Goal: Task Accomplishment & Management: Use online tool/utility

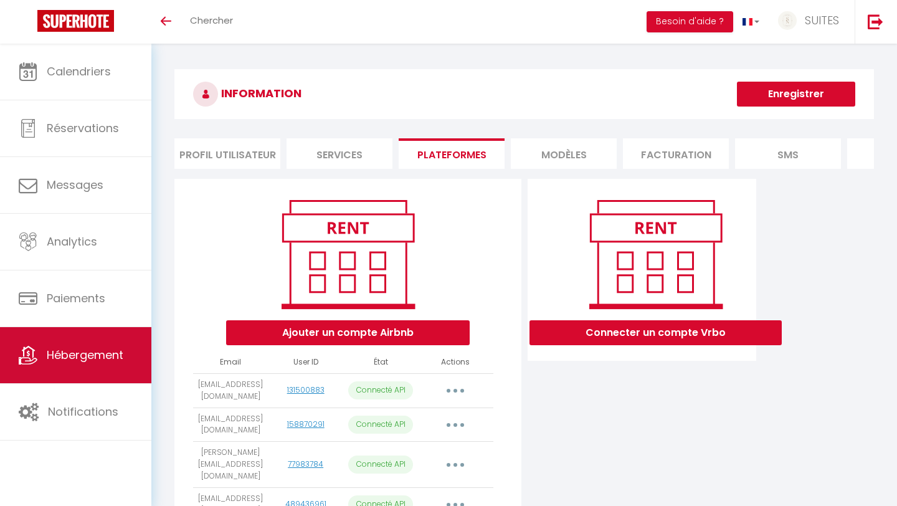
click at [82, 365] on link "Hébergement" at bounding box center [75, 355] width 151 height 56
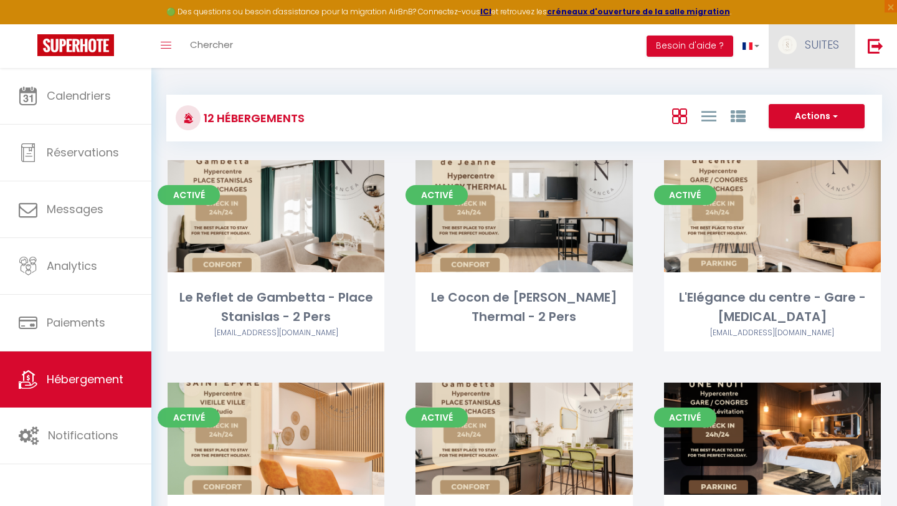
click at [830, 48] on span "SUITES" at bounding box center [821, 45] width 34 height 16
click at [802, 111] on link "Équipe" at bounding box center [804, 108] width 92 height 21
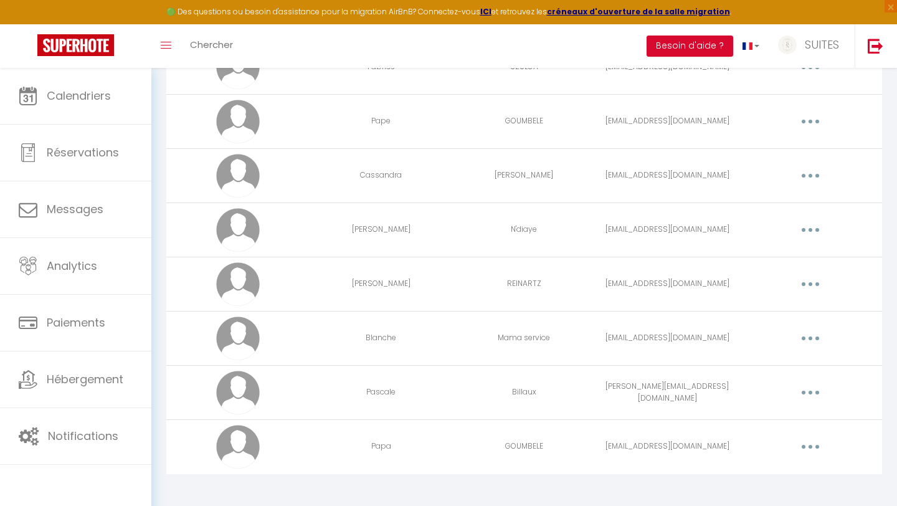
scroll to position [519, 0]
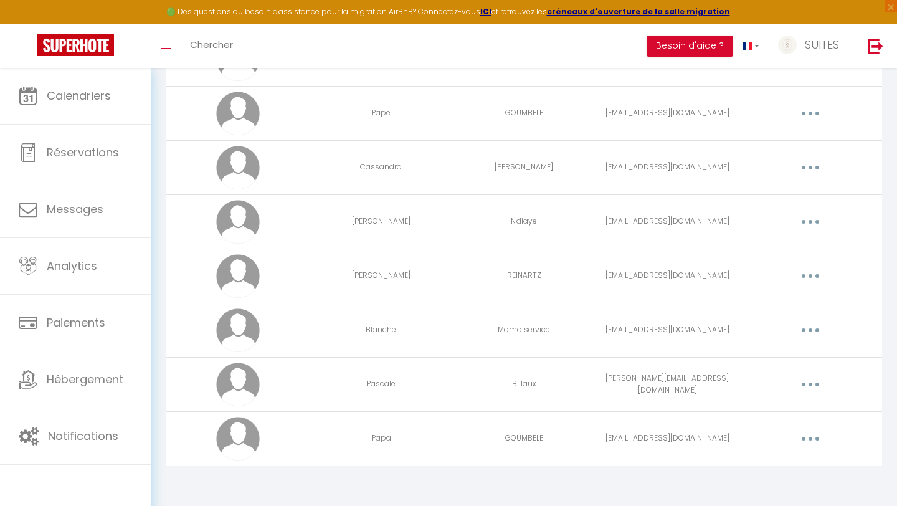
click at [813, 327] on button "button" at bounding box center [810, 330] width 35 height 20
click at [761, 353] on link "Editer" at bounding box center [778, 358] width 92 height 21
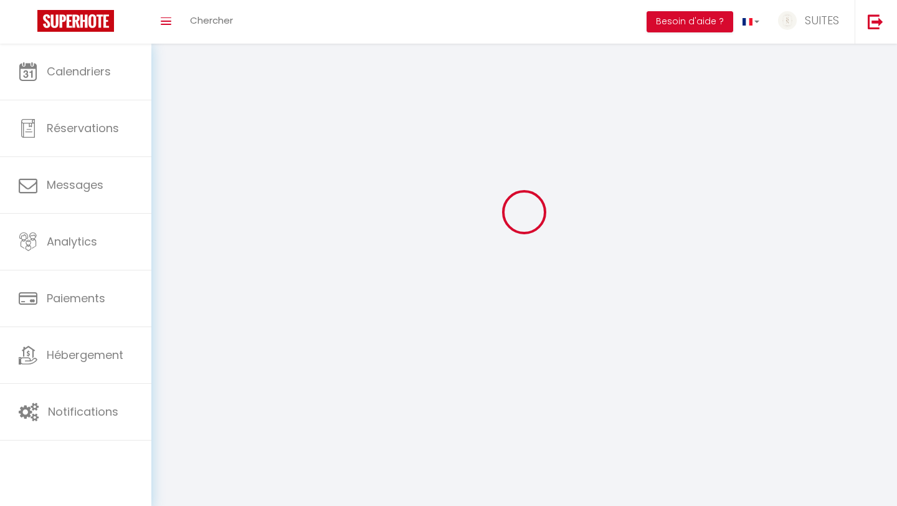
type input "Blanche"
type input "Mama service"
type input "blanchemama1@gmail.com"
type textarea "https://app.superhote.com/#/connect/4Zf0o2BAnC"
checkbox input "false"
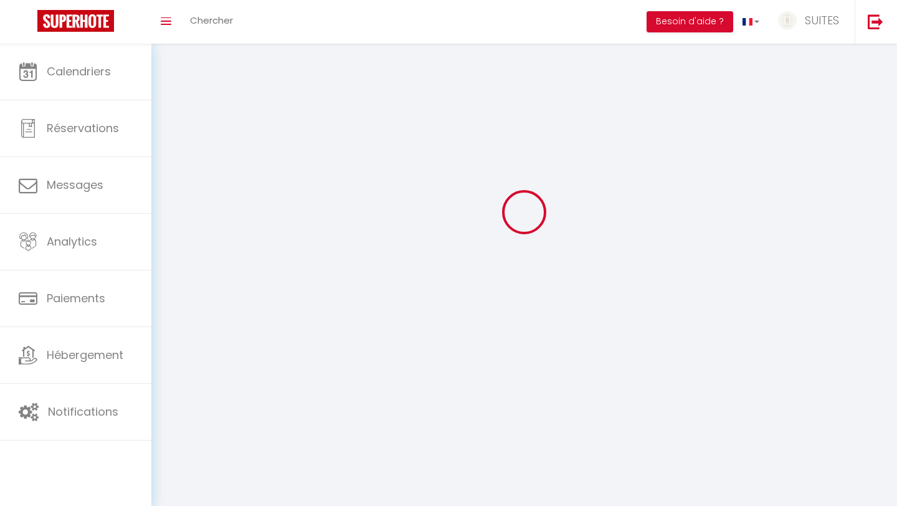
checkbox input "false"
checkbox input "true"
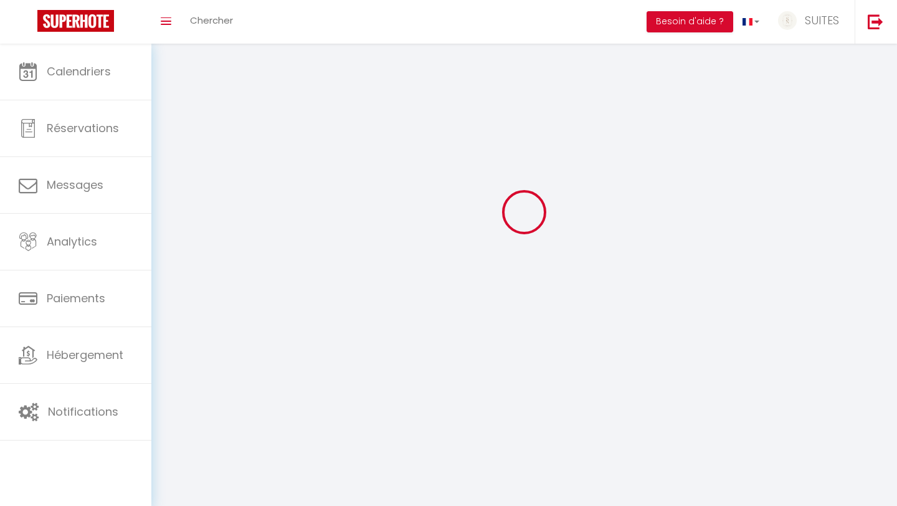
checkbox input "true"
checkbox input "false"
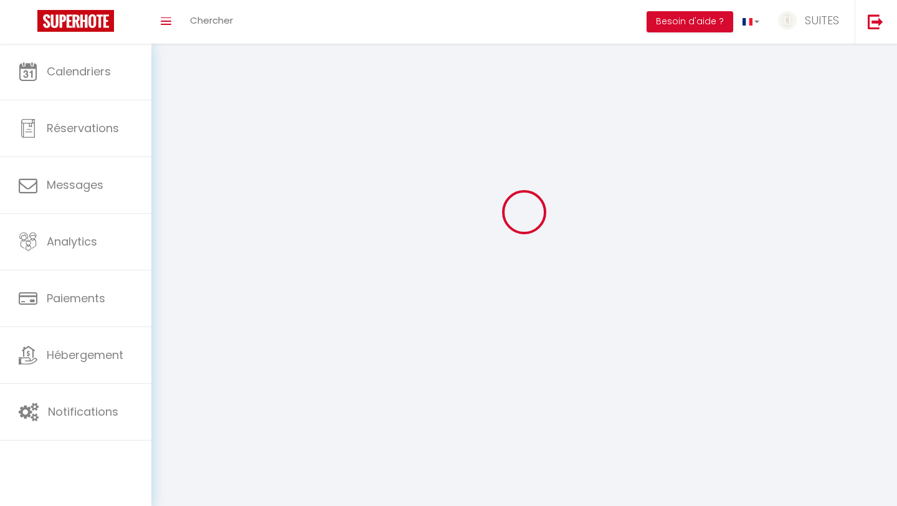
checkbox input "false"
select select
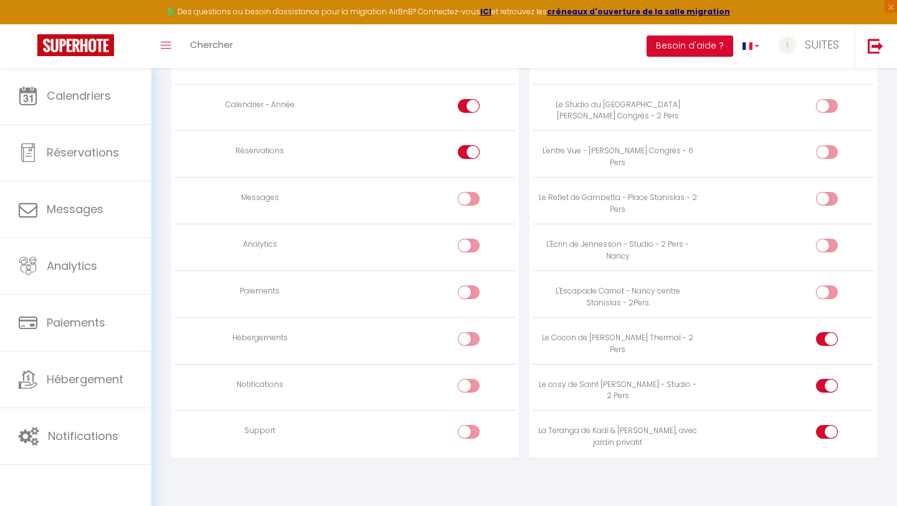
scroll to position [921, 0]
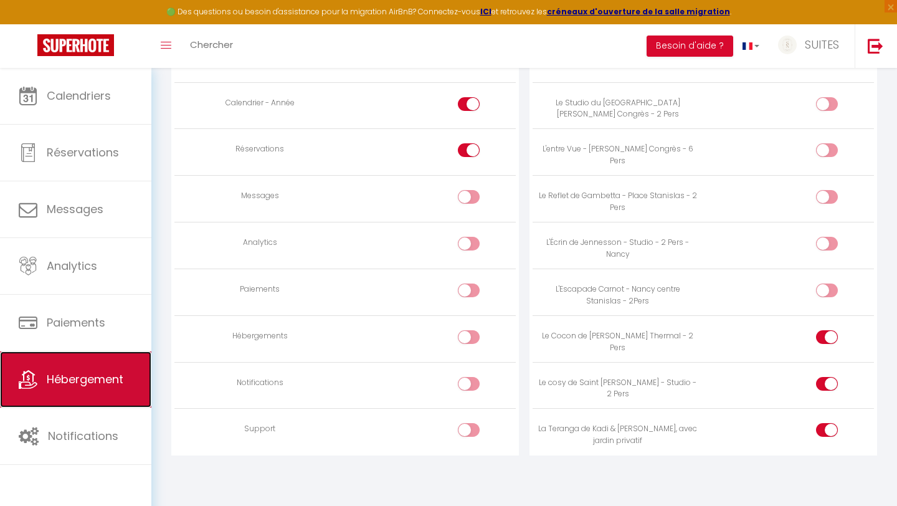
click at [86, 394] on link "Hébergement" at bounding box center [75, 379] width 151 height 56
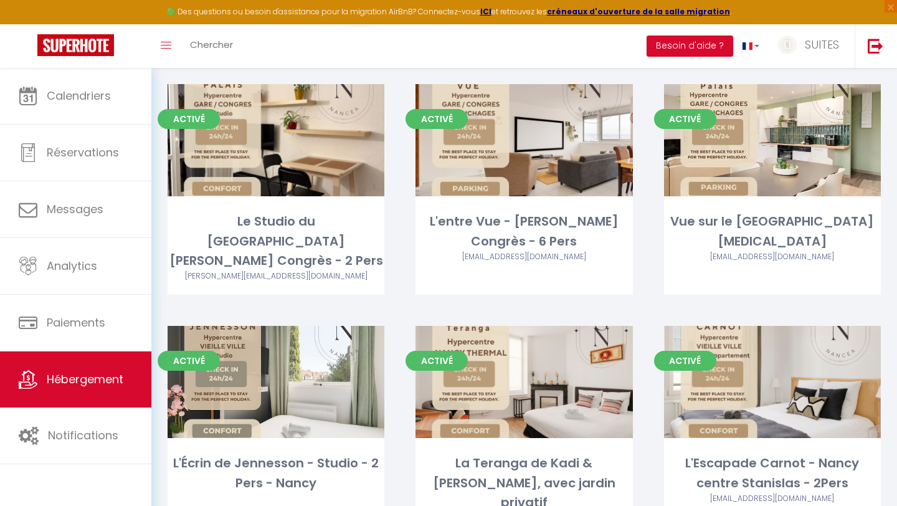
scroll to position [525, 0]
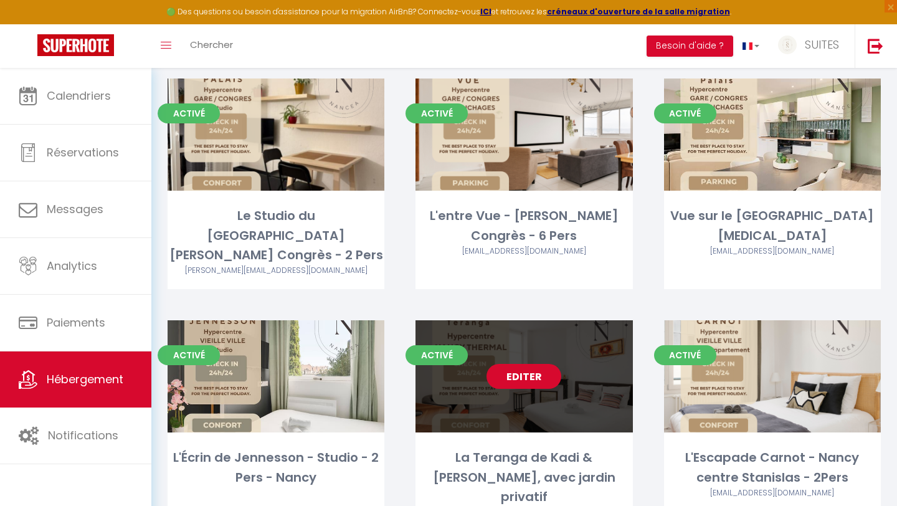
click at [557, 364] on link "Editer" at bounding box center [523, 376] width 75 height 25
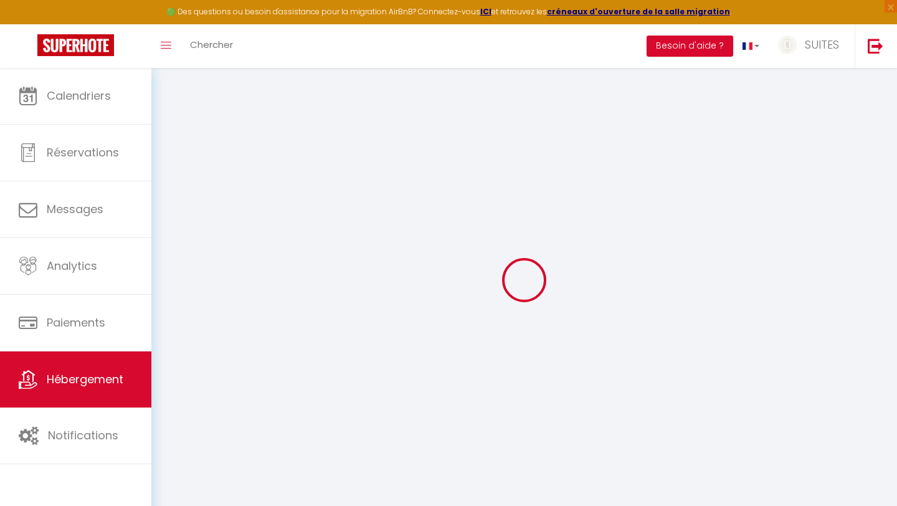
select select
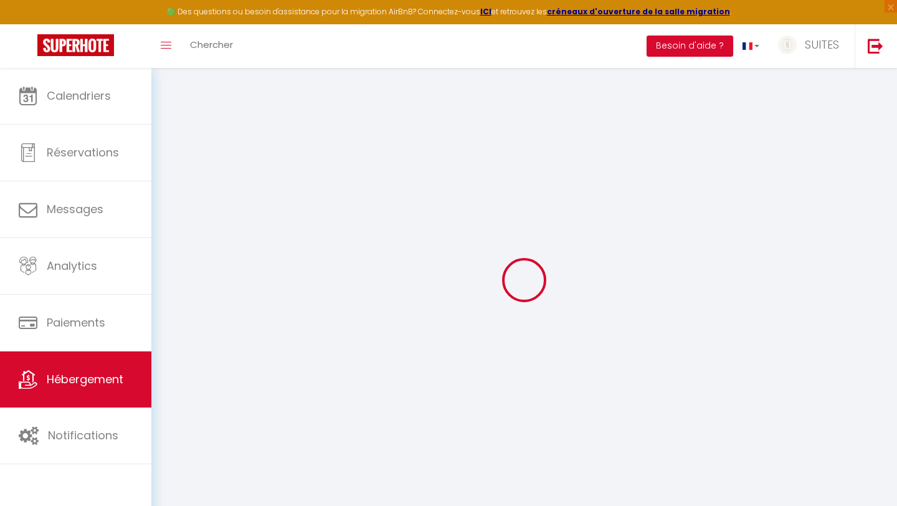
checkbox input "false"
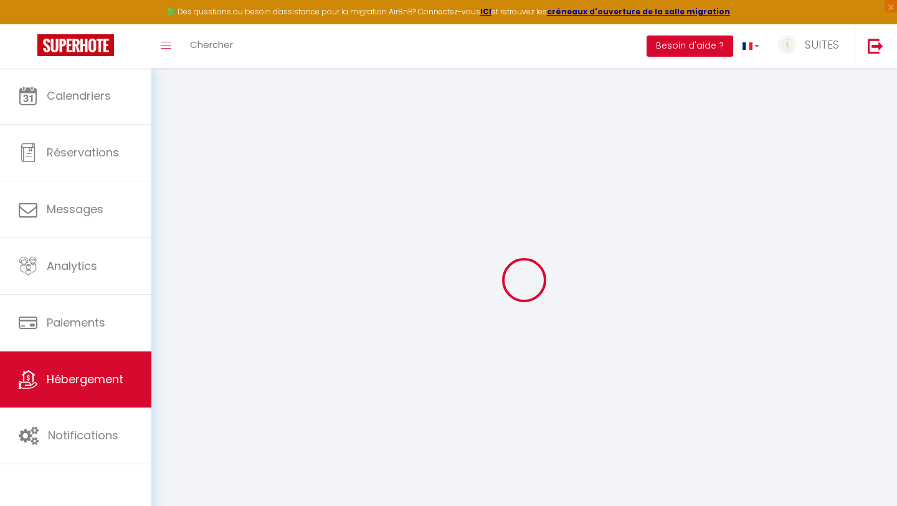
checkbox input "false"
select select "16:00"
select select "23:45"
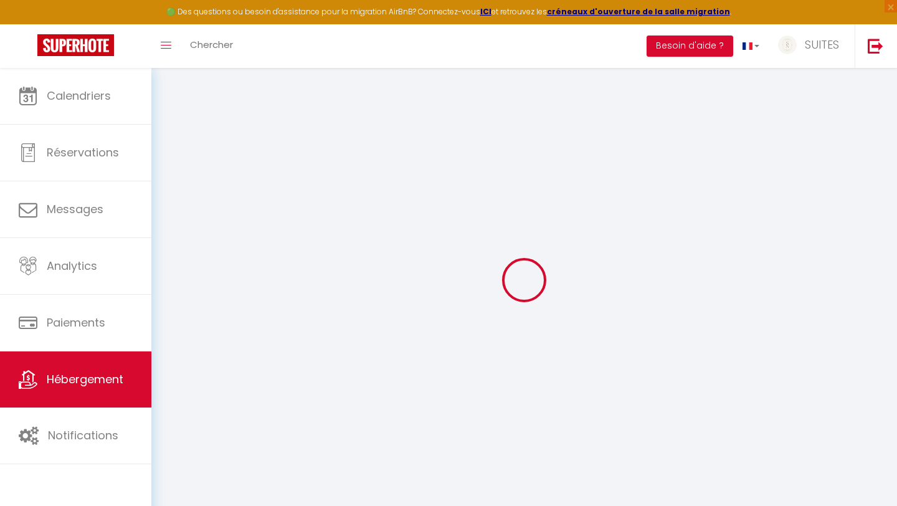
select select "11:00"
select select "30"
select select "120"
select select "33041"
select select "48780"
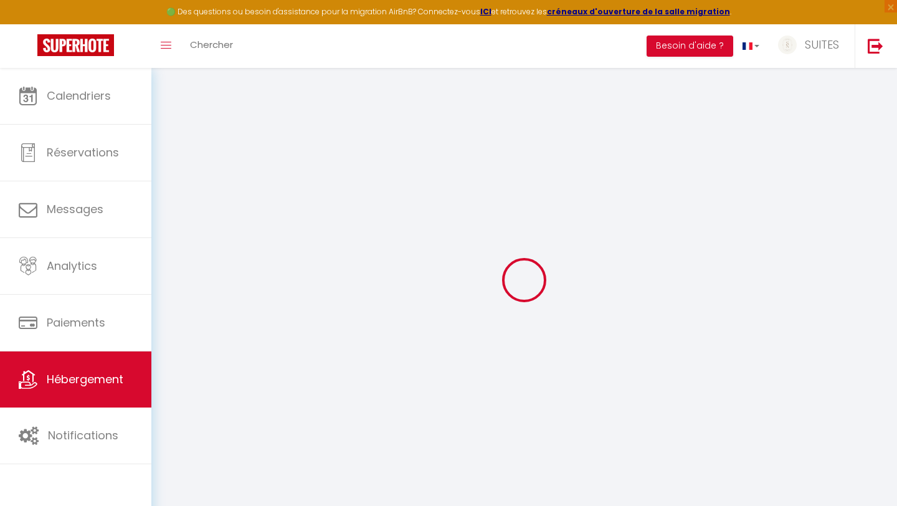
checkbox input "false"
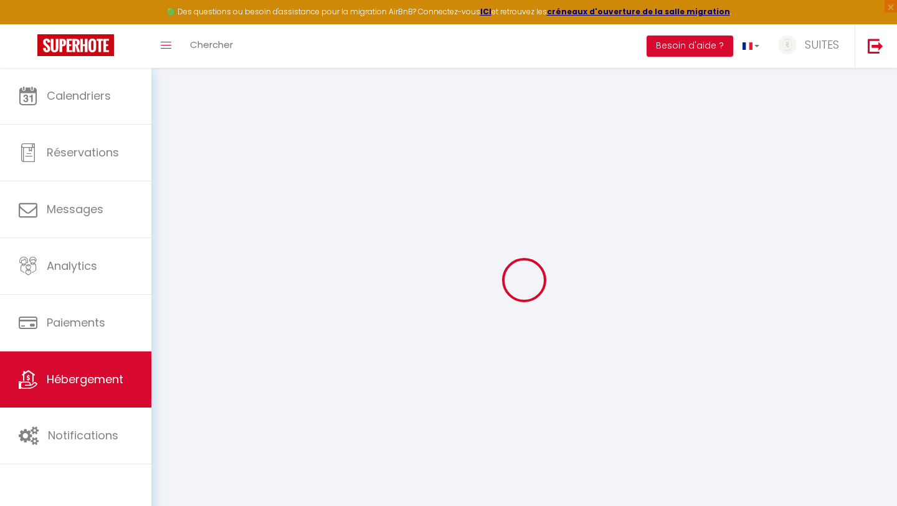
checkbox input "false"
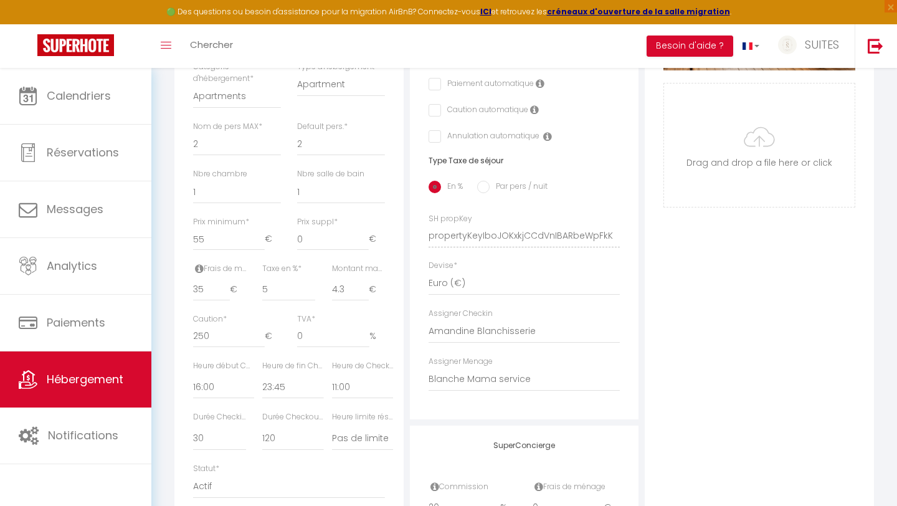
scroll to position [422, 0]
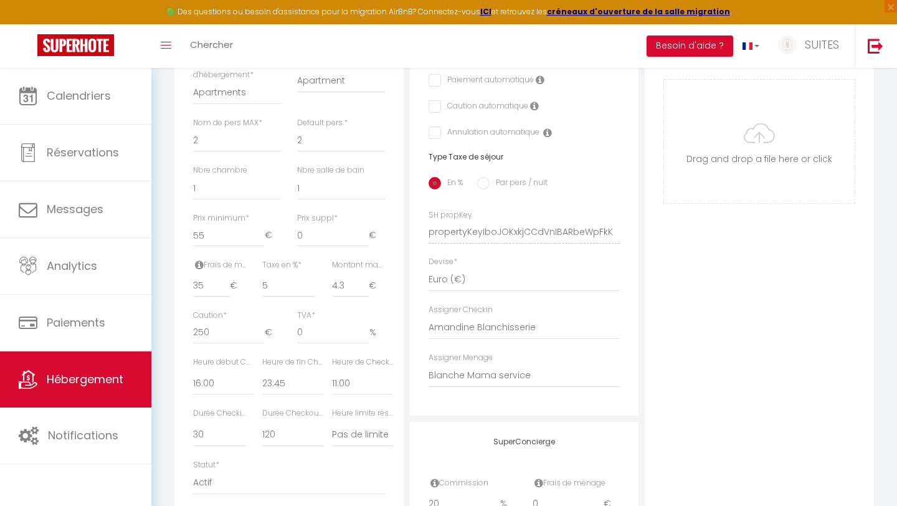
checkbox input "false"
click at [537, 374] on select "- Laetitia Schmit ROMAIN GAGETTA Amandine Blanchisserie Meriam Ouerghi Alexandr…" at bounding box center [524, 376] width 192 height 24
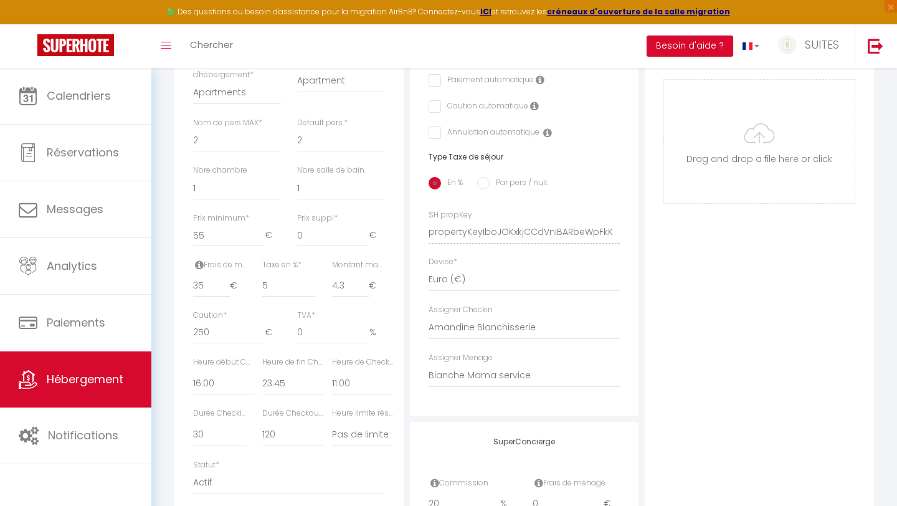
click at [738, 327] on div "Photo Photo Supprimer Drag and drop a file here or click Ooops, something wrong…" at bounding box center [758, 223] width 229 height 840
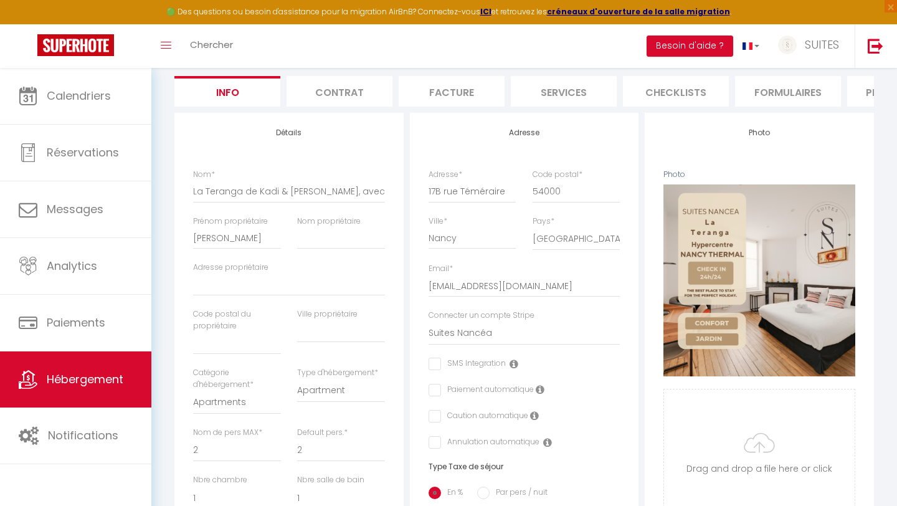
scroll to position [105, 0]
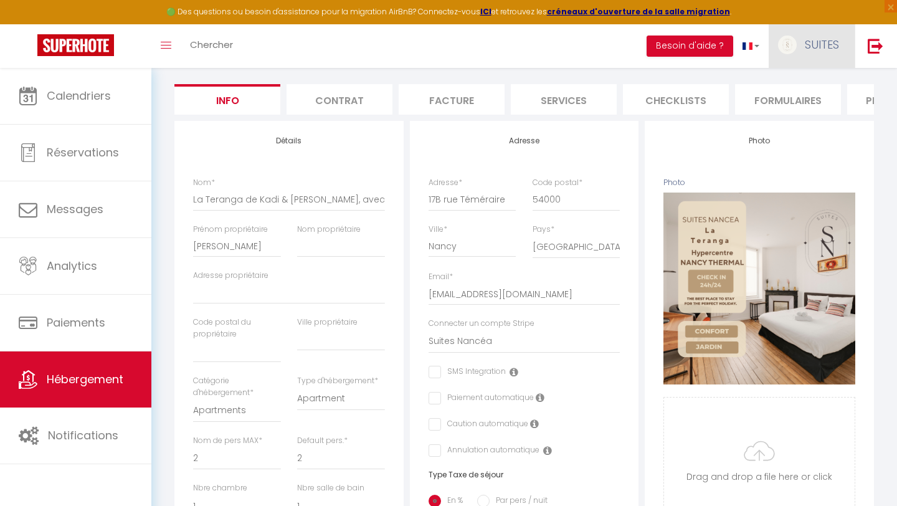
click at [806, 49] on span "SUITES" at bounding box center [821, 45] width 34 height 16
click at [786, 114] on link "Équipe" at bounding box center [804, 108] width 92 height 21
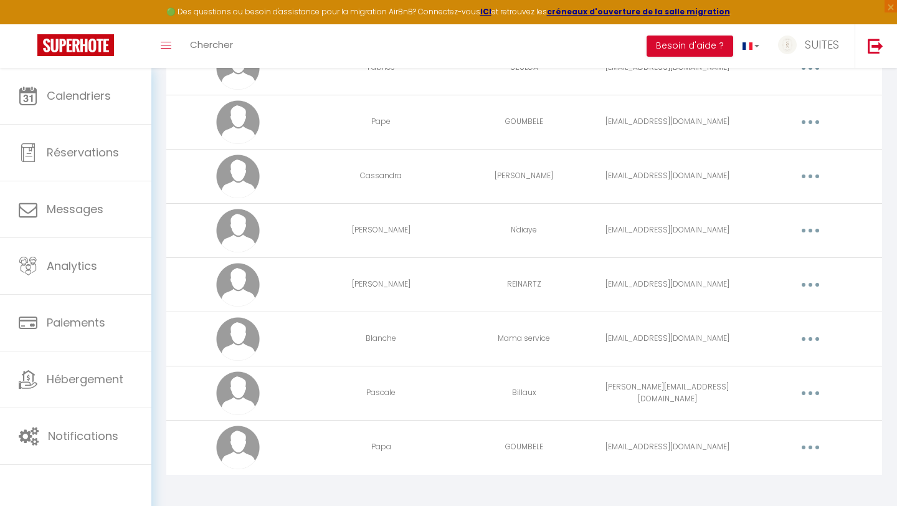
scroll to position [512, 0]
click at [819, 334] on button "button" at bounding box center [810, 337] width 35 height 20
click at [773, 362] on link "Editer" at bounding box center [778, 365] width 92 height 21
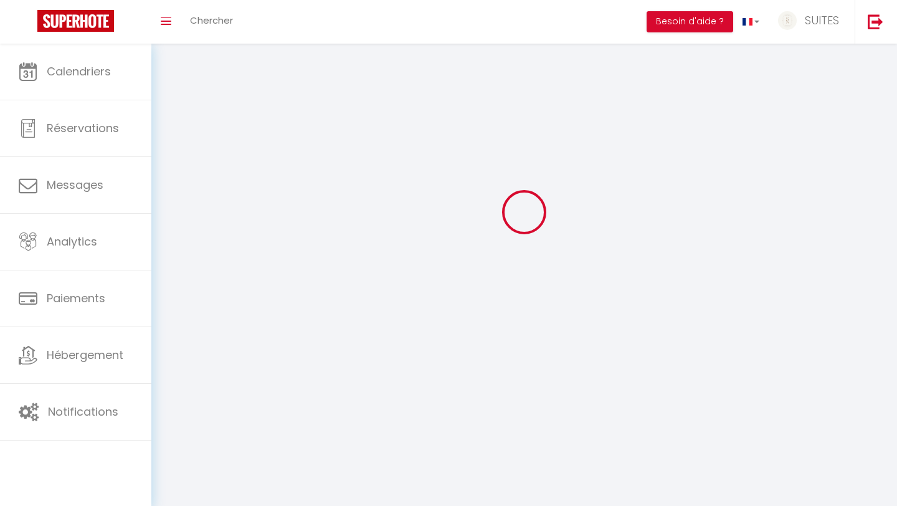
type input "[EMAIL_ADDRESS][DOMAIN_NAME]"
type input "Blanche"
type input "Mama service"
type input "blanchemama1@gmail.com"
type textarea "https://app.superhote.com/#/connect/4Zf0o2BAnC"
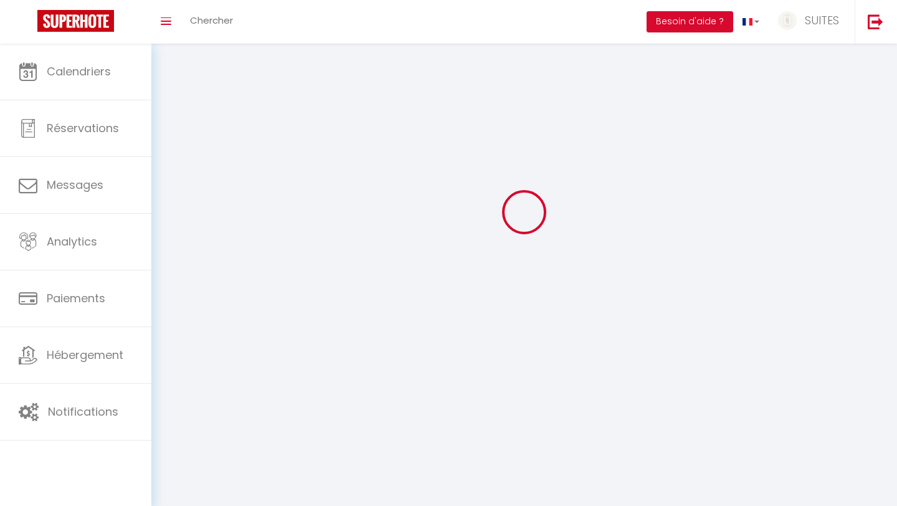
checkbox input "false"
checkbox input "true"
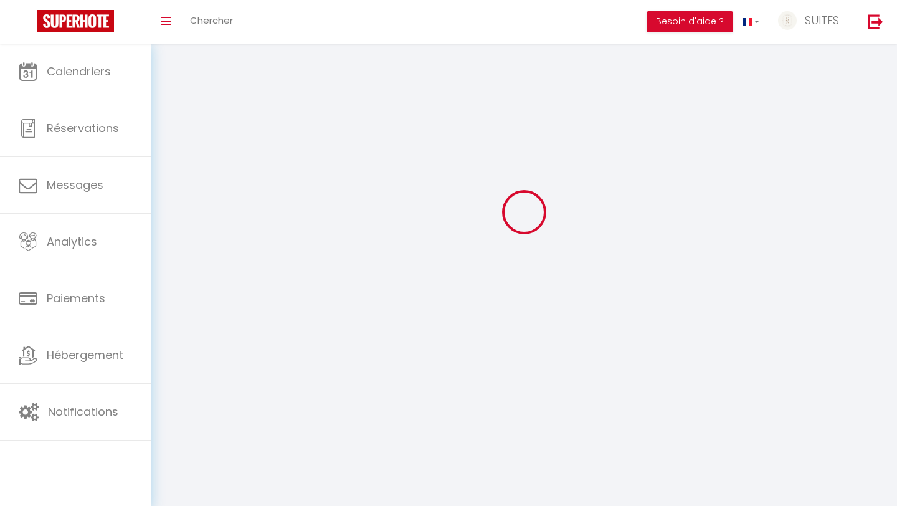
checkbox input "true"
checkbox input "false"
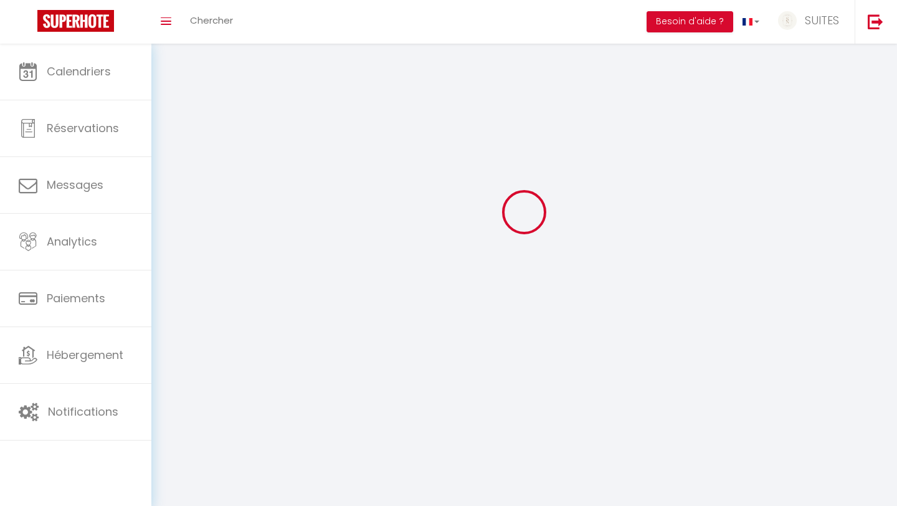
checkbox input "false"
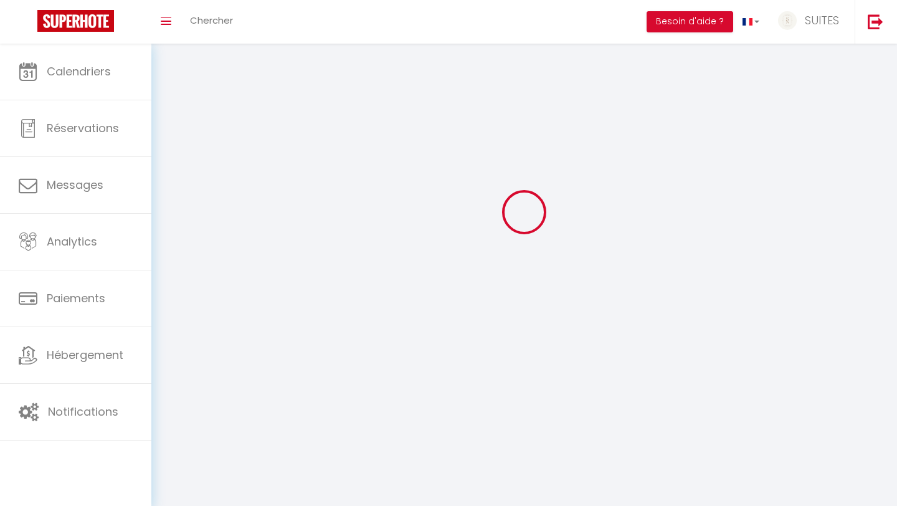
select select
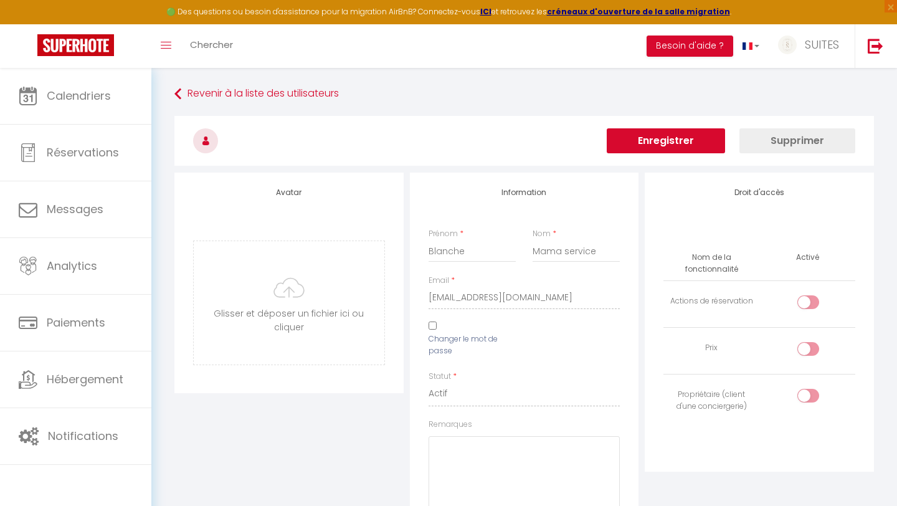
click at [590, 335] on div "Changer le mot de passe" at bounding box center [524, 345] width 208 height 49
click at [805, 52] on link "SUITES" at bounding box center [811, 46] width 86 height 44
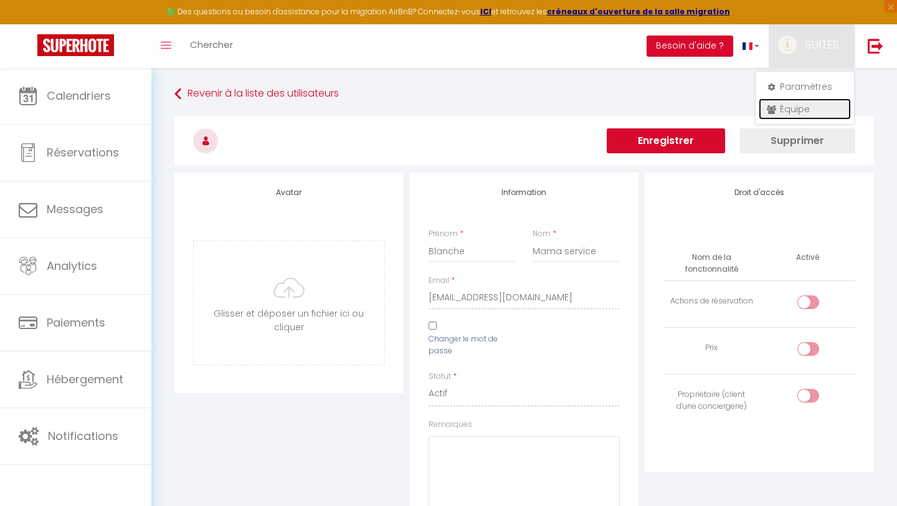
click at [800, 111] on link "Équipe" at bounding box center [804, 108] width 92 height 21
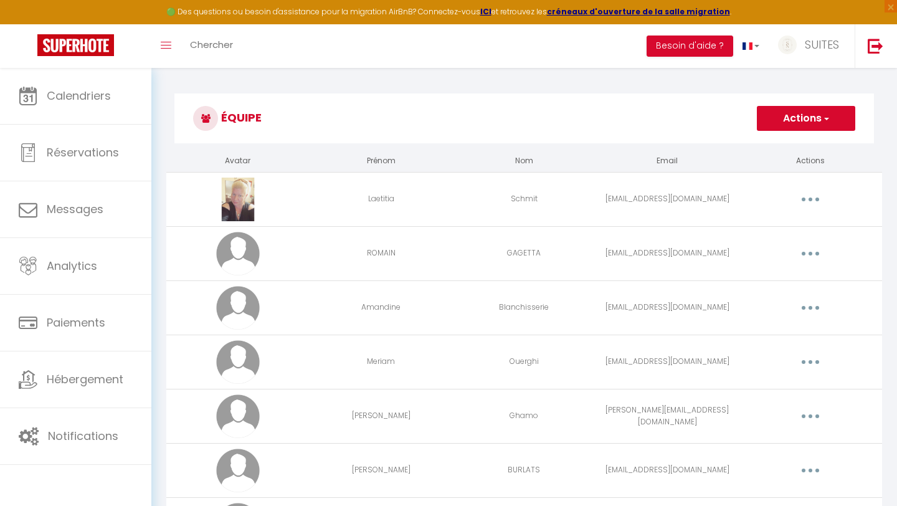
click at [784, 124] on button "Actions" at bounding box center [805, 118] width 98 height 25
click at [763, 151] on link "Ajouter un nouvel utilisateur" at bounding box center [780, 146] width 147 height 16
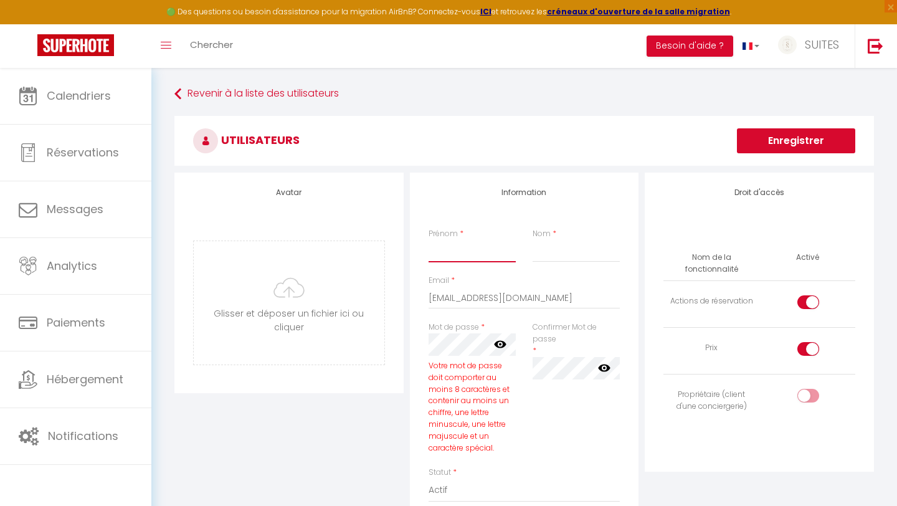
click at [461, 257] on input "Prénom" at bounding box center [472, 251] width 88 height 22
type input "franck"
click at [557, 253] on input "Nom" at bounding box center [576, 251] width 88 height 22
type input "mama service"
drag, startPoint x: 547, startPoint y: 306, endPoint x: 366, endPoint y: 305, distance: 181.2
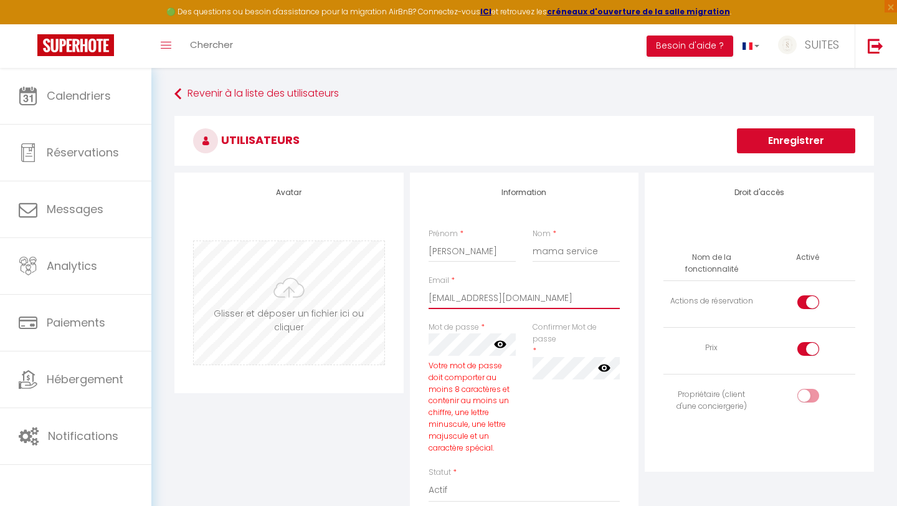
click at [366, 305] on div "Avatar Glisser et déposer un fichier ici ou cliquer Ooops, something wrong happ…" at bounding box center [523, 436] width 705 height 528
type input "c"
type input "[EMAIL_ADDRESS][DOMAIN_NAME]"
click at [352, 347] on div "Avatar Glisser et déposer un fichier ici ou cliquer Ooops, something wrong happ…" at bounding box center [523, 436] width 705 height 528
click at [573, 345] on div "Confirmer Mot de passe * false" at bounding box center [576, 350] width 88 height 58
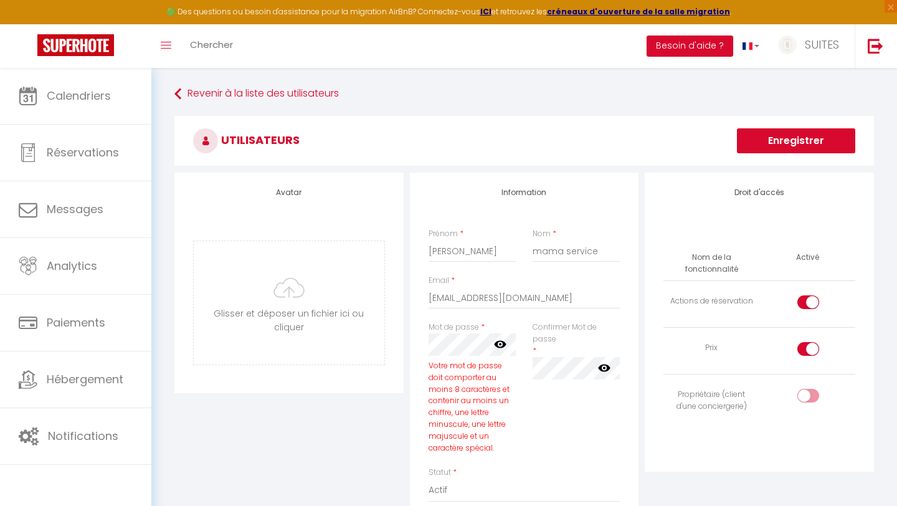
click at [347, 435] on div "Avatar Glisser et déposer un fichier ici ou cliquer Ooops, something wrong happ…" at bounding box center [288, 436] width 235 height 528
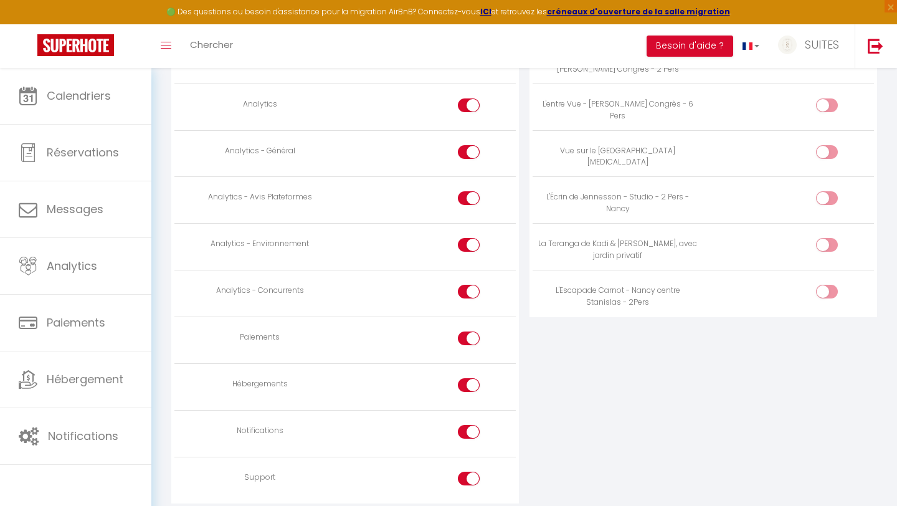
scroll to position [1070, 0]
click at [823, 290] on div at bounding box center [827, 289] width 22 height 14
click at [826, 290] on input "checkbox" at bounding box center [837, 291] width 22 height 19
checkbox input "true"
click at [821, 237] on div at bounding box center [827, 242] width 22 height 14
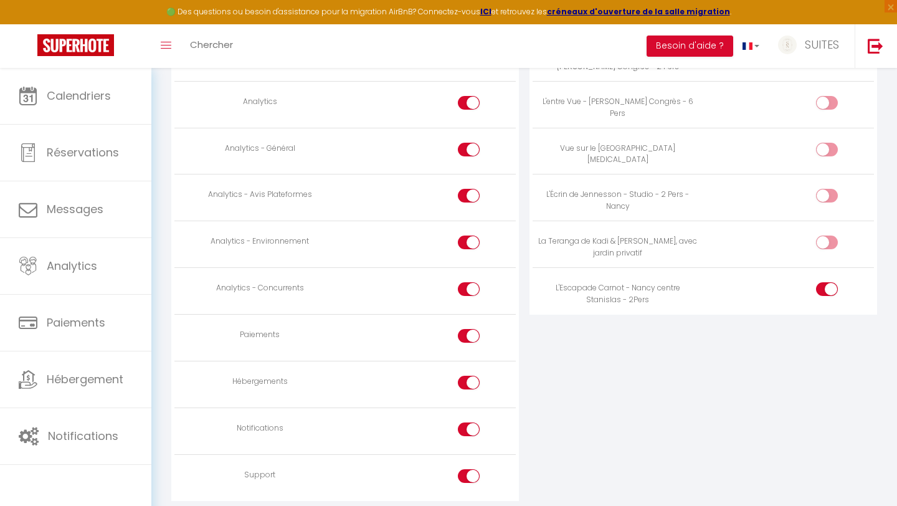
click at [826, 237] on input "checkbox" at bounding box center [837, 244] width 22 height 19
checkbox input "true"
click at [827, 197] on input "checkbox" at bounding box center [837, 198] width 22 height 19
checkbox input "true"
click at [824, 292] on div at bounding box center [827, 289] width 22 height 14
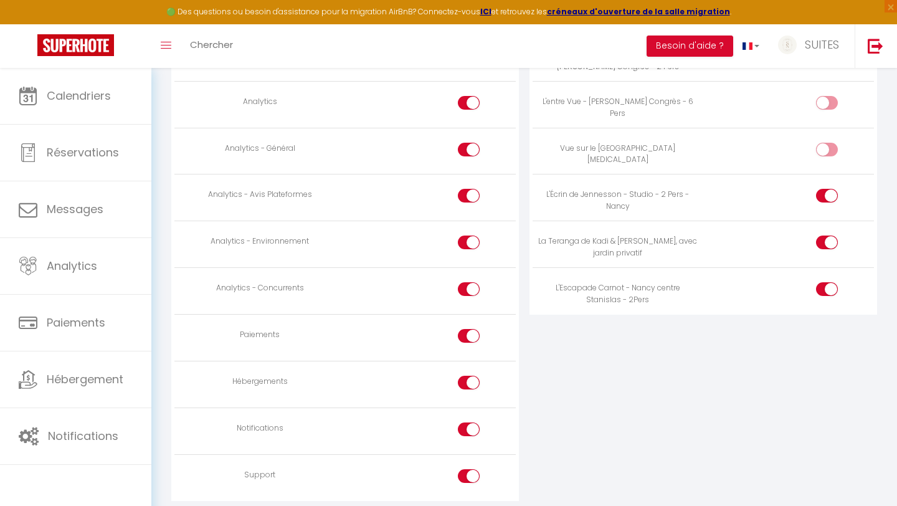
click at [826, 292] on input "checkbox" at bounding box center [837, 291] width 22 height 19
checkbox input "false"
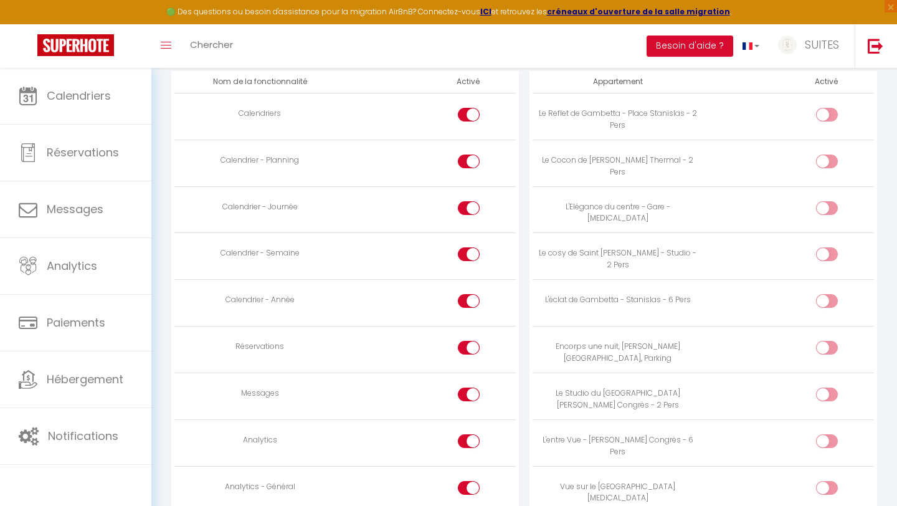
scroll to position [740, 0]
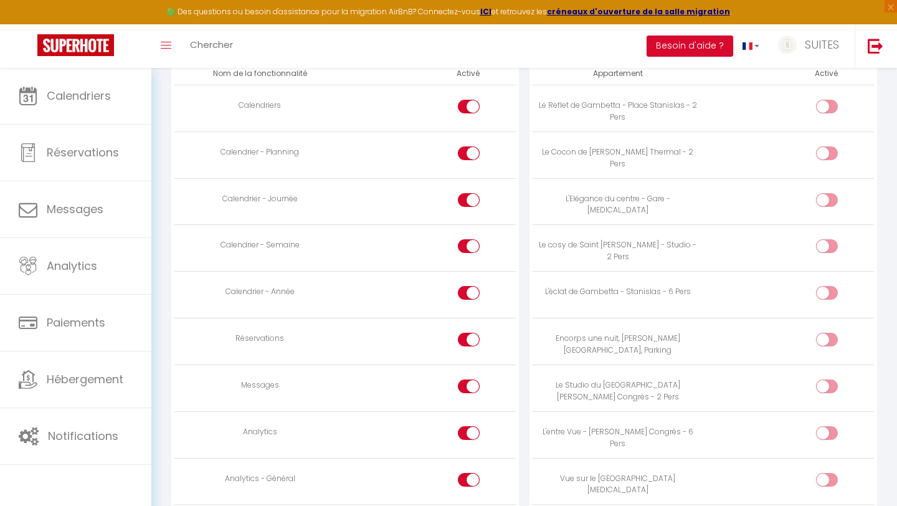
click at [464, 341] on div at bounding box center [469, 339] width 22 height 14
click at [469, 341] on input "checkbox" at bounding box center [480, 341] width 22 height 19
checkbox input "false"
click at [470, 391] on input "checkbox" at bounding box center [480, 388] width 22 height 19
checkbox input "false"
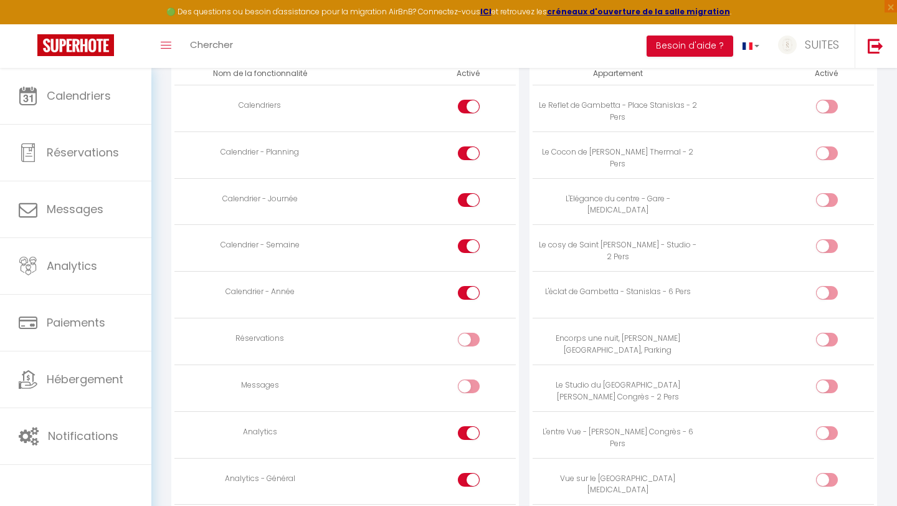
click at [468, 429] on div at bounding box center [469, 433] width 22 height 14
click at [469, 429] on input "checkbox" at bounding box center [480, 435] width 22 height 19
checkbox input "false"
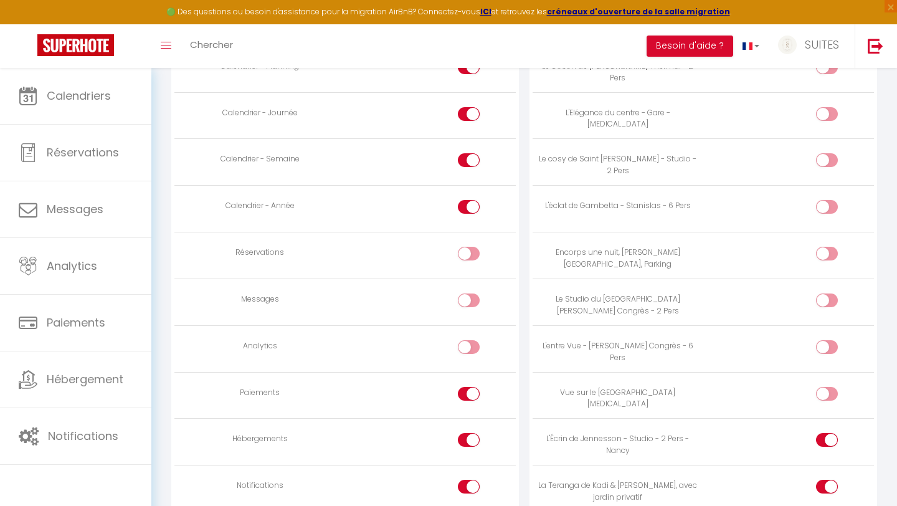
scroll to position [830, 0]
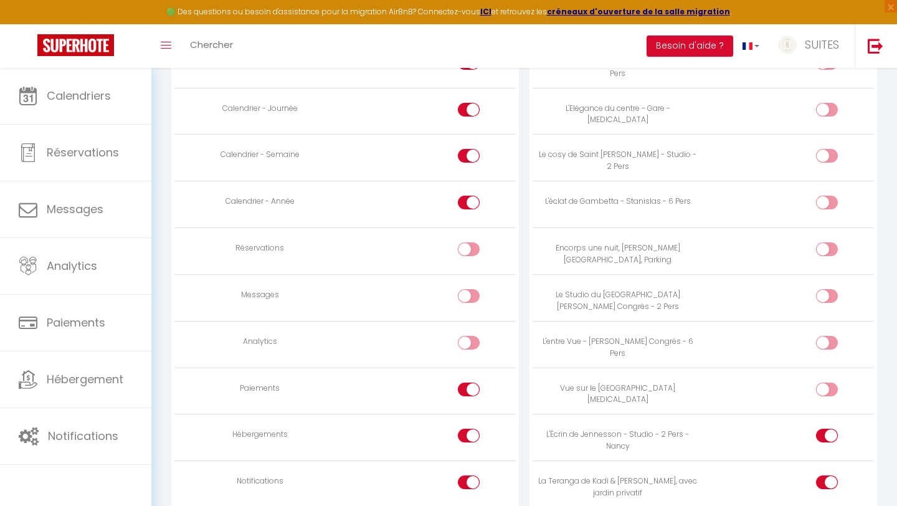
click at [468, 388] on div at bounding box center [469, 389] width 22 height 14
click at [469, 388] on input "checkbox" at bounding box center [480, 391] width 22 height 19
checkbox input "false"
click at [467, 443] on label at bounding box center [469, 437] width 22 height 19
click at [469, 443] on input "checkbox" at bounding box center [480, 437] width 22 height 19
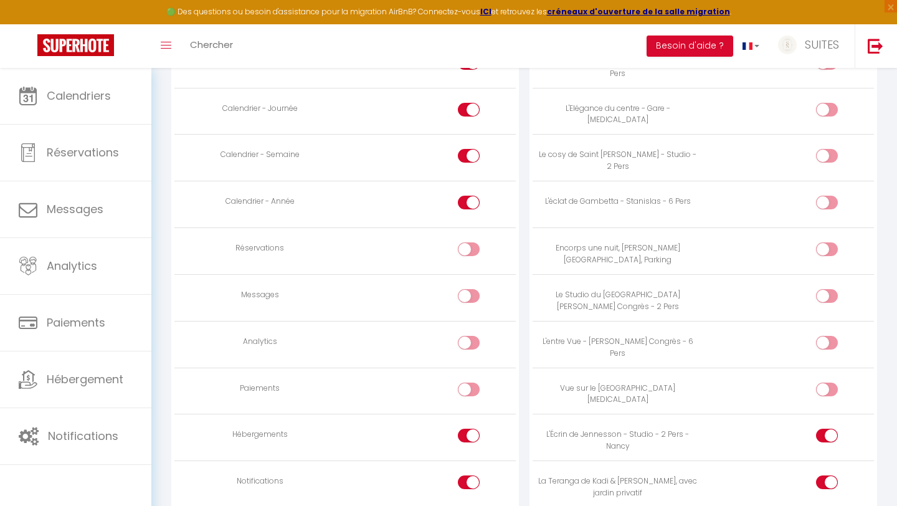
checkbox input "false"
click at [466, 486] on div at bounding box center [469, 482] width 22 height 14
click at [469, 486] on input "checkbox" at bounding box center [480, 484] width 22 height 19
checkbox input "false"
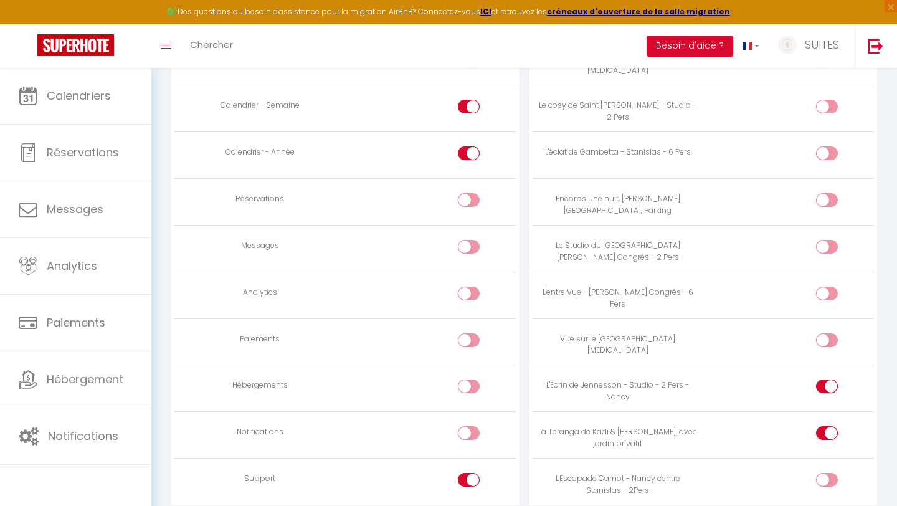
scroll to position [928, 0]
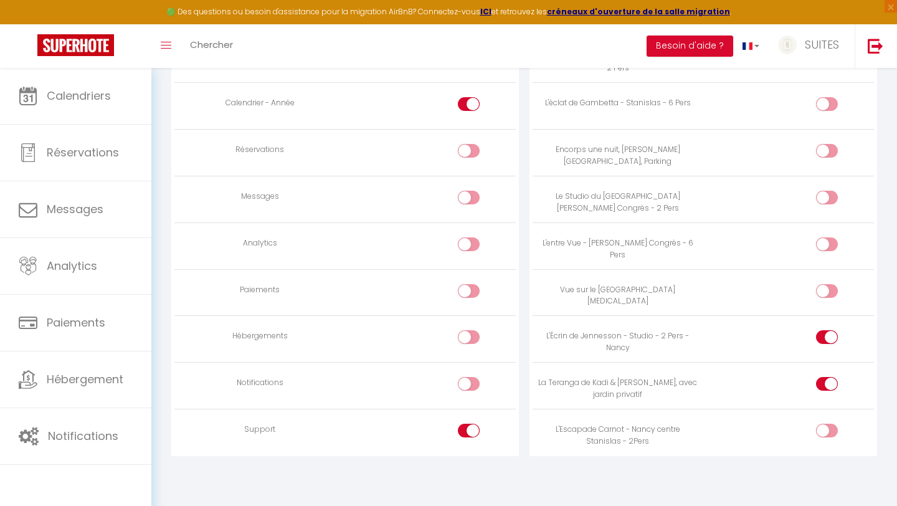
click at [476, 430] on input "checkbox" at bounding box center [480, 432] width 22 height 19
checkbox input "false"
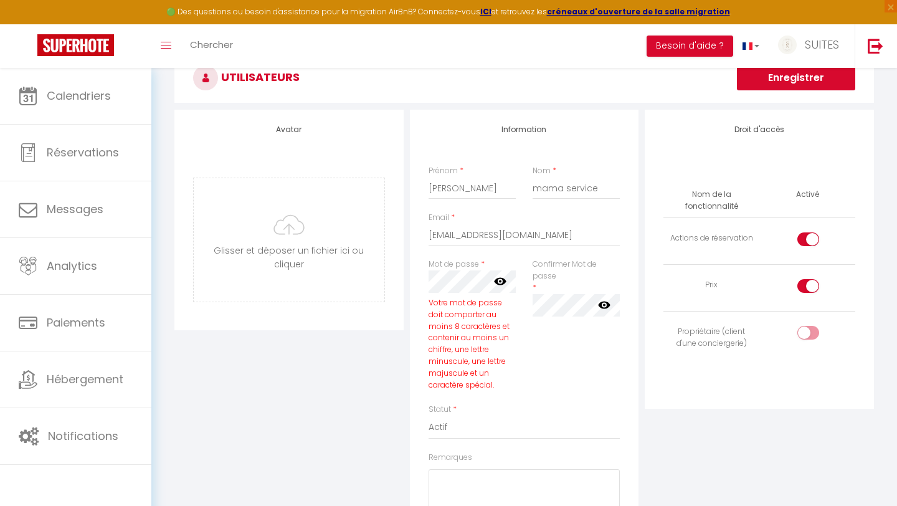
scroll to position [60, 0]
click at [809, 242] on input "checkbox" at bounding box center [818, 244] width 22 height 19
checkbox input "false"
click at [811, 290] on input "checkbox" at bounding box center [818, 290] width 22 height 19
checkbox input "false"
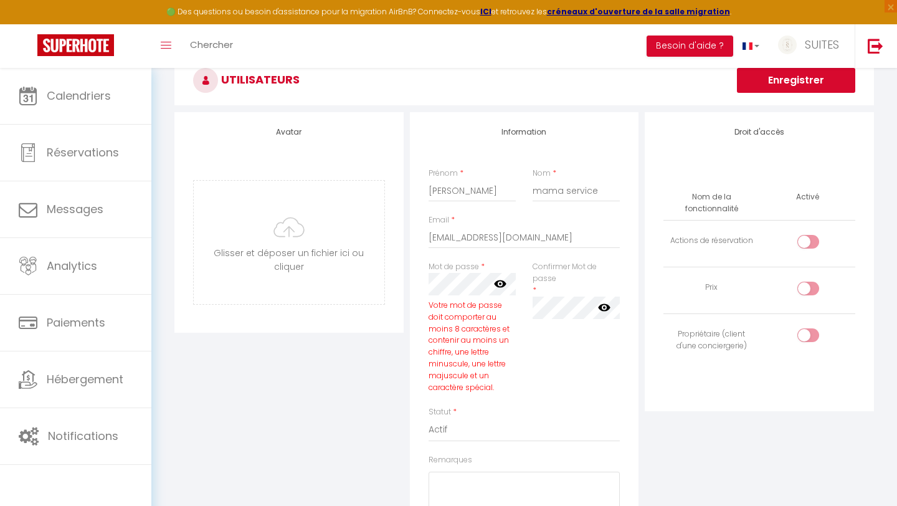
click at [754, 433] on div "Droit d'accès Nom de la fonctionnalité Activé Actions de réservation Prix Propr…" at bounding box center [758, 376] width 235 height 528
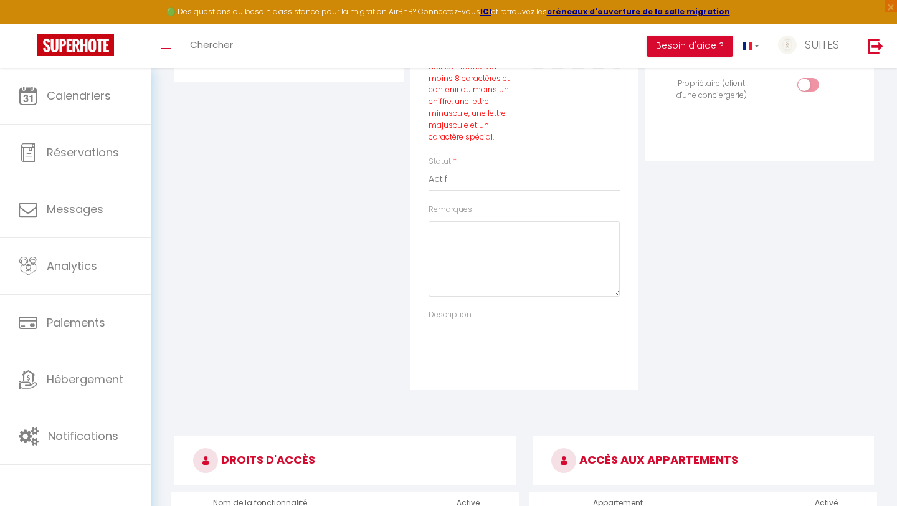
scroll to position [0, 0]
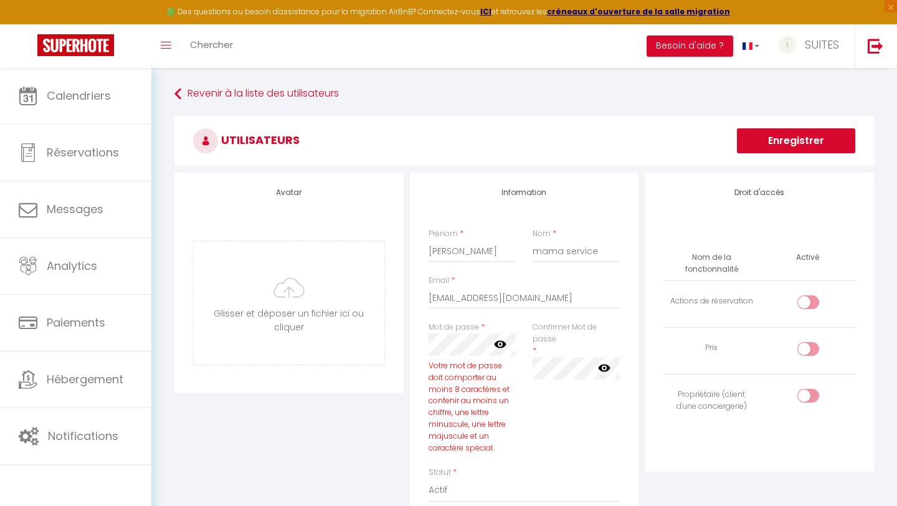
click at [771, 150] on button "Enregistrer" at bounding box center [796, 140] width 118 height 25
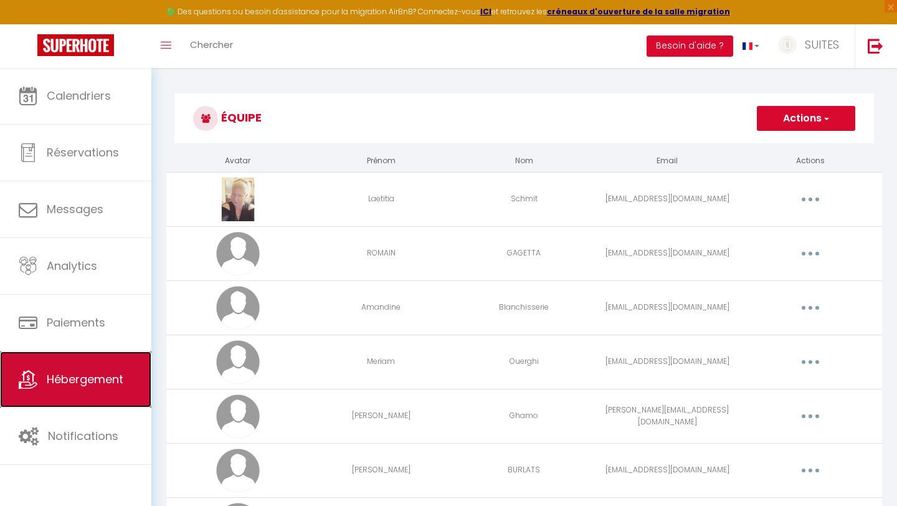
click at [41, 385] on link "Hébergement" at bounding box center [75, 379] width 151 height 56
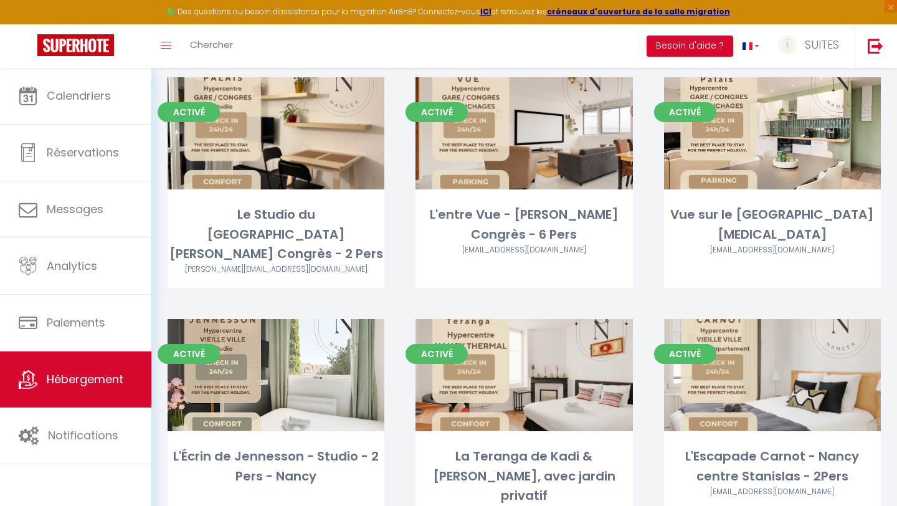
scroll to position [558, 0]
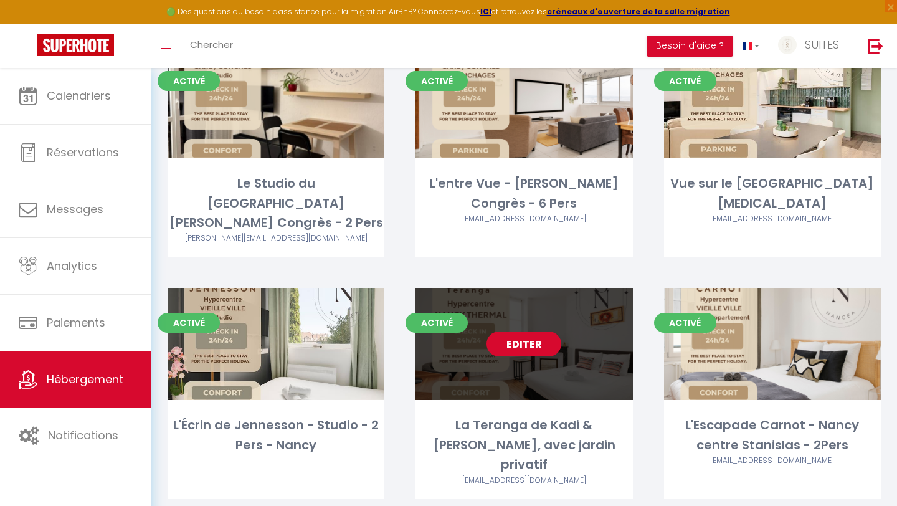
click at [525, 331] on link "Editer" at bounding box center [523, 343] width 75 height 25
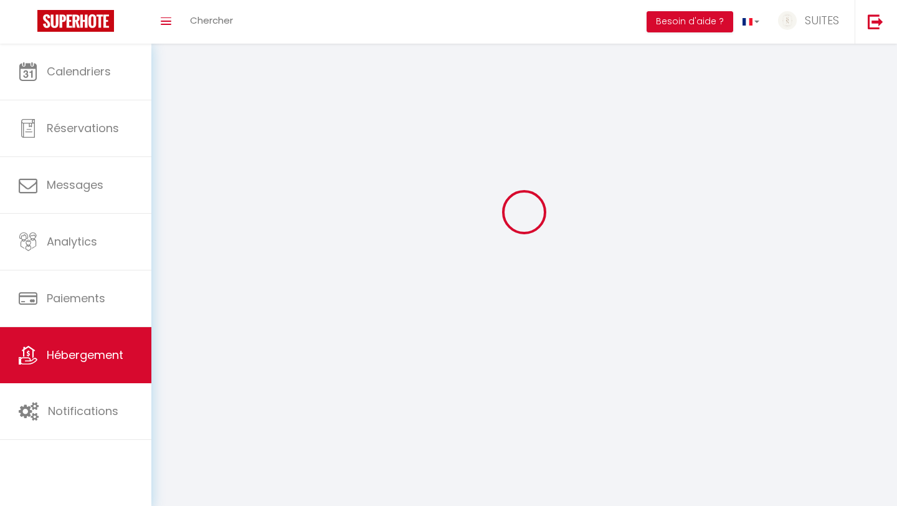
select select "1"
select select
select select "28"
select select
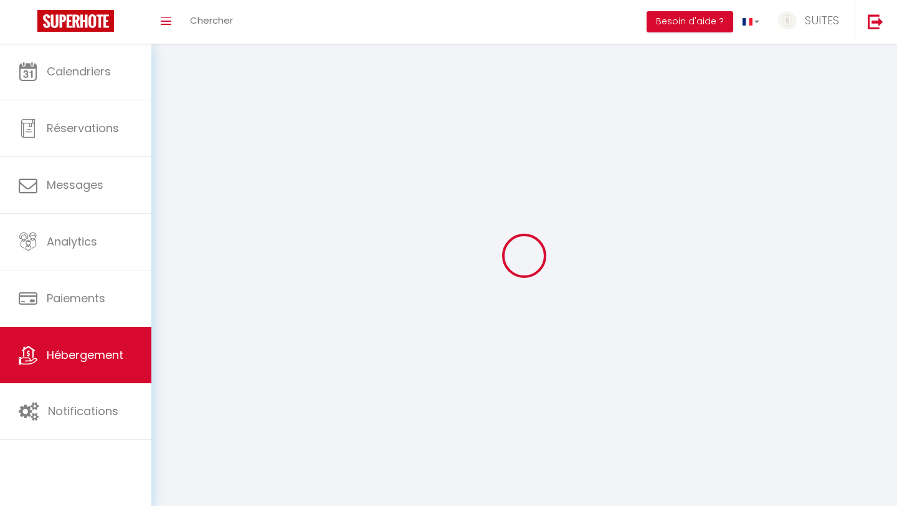
select select
checkbox input "false"
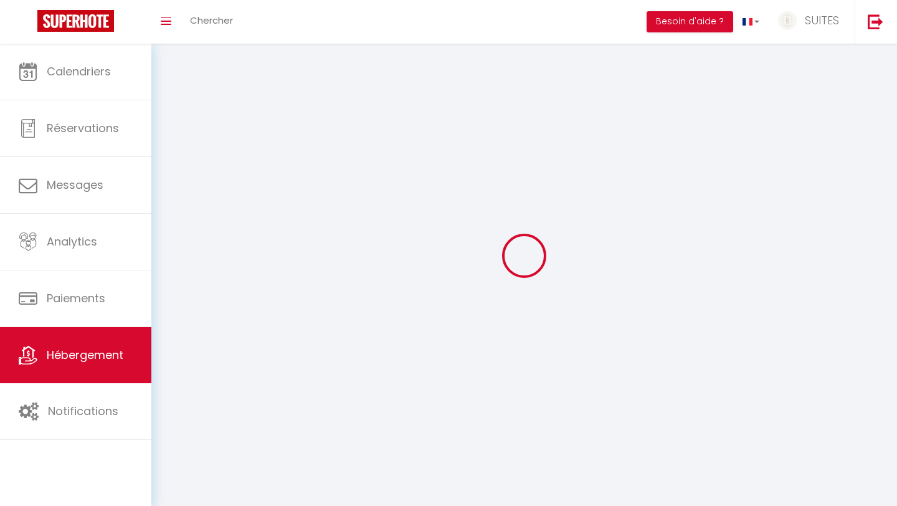
checkbox input "false"
select select
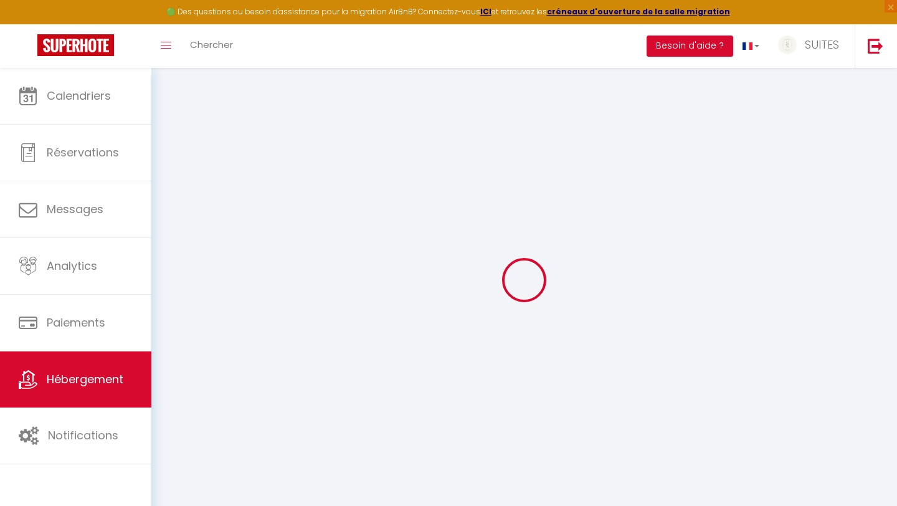
select select
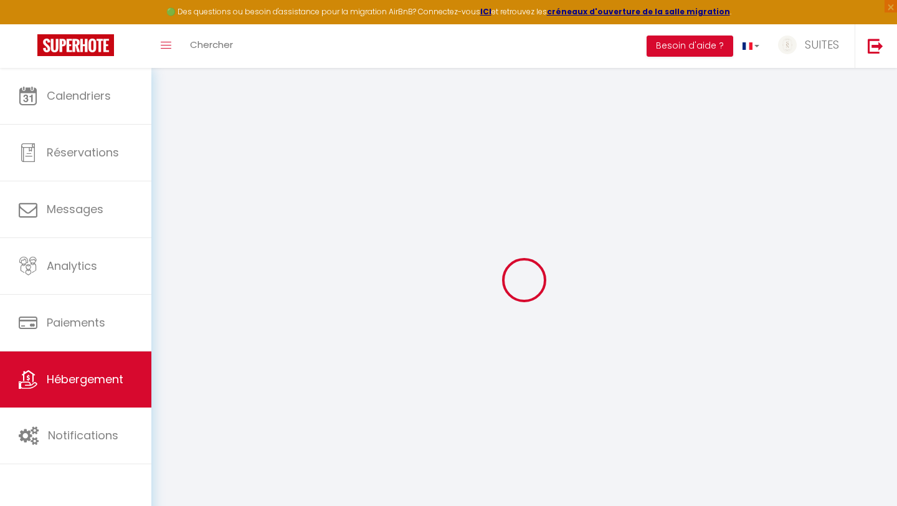
select select
checkbox input "false"
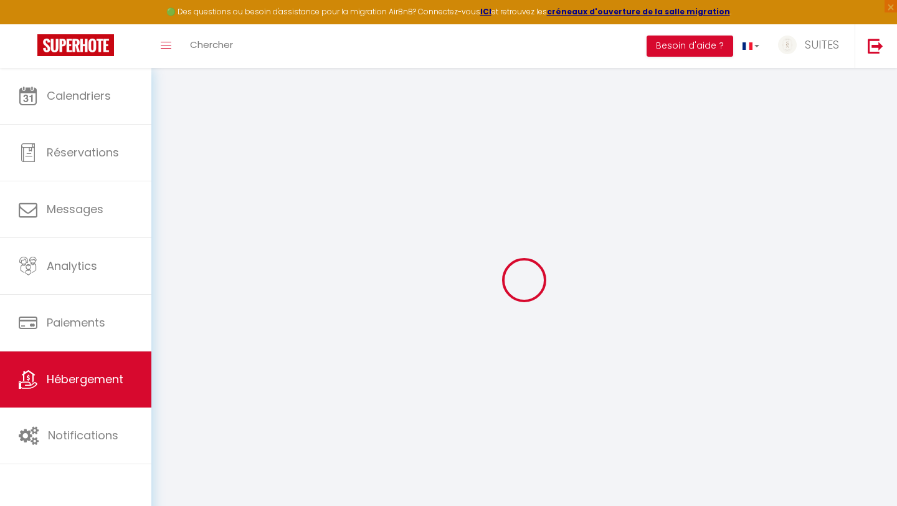
select select
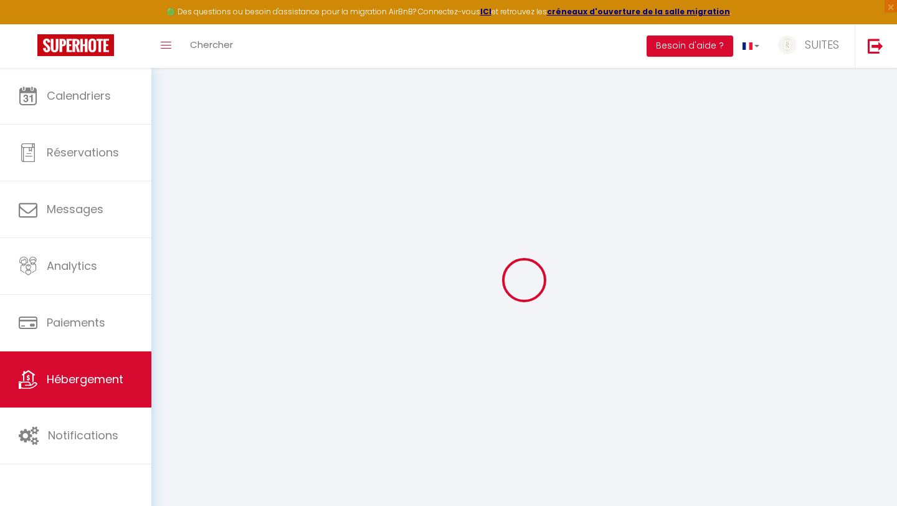
select select
checkbox input "false"
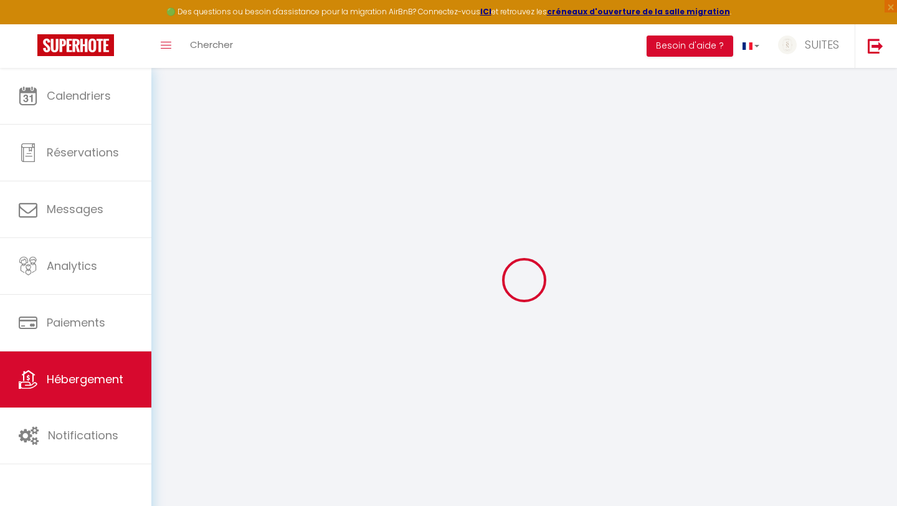
checkbox input "false"
select select
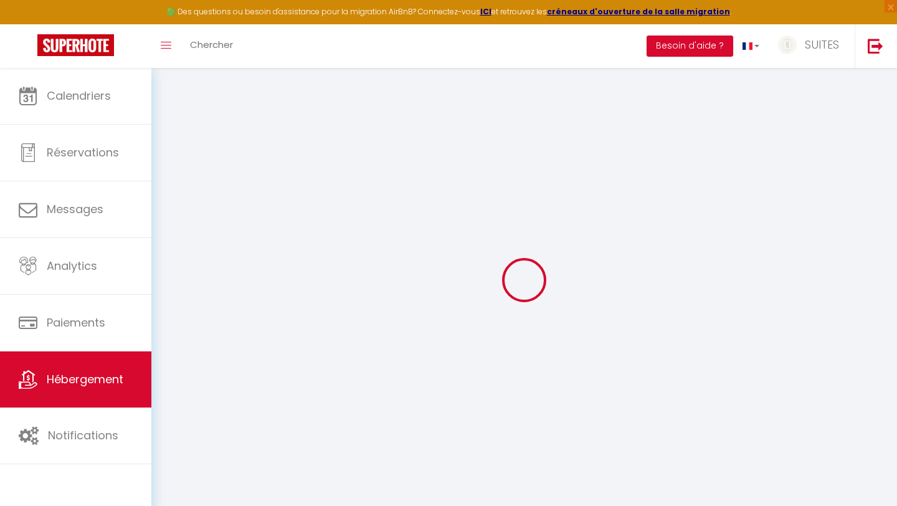
select select
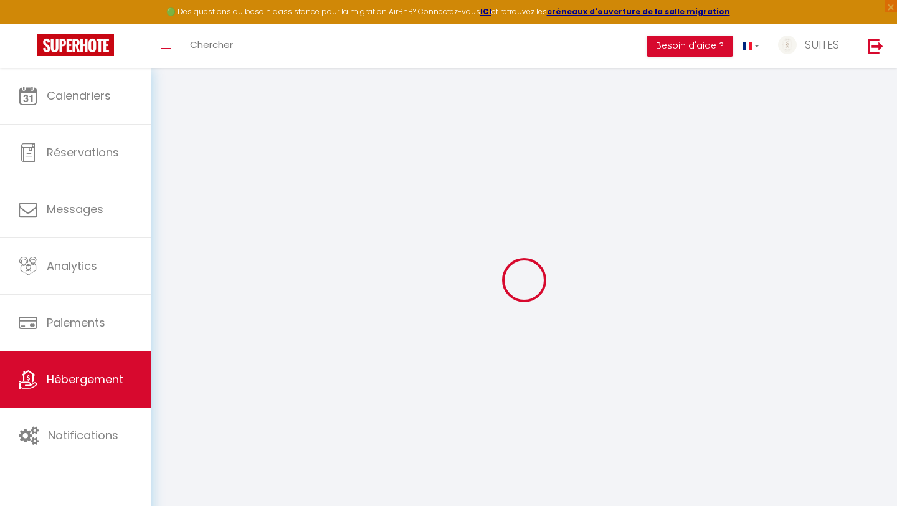
checkbox input "false"
select select
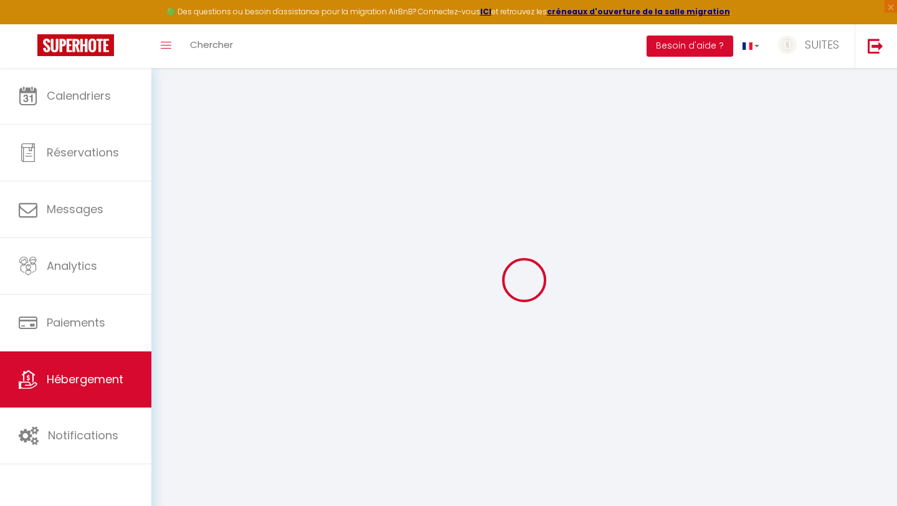
select select
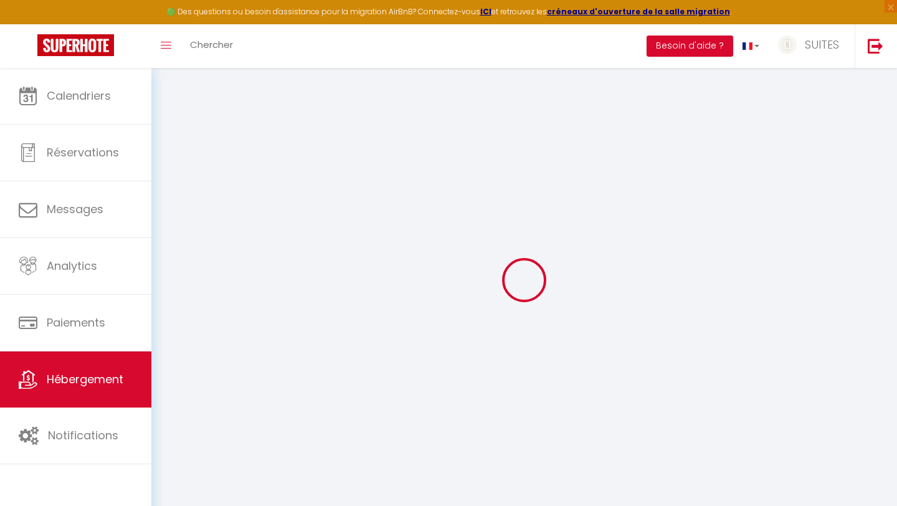
select select
checkbox input "false"
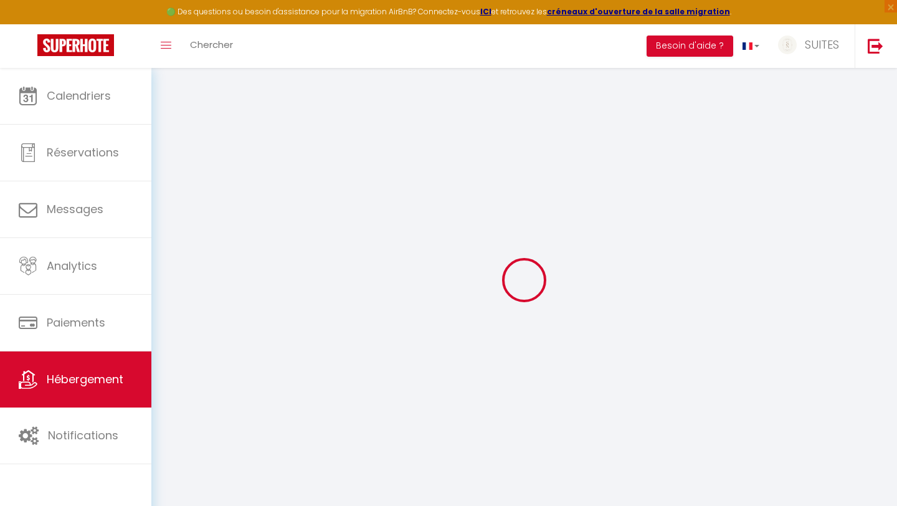
checkbox input "false"
select select
type input "La Teranga de Kadi & [PERSON_NAME], avec jardin privatif"
type input "Cathy"
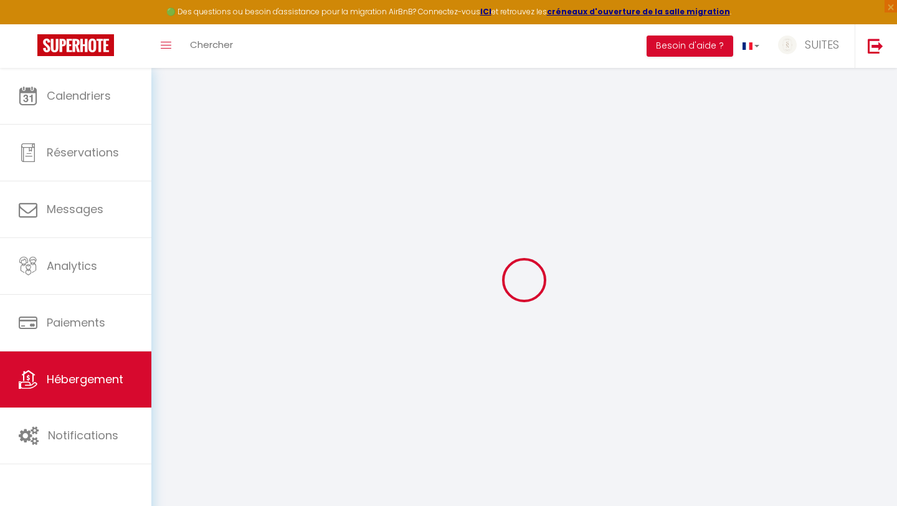
select select "2"
type input "55"
type input "35"
type input "5"
type input "4.3"
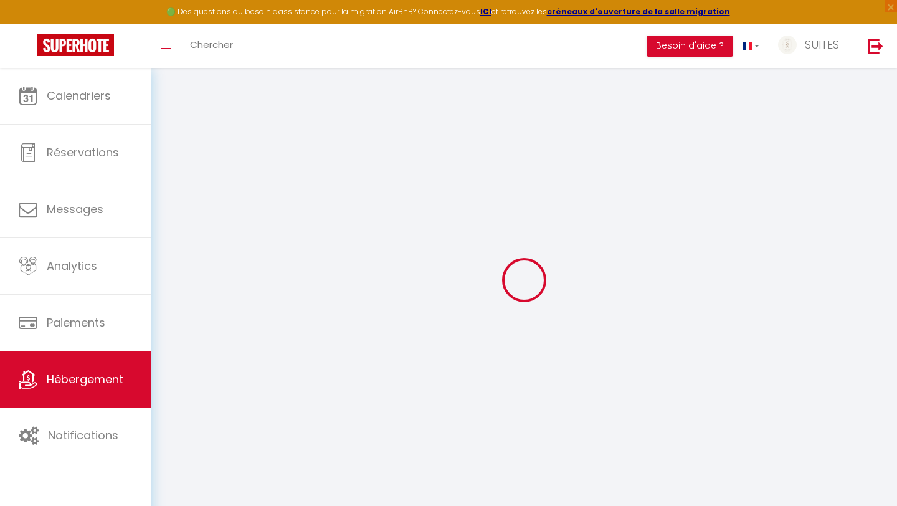
type input "250"
select select
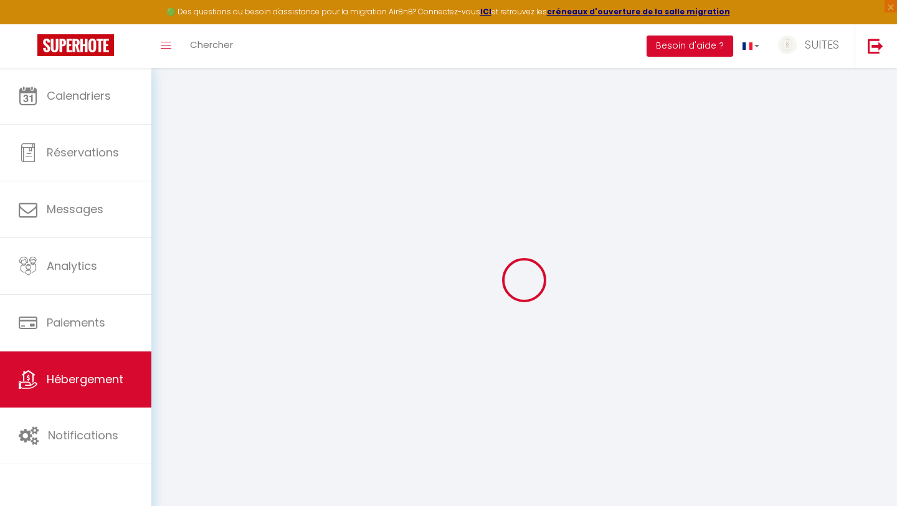
select select
type input "17B rue Téméraire"
type input "54000"
type input "Nancy"
type input "[EMAIL_ADDRESS][DOMAIN_NAME]"
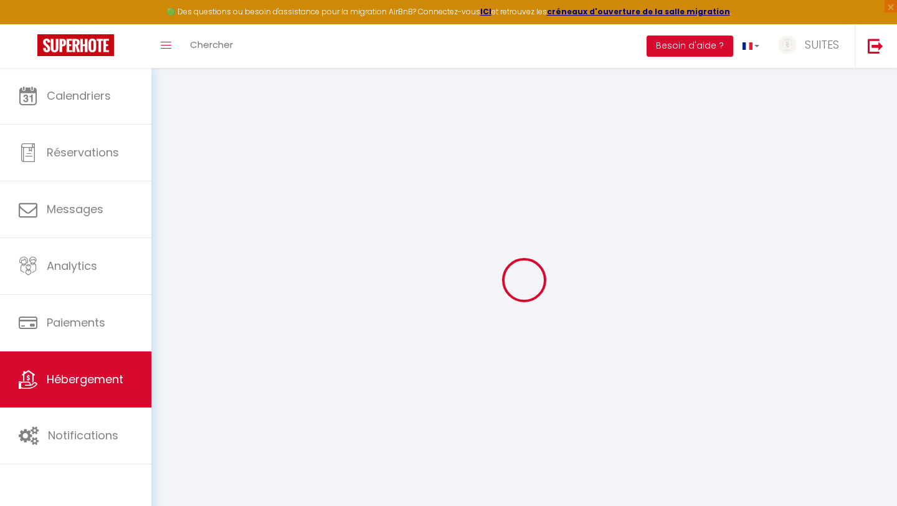
select select "5284"
checkbox input "false"
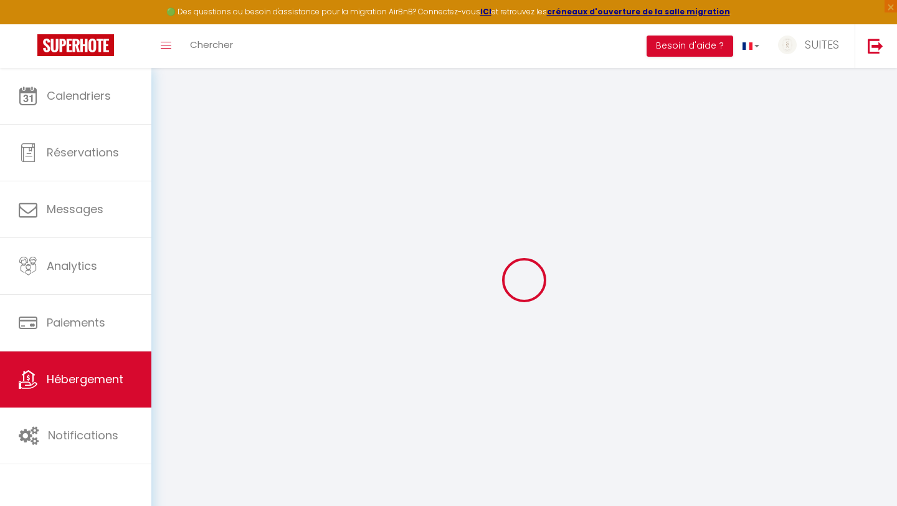
radio input "true"
type input "0"
select select
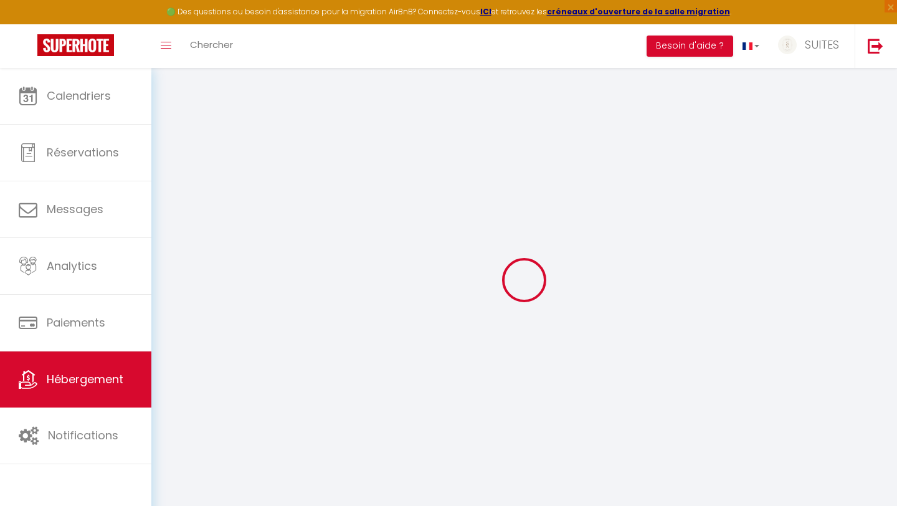
select select
checkbox input "false"
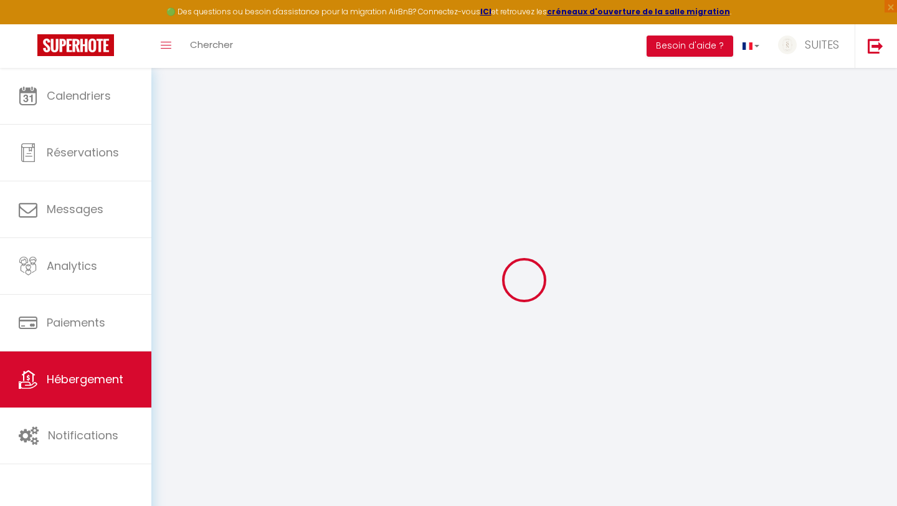
checkbox input "false"
select select
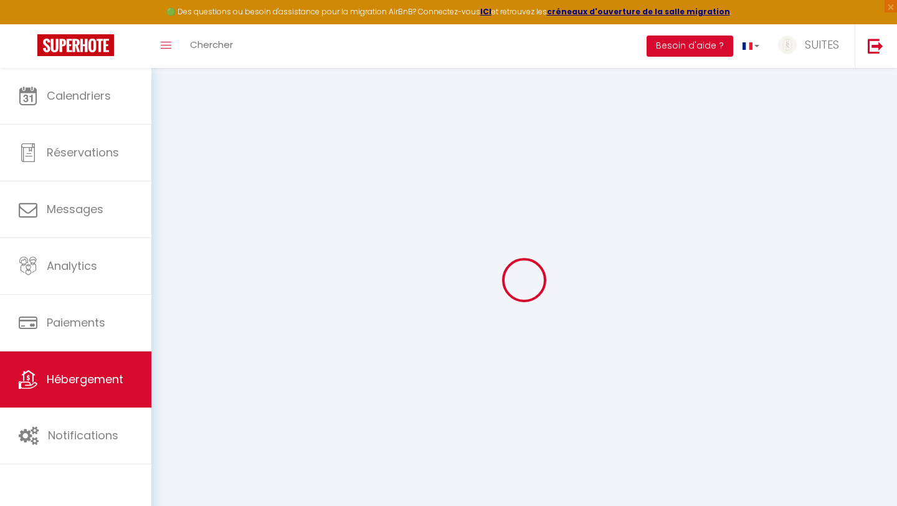
select select
checkbox input "false"
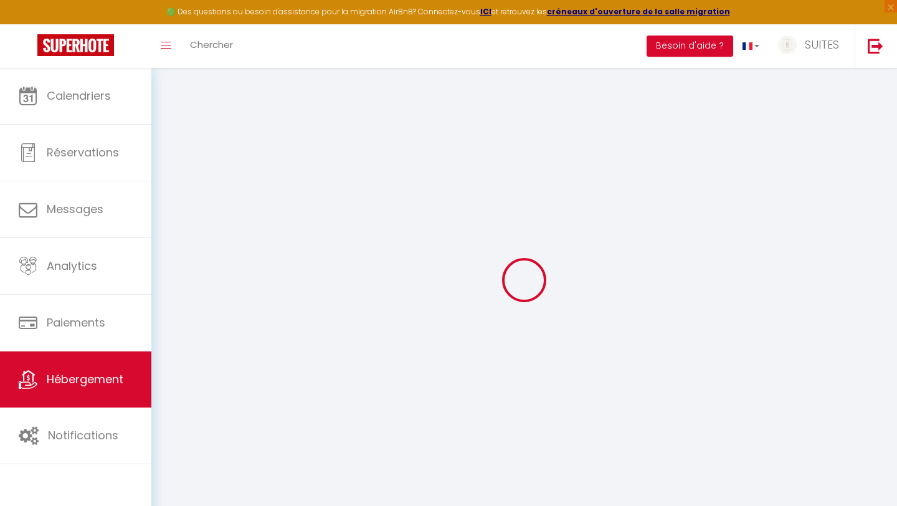
checkbox input "false"
select select "33041"
select select "48780"
checkbox input "false"
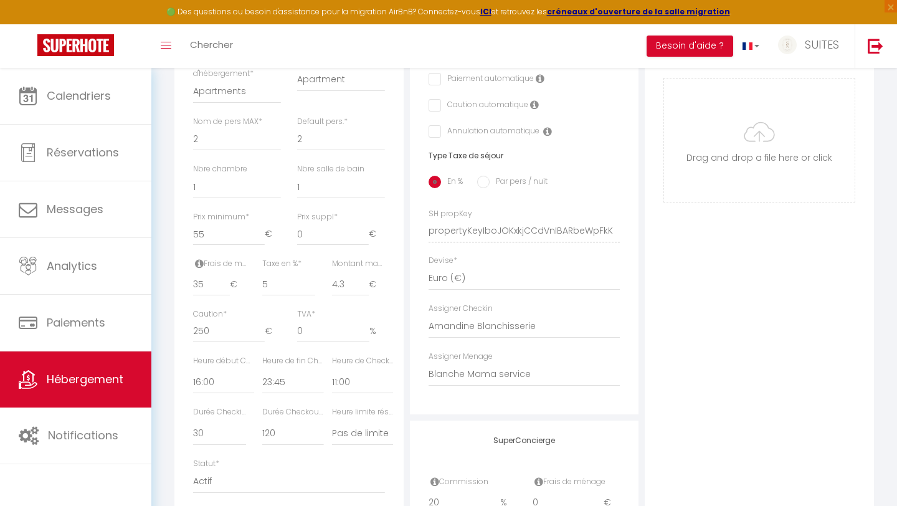
scroll to position [426, 0]
click at [499, 373] on select "- Laetitia Schmit ROMAIN GAGETTA Amandine Blanchisserie Meriam Ouerghi Alexandr…" at bounding box center [524, 371] width 192 height 24
click at [715, 331] on div "Photo Photo Supprimer Drag and drop a file here or click Ooops, something wrong…" at bounding box center [758, 219] width 229 height 840
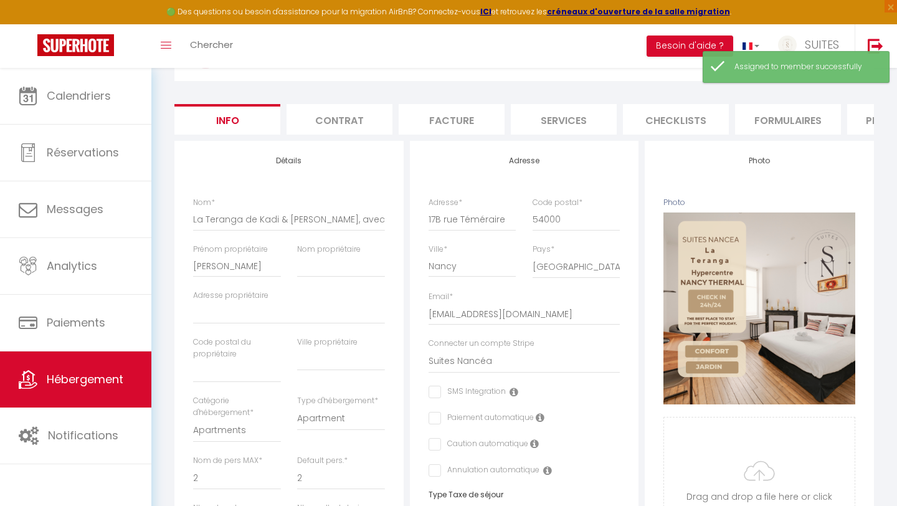
scroll to position [0, 0]
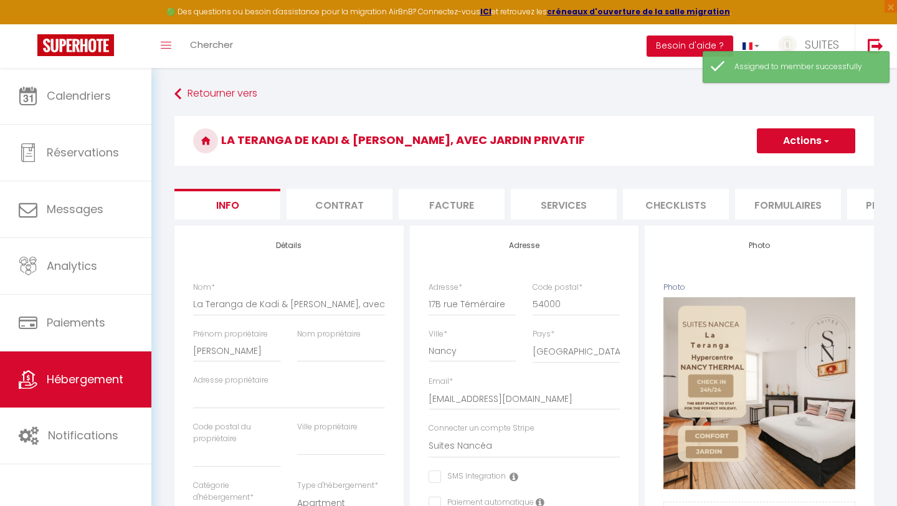
click at [797, 144] on button "Actions" at bounding box center [805, 140] width 98 height 25
click at [775, 167] on input "Enregistrer" at bounding box center [756, 168] width 46 height 12
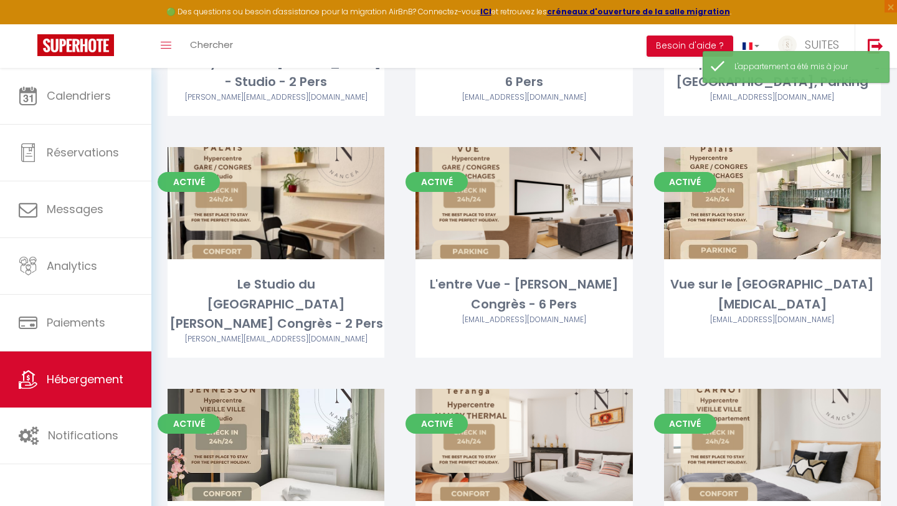
scroll to position [462, 0]
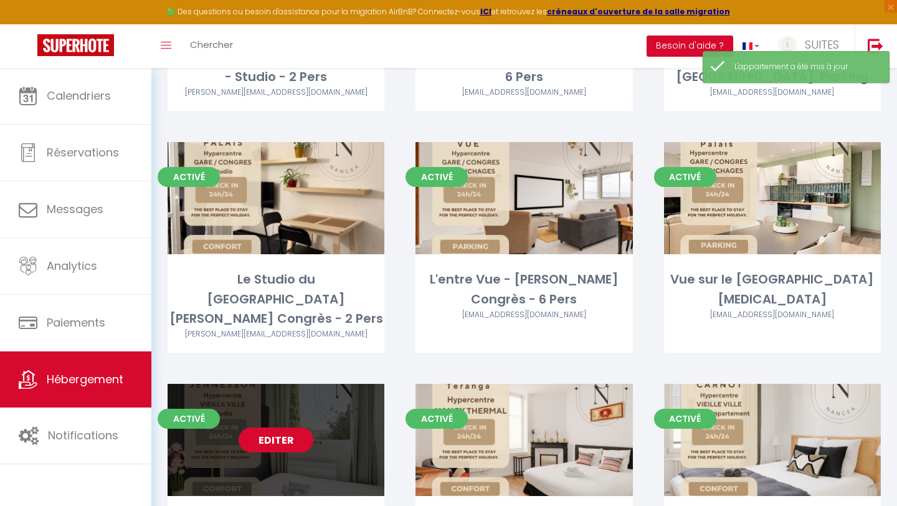
click at [280, 427] on link "Editer" at bounding box center [275, 439] width 75 height 25
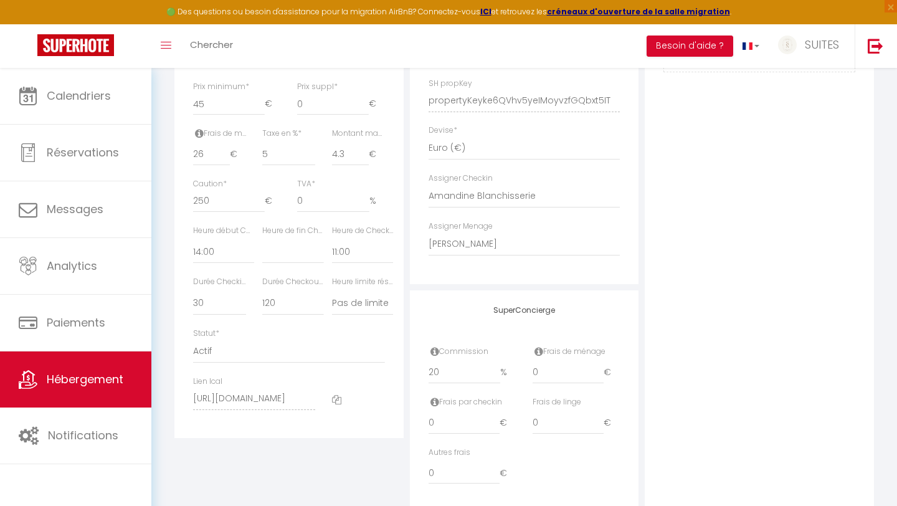
scroll to position [591, 0]
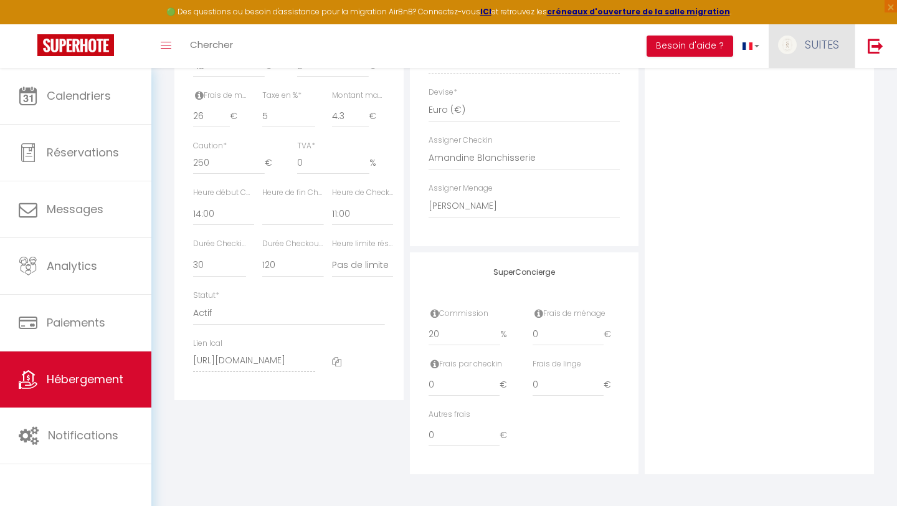
click at [826, 40] on span "SUITES" at bounding box center [821, 45] width 34 height 16
click at [796, 107] on link "Équipe" at bounding box center [804, 108] width 92 height 21
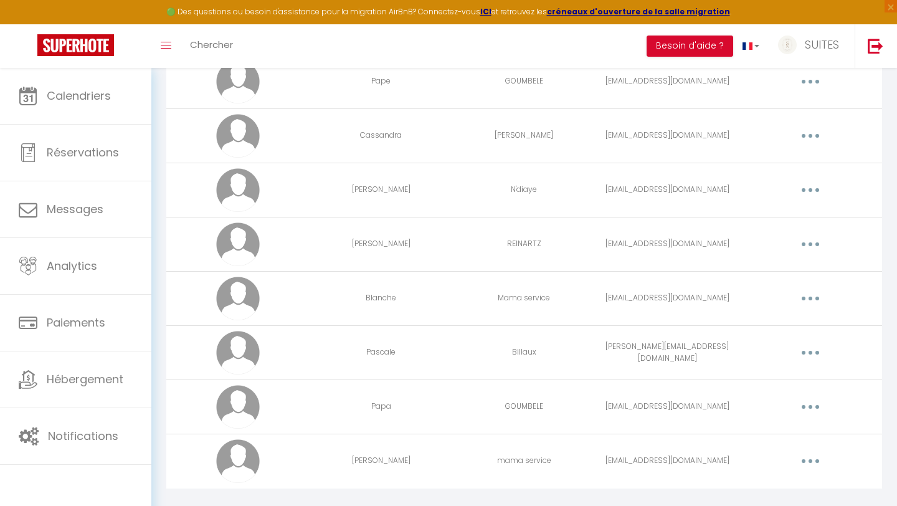
scroll to position [573, 0]
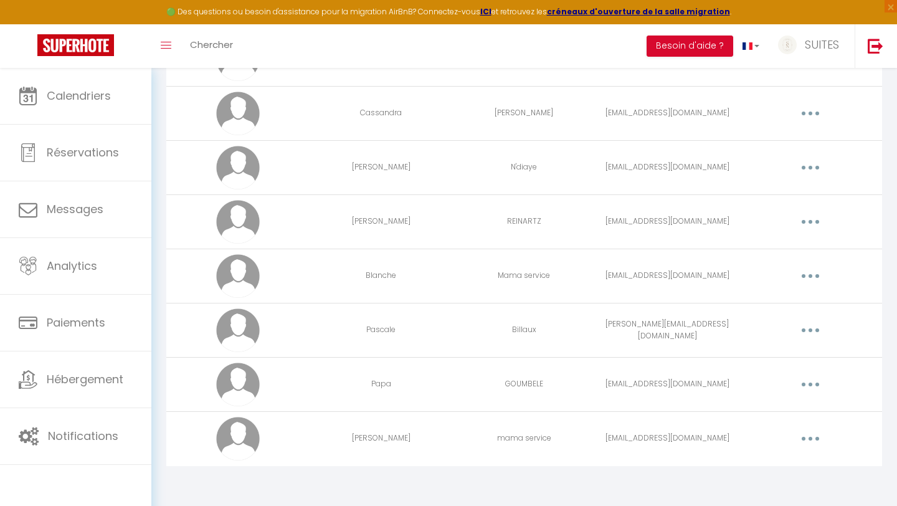
click at [816, 429] on button "button" at bounding box center [810, 438] width 35 height 20
click at [770, 466] on link "Editer" at bounding box center [778, 466] width 92 height 21
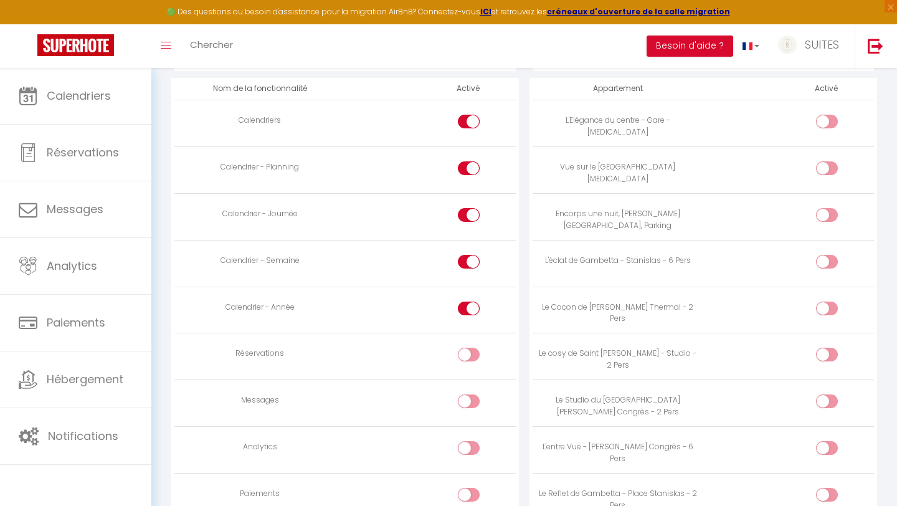
scroll to position [921, 0]
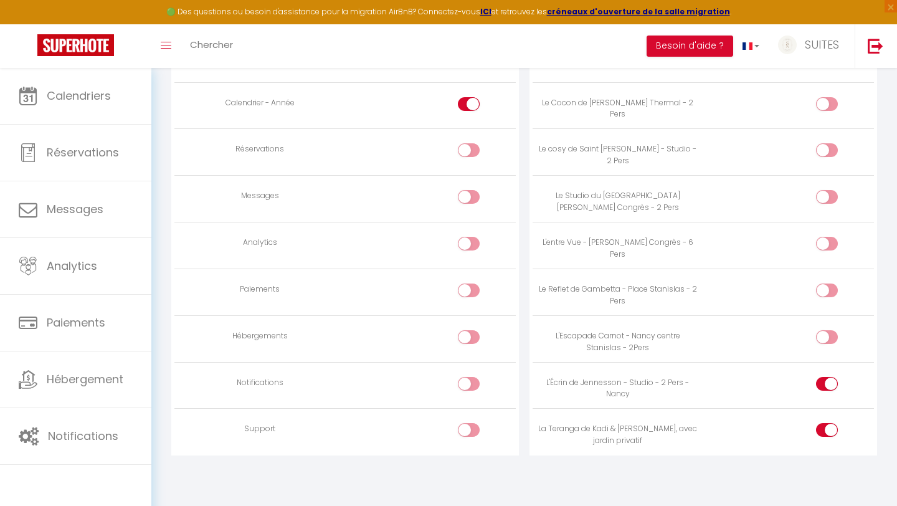
click at [827, 388] on input "checkbox" at bounding box center [837, 386] width 22 height 19
click at [828, 148] on input "checkbox" at bounding box center [837, 152] width 22 height 19
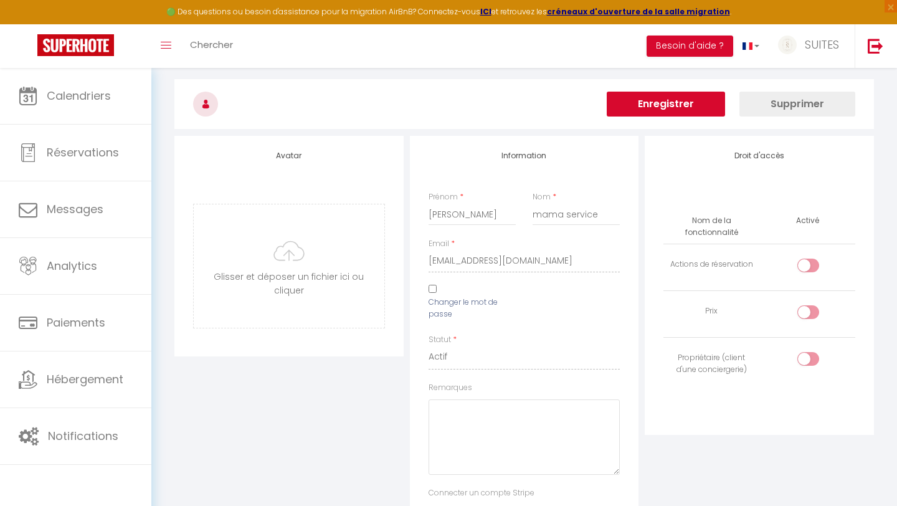
scroll to position [0, 0]
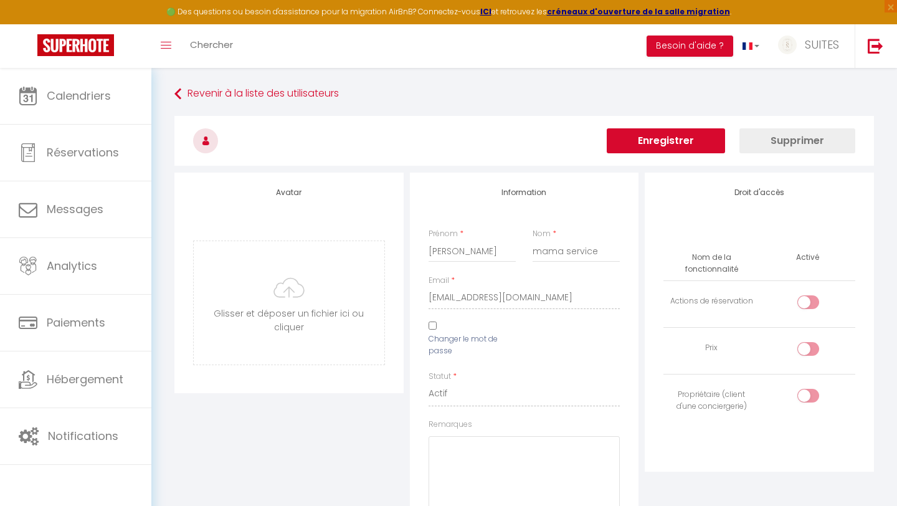
click at [682, 137] on button "Enregistrer" at bounding box center [665, 140] width 118 height 25
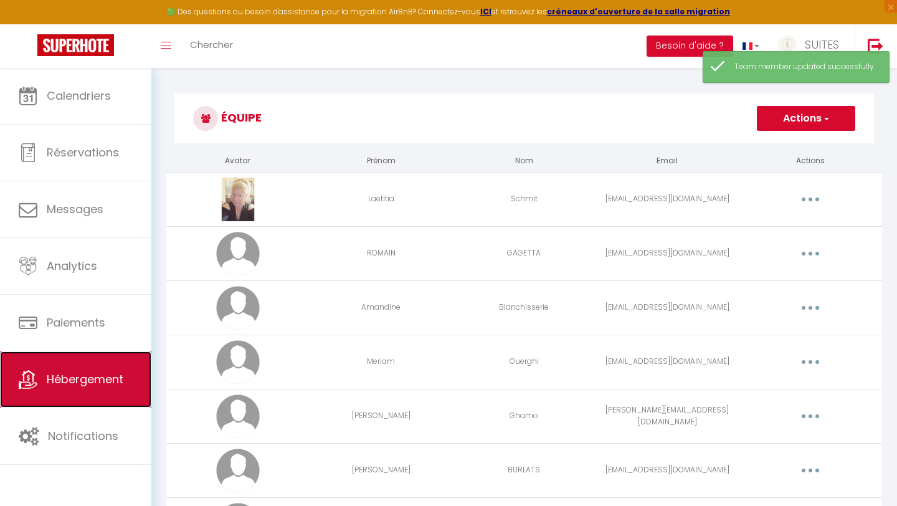
click at [62, 382] on span "Hébergement" at bounding box center [85, 379] width 77 height 16
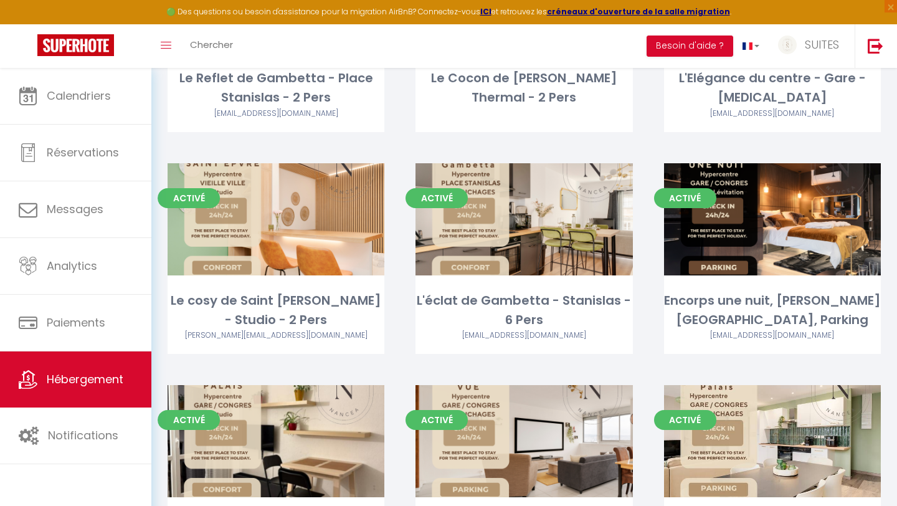
scroll to position [215, 0]
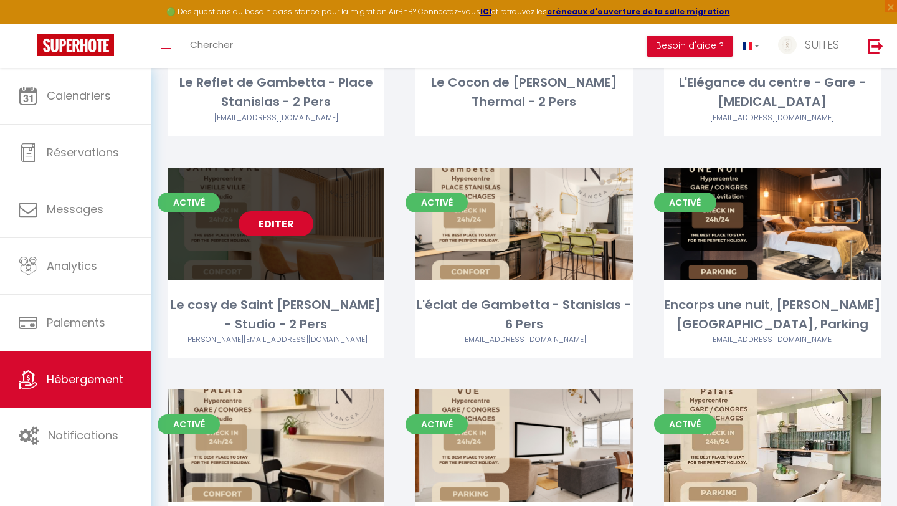
click at [255, 234] on link "Editer" at bounding box center [275, 223] width 75 height 25
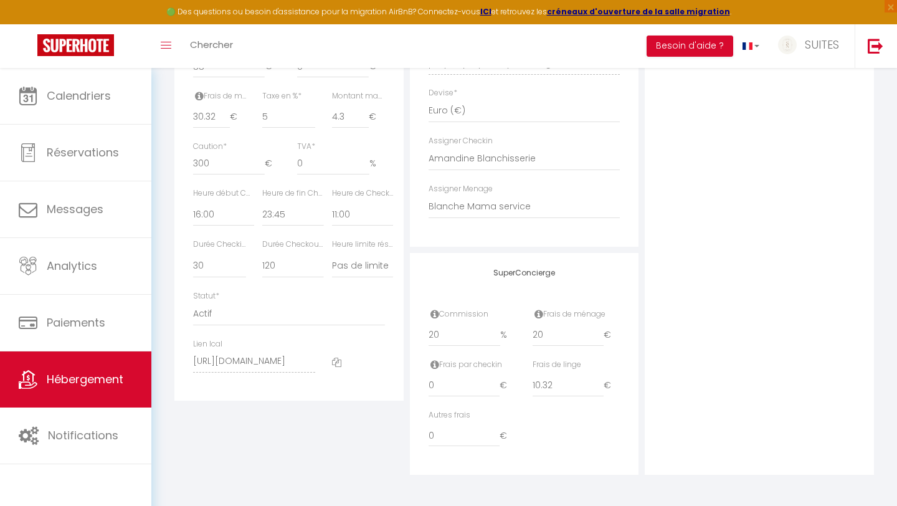
scroll to position [591, 0]
click at [481, 207] on select "- Laetitia Schmit ROMAIN GAGETTA Amandine Blanchisserie Meriam Ouerghi Alexandr…" at bounding box center [524, 206] width 192 height 24
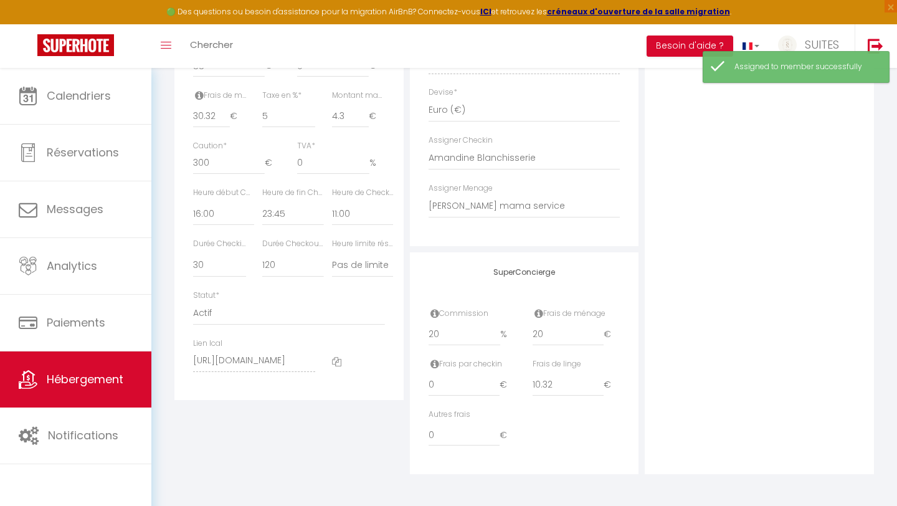
click at [799, 184] on div "Photo Photo Supprimer Drag and drop a file here or click Ooops, something wrong…" at bounding box center [758, 54] width 229 height 840
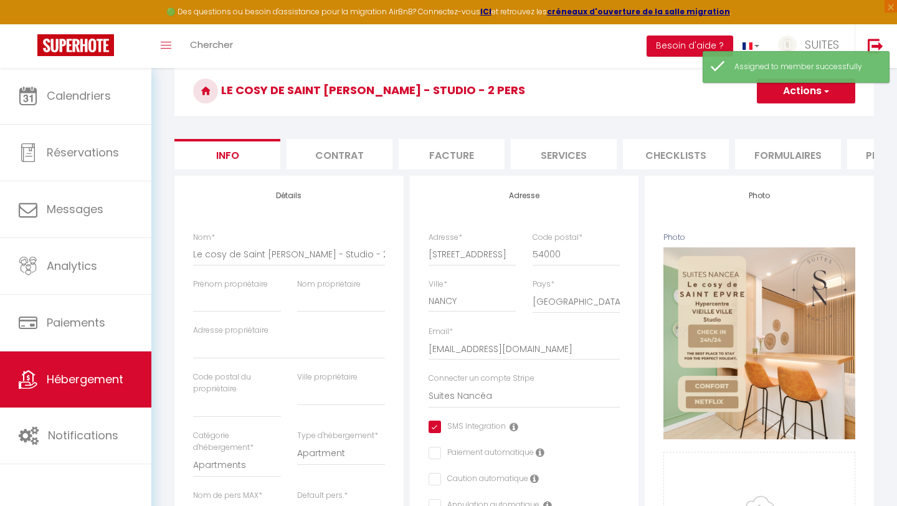
scroll to position [0, 0]
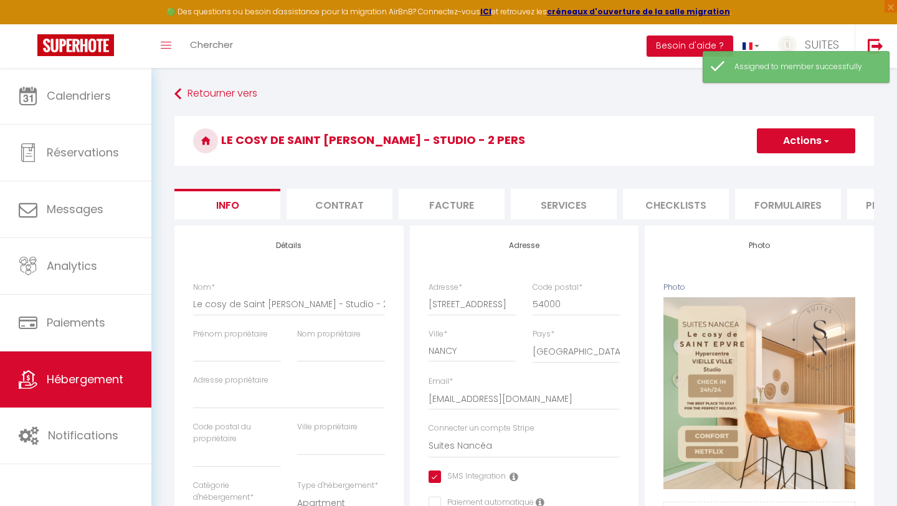
click at [793, 134] on button "Actions" at bounding box center [805, 140] width 98 height 25
click at [777, 169] on input "Enregistrer" at bounding box center [756, 168] width 46 height 12
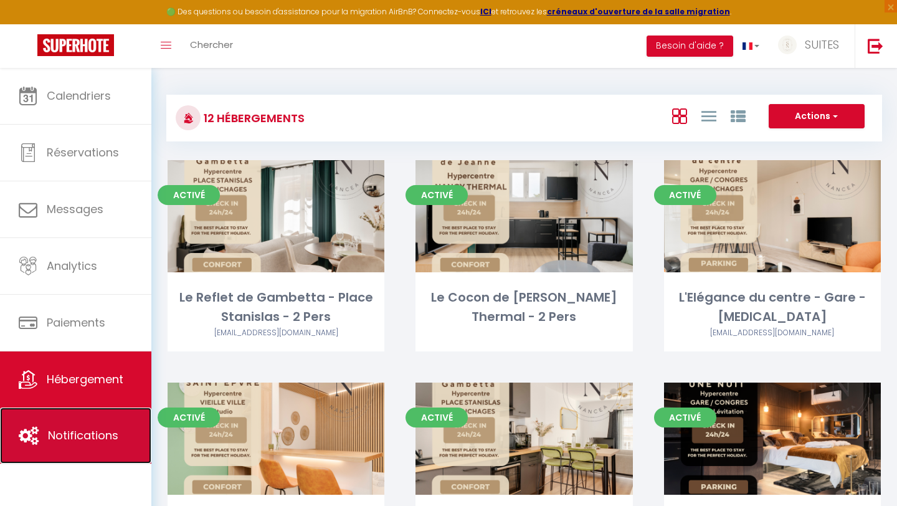
click at [83, 443] on link "Notifications" at bounding box center [75, 435] width 151 height 56
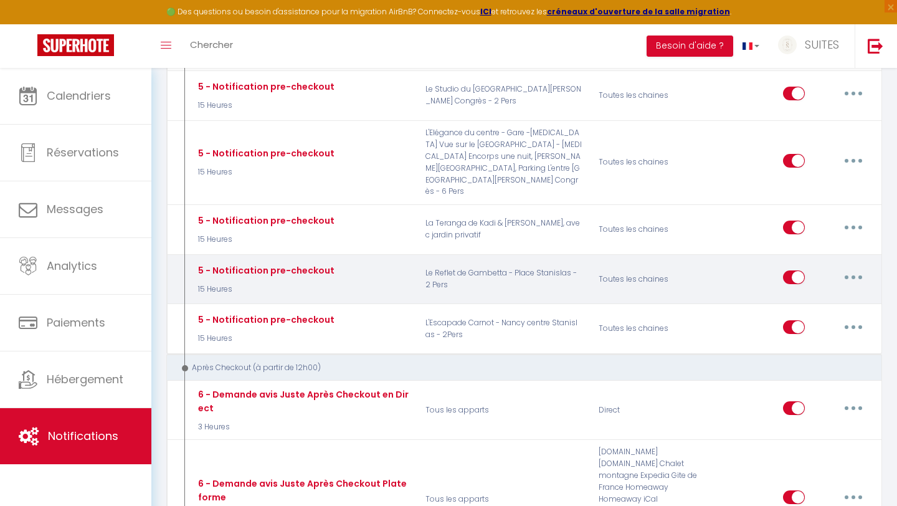
scroll to position [1447, 0]
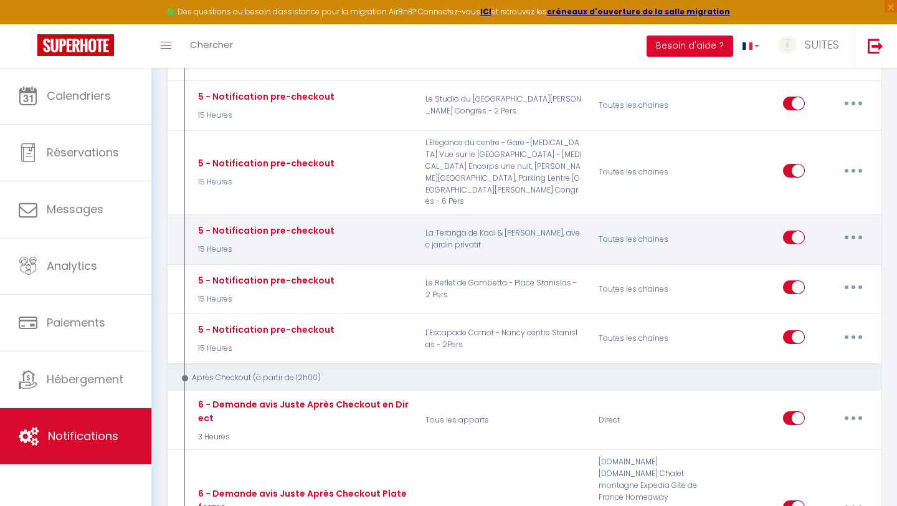
click at [857, 227] on button "button" at bounding box center [853, 237] width 35 height 20
click at [814, 278] on link "Dupliquer" at bounding box center [820, 288] width 92 height 21
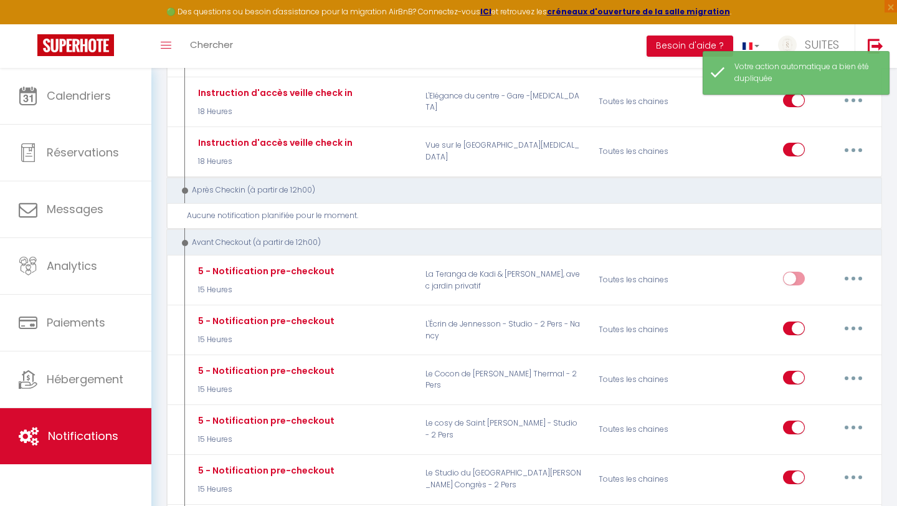
scroll to position [1122, 0]
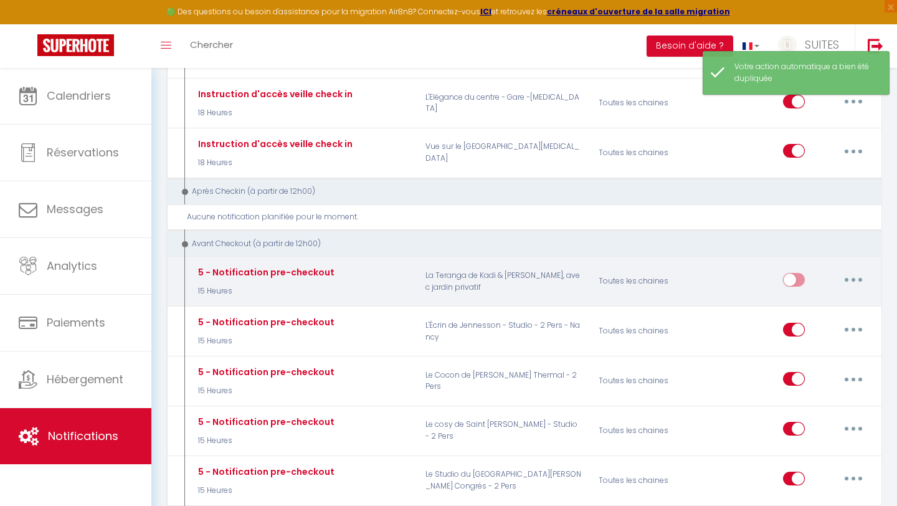
click at [857, 270] on button "button" at bounding box center [853, 280] width 35 height 20
click at [816, 297] on link "Editer" at bounding box center [820, 307] width 92 height 21
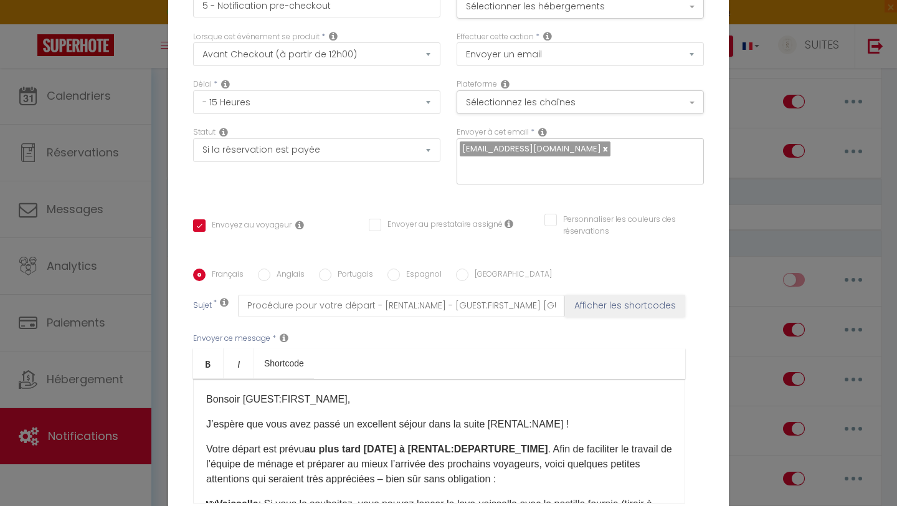
click at [374, 219] on input "Envoyer au prestataire assigné" at bounding box center [436, 225] width 134 height 12
click at [197, 219] on input "Envoyez au voyageur" at bounding box center [242, 225] width 98 height 12
click at [536, 60] on select "Envoyer un email Envoyer un SMS Envoyer une notification push" at bounding box center [579, 54] width 247 height 24
click at [539, 92] on div "Plateforme Sélectionnez les chaînes Toutes les chaines Direct Airbnb.com Bookin…" at bounding box center [579, 95] width 247 height 35
click at [595, 19] on button "Sélectionner les hébergements" at bounding box center [579, 7] width 247 height 24
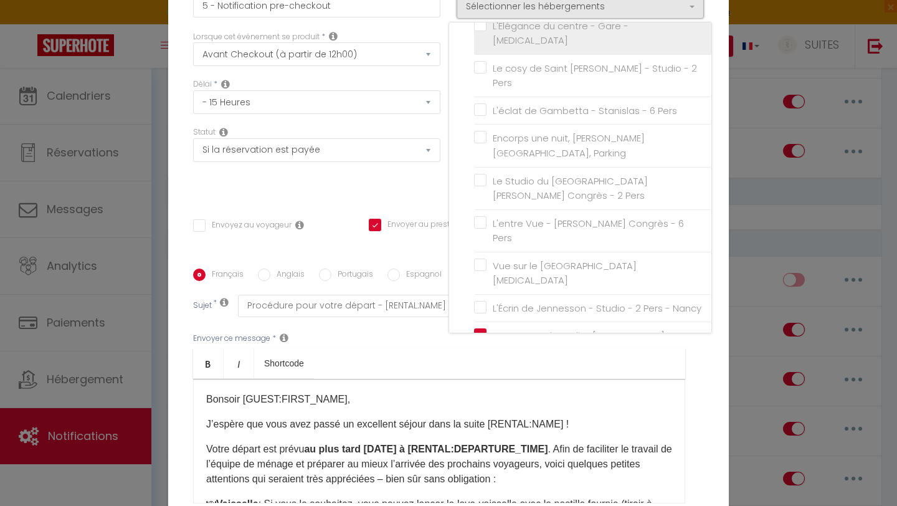
scroll to position [164, 0]
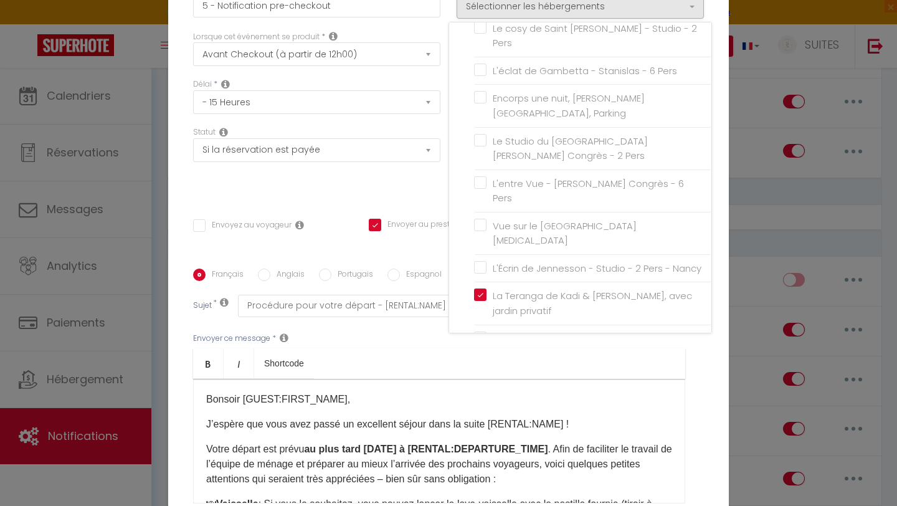
click at [723, 83] on div "Titre * 5 - Notification pre-checkout Pour cet hébergement Sélectionner les héb…" at bounding box center [448, 269] width 560 height 596
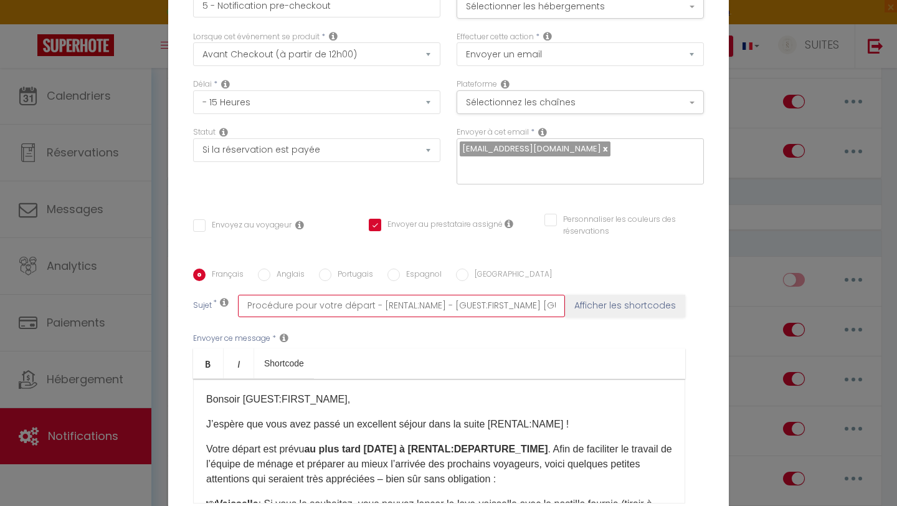
scroll to position [0, 35]
drag, startPoint x: 245, startPoint y: 296, endPoint x: 578, endPoint y: 321, distance: 334.0
click at [578, 321] on div "Français Anglais Portugais Espagnol Italien Sujet * Procédure pour votre départ…" at bounding box center [448, 393] width 517 height 251
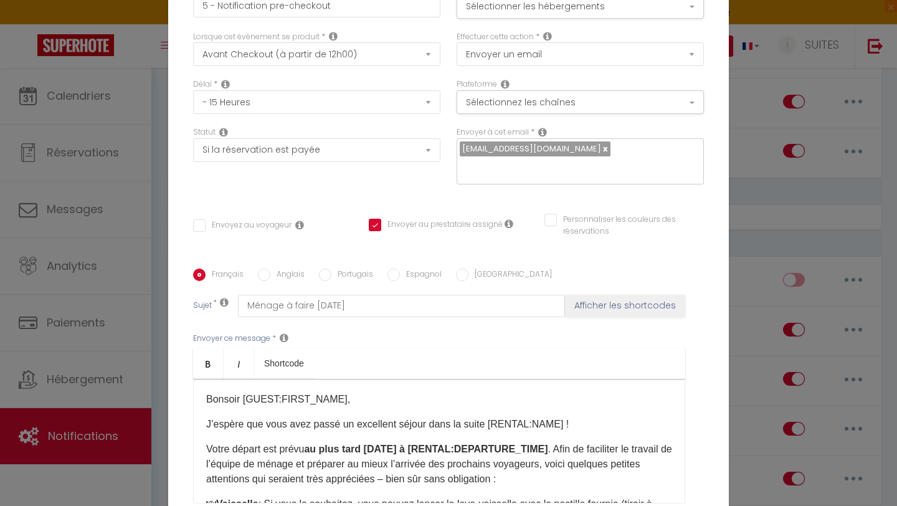
click at [432, 332] on div "Envoyer ce message * Bold Italic Shortcode Rich text editor Bonsoir [GUEST:FIRS…" at bounding box center [448, 418] width 511 height 202
drag, startPoint x: 240, startPoint y: 389, endPoint x: 333, endPoint y: 392, distance: 92.8
click at [333, 392] on p "Bonsoir [GUEST:FIRST_NAME]," at bounding box center [439, 399] width 466 height 15
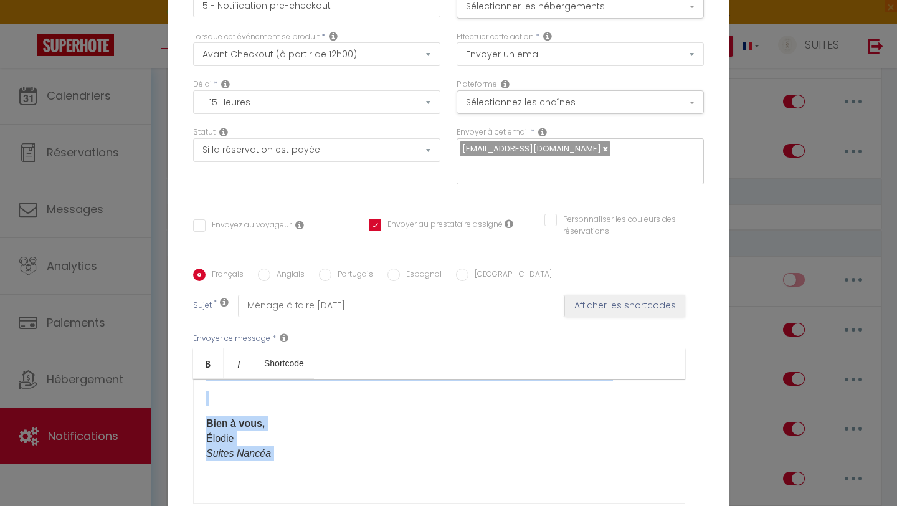
scroll to position [121, 0]
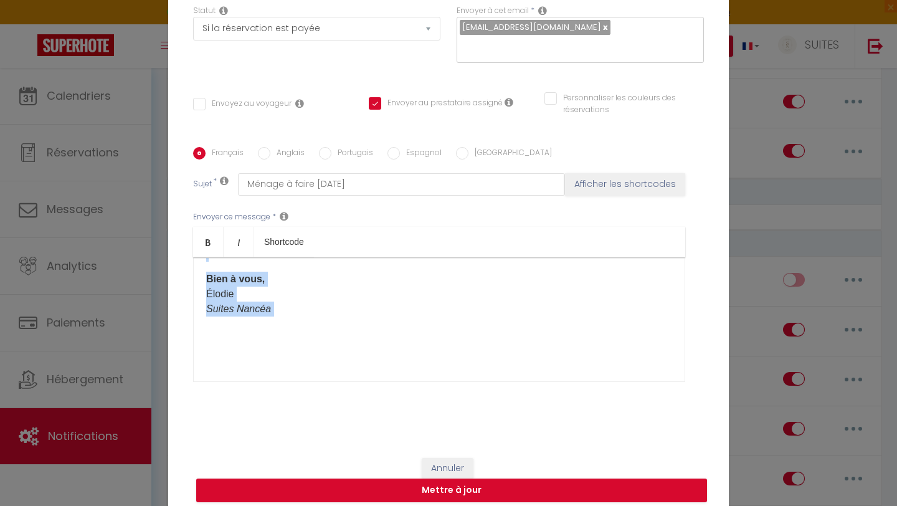
drag, startPoint x: 204, startPoint y: 413, endPoint x: 380, endPoint y: 311, distance: 204.5
click at [380, 311] on div "Bonsoir, J’espère que vous avez passé un excellent séjour dans la suite [RENTAL…" at bounding box center [439, 319] width 492 height 125
click at [350, 327] on div "Bonsoir, J’espère que vous avez passé un excellent séjour dans la suite [RENTAL…" at bounding box center [439, 319] width 492 height 125
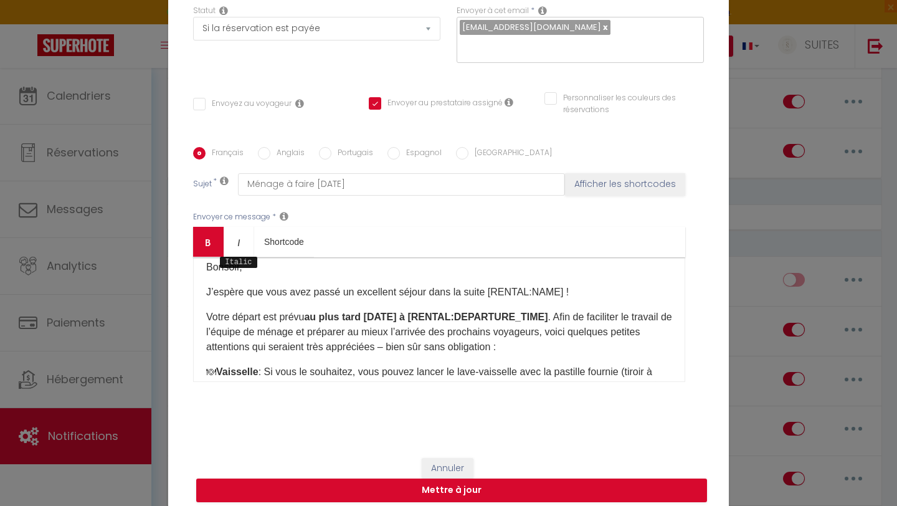
scroll to position [0, 0]
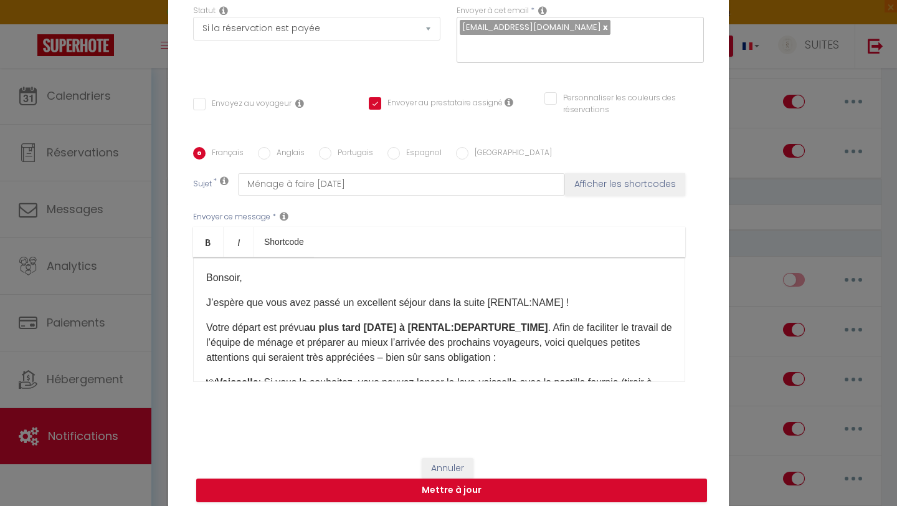
drag, startPoint x: 631, startPoint y: 340, endPoint x: 202, endPoint y: 289, distance: 432.6
click at [202, 289] on div "Bonsoir, J’espère que vous avez passé un excellent séjour dans la suite [RENTAL…" at bounding box center [439, 319] width 492 height 125
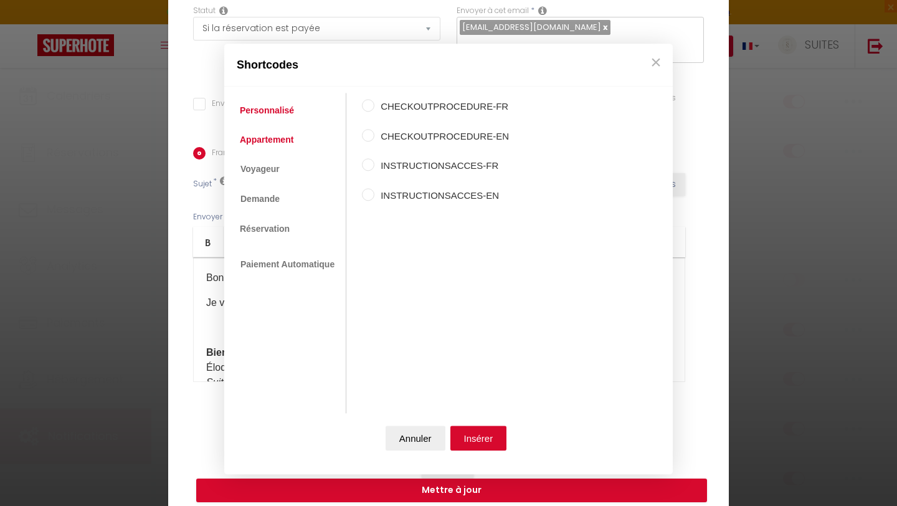
click at [287, 142] on link "Appartement" at bounding box center [266, 139] width 66 height 22
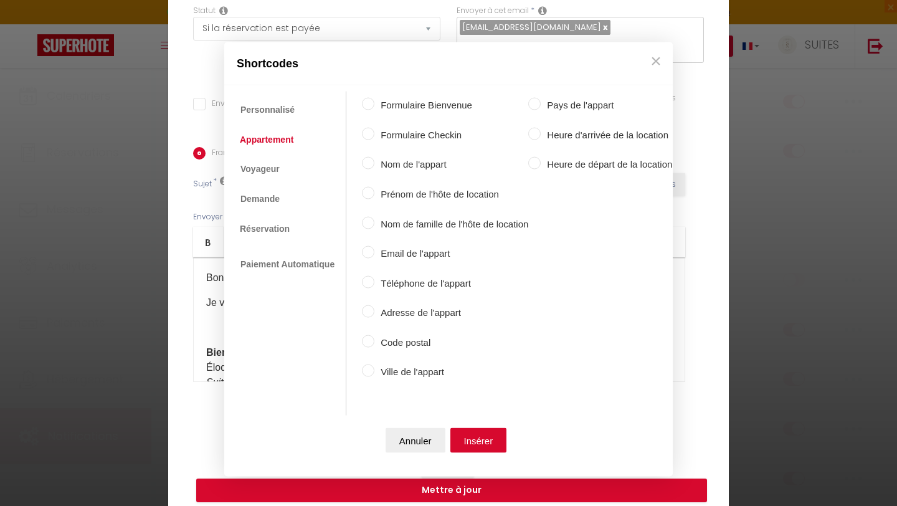
click at [367, 164] on input "Nom de l'appart" at bounding box center [368, 163] width 12 height 12
click at [474, 435] on button "Insérer" at bounding box center [478, 439] width 57 height 25
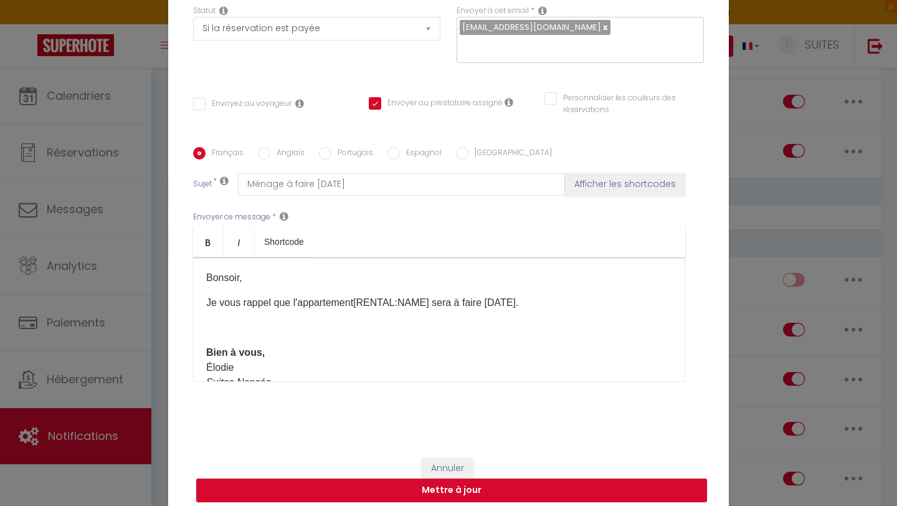
click at [266, 310] on div "Bonsoir, Je vous rappel que l'appartement [RENTAL:NAME] sera à faire demain. ​ …" at bounding box center [439, 319] width 492 height 125
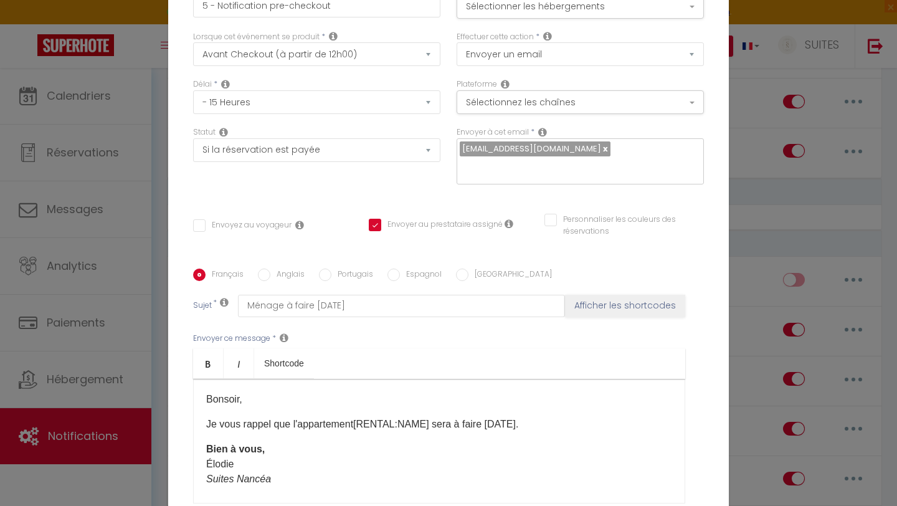
click at [506, 219] on icon at bounding box center [508, 224] width 9 height 10
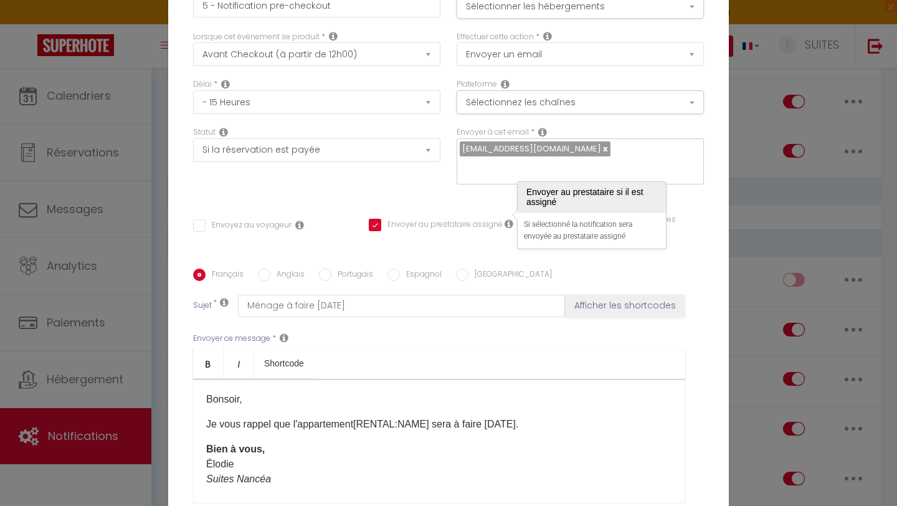
click at [417, 193] on div "Titre * 5 - Notification pre-checkout Pour cet hébergement Sélectionner les héb…" at bounding box center [448, 269] width 560 height 596
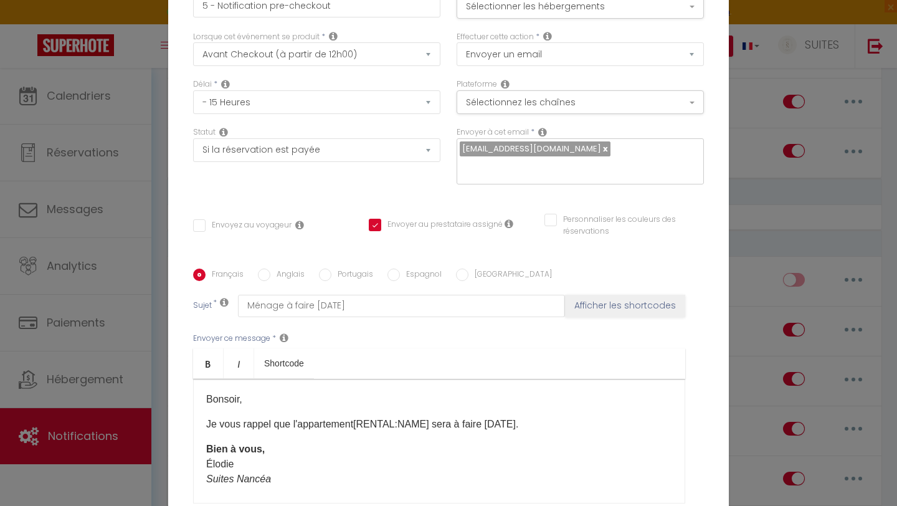
scroll to position [121, 0]
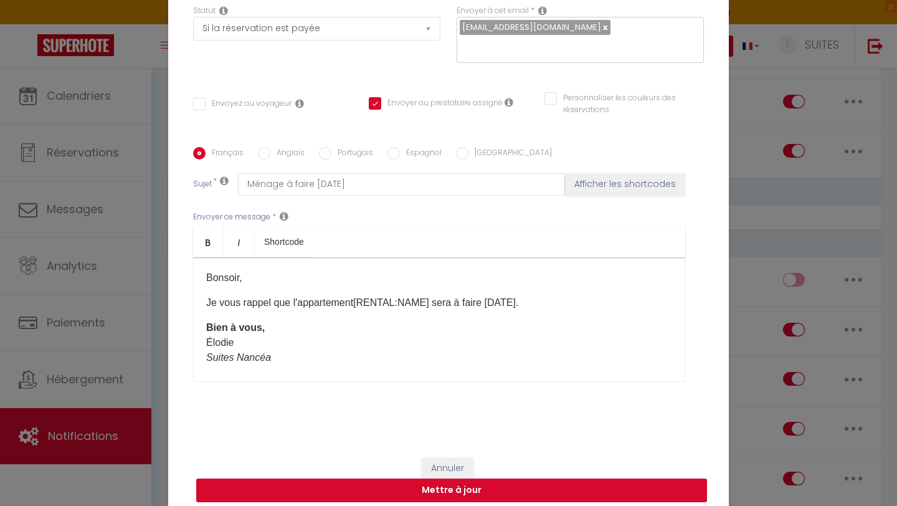
click at [442, 481] on button "Mettre à jour" at bounding box center [451, 490] width 511 height 24
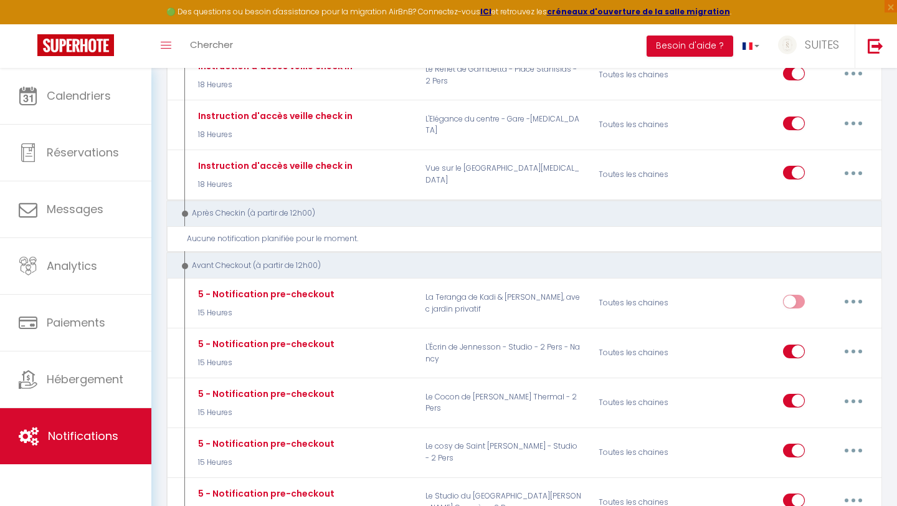
scroll to position [1099, 0]
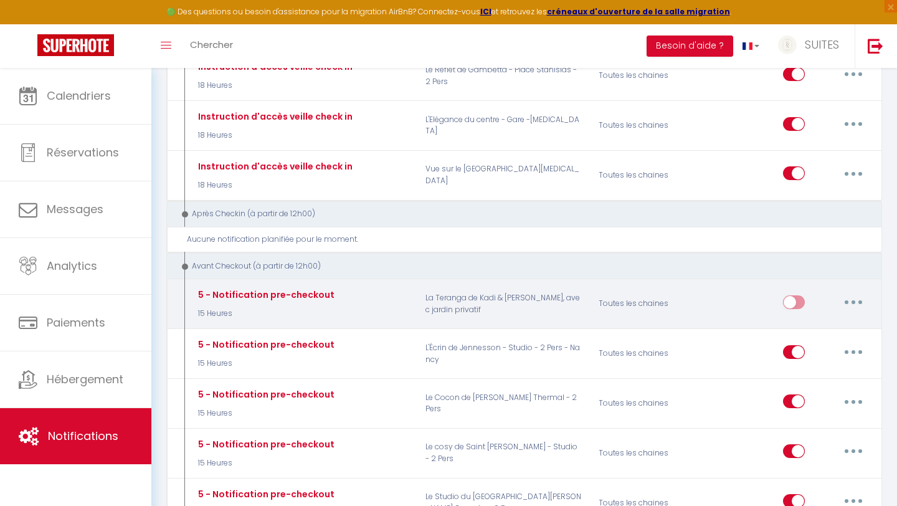
click at [792, 295] on input "checkbox" at bounding box center [794, 304] width 22 height 19
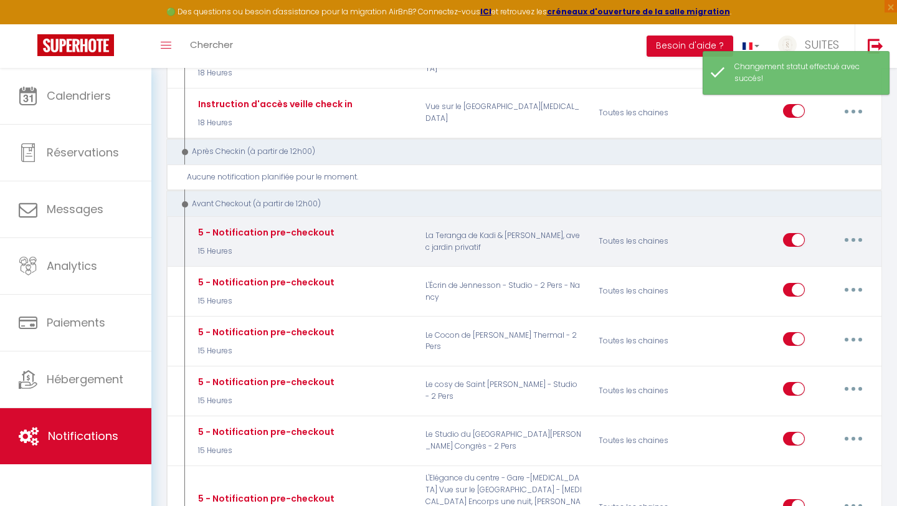
scroll to position [1175, 0]
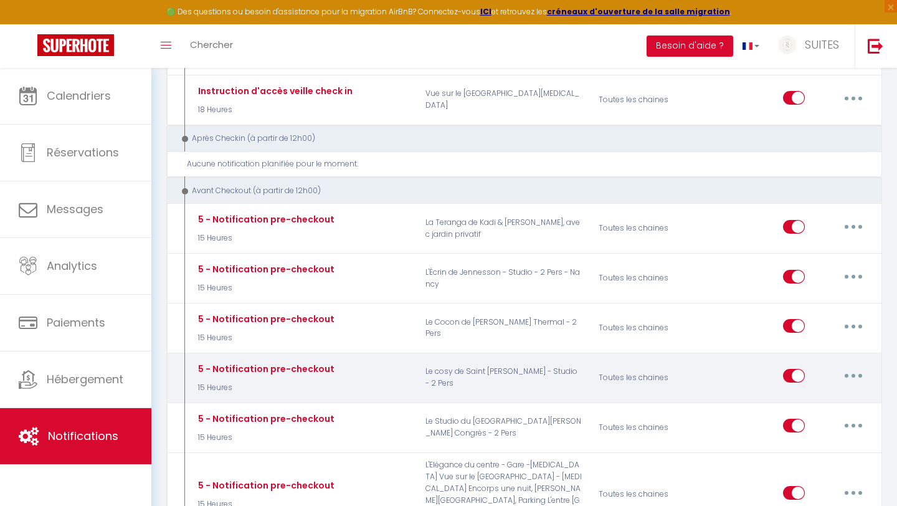
click at [858, 365] on button "button" at bounding box center [853, 375] width 35 height 20
click at [815, 416] on link "Dupliquer" at bounding box center [820, 426] width 92 height 21
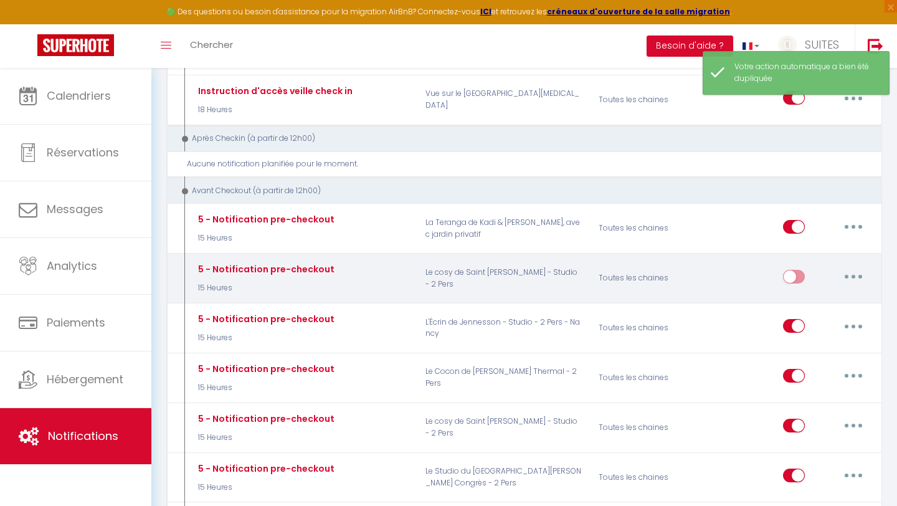
click at [851, 275] on icon "button" at bounding box center [853, 277] width 4 height 4
click at [804, 294] on link "Editer" at bounding box center [820, 304] width 92 height 21
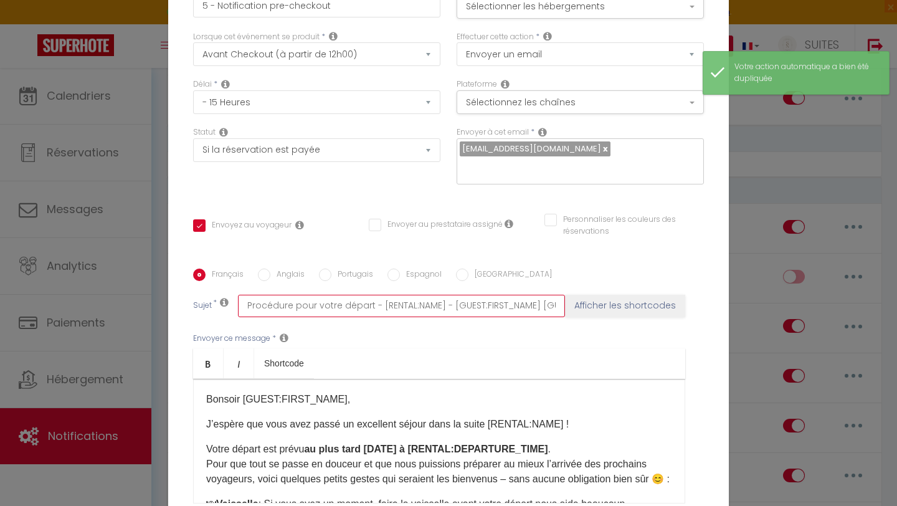
scroll to position [0, 35]
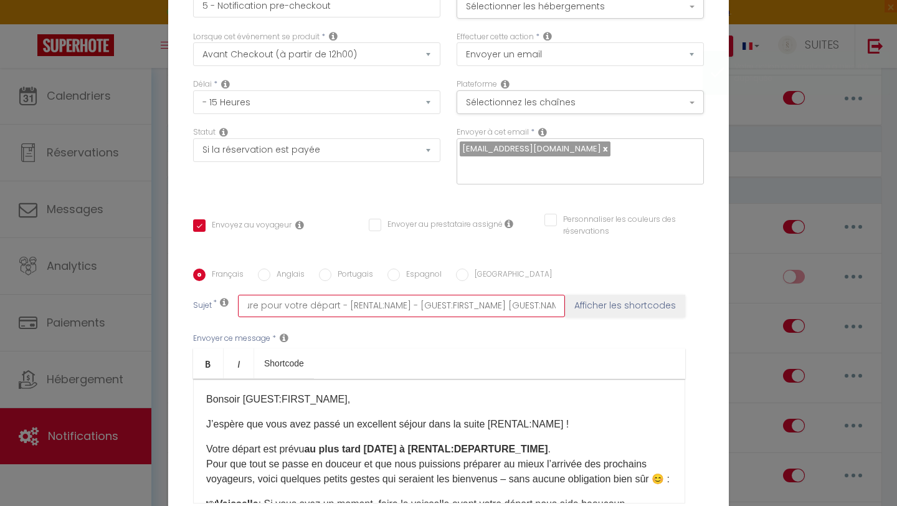
drag, startPoint x: 244, startPoint y: 294, endPoint x: 593, endPoint y: 299, distance: 348.7
click at [593, 299] on div "Sujet * Procédure pour votre départ - [RENTAL:NAME] - [GUEST:FIRST_NAME] [GUEST…" at bounding box center [448, 305] width 511 height 22
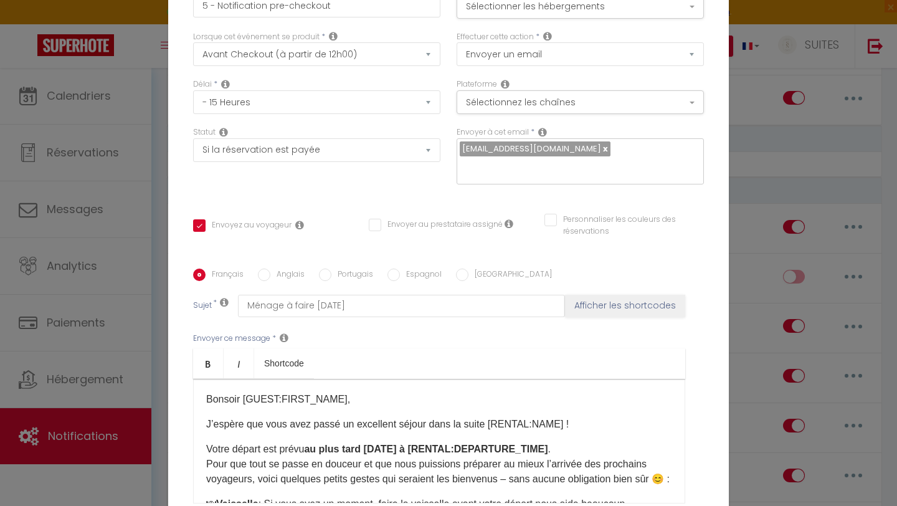
click at [324, 200] on div "Titre * 5 - Notification pre-checkout Pour cet hébergement Sélectionner les héb…" at bounding box center [448, 269] width 560 height 596
drag, startPoint x: 334, startPoint y: 388, endPoint x: 240, endPoint y: 392, distance: 94.7
click at [240, 392] on p "Bonsoir [GUEST:FIRST_NAME]," at bounding box center [439, 399] width 466 height 15
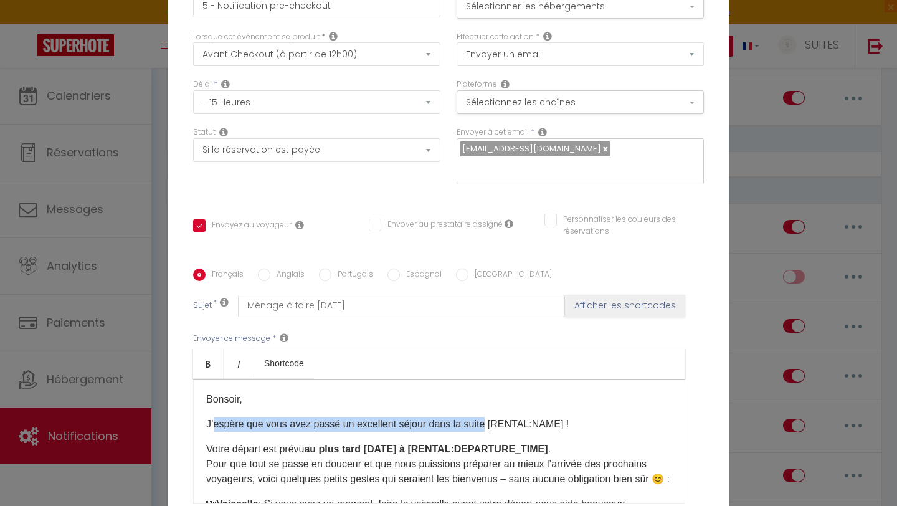
drag, startPoint x: 485, startPoint y: 413, endPoint x: 213, endPoint y: 415, distance: 272.1
click at [213, 417] on p "J’espère que vous avez passé un excellent séjour dans la suite [RENTAL:NAME] !" at bounding box center [439, 424] width 466 height 15
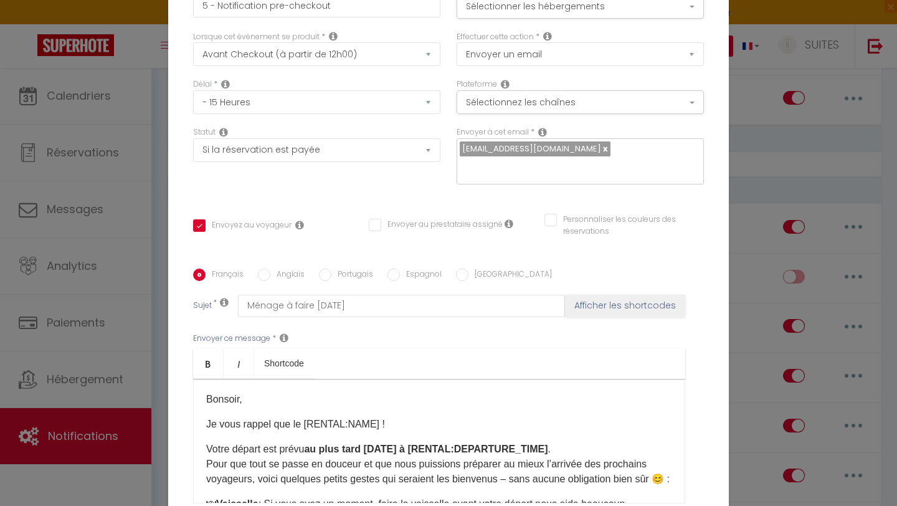
click at [377, 417] on p "Je vous rappel que le [RENTAL:NAME] !" at bounding box center [439, 424] width 466 height 15
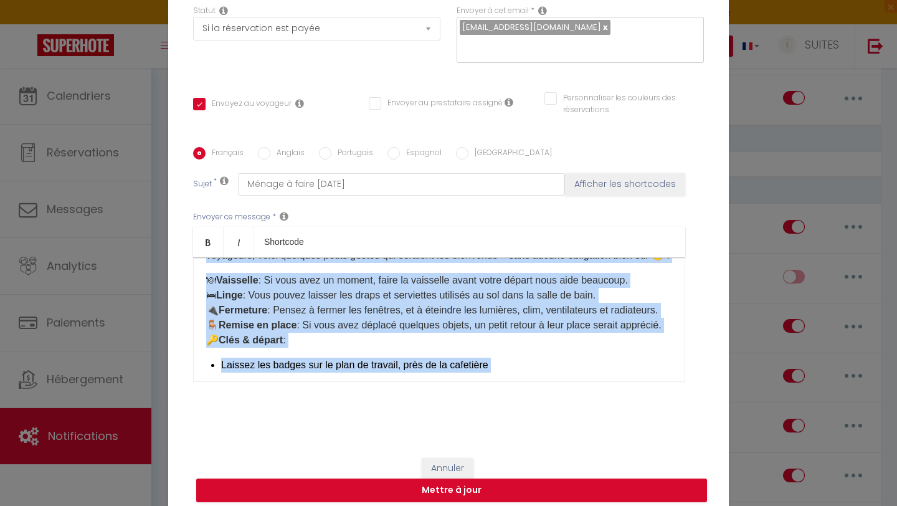
scroll to position [357, 0]
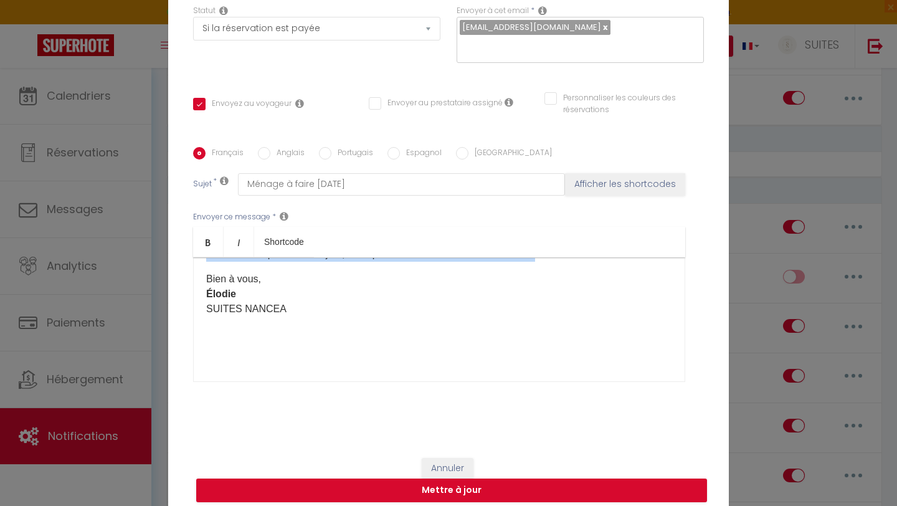
drag, startPoint x: 205, startPoint y: 440, endPoint x: 220, endPoint y: 263, distance: 177.4
click at [220, 263] on div "Bonsoir, Je vous rappel que le [RENTAL:NAME] sera à faire demain! Votre départ …" at bounding box center [439, 319] width 492 height 125
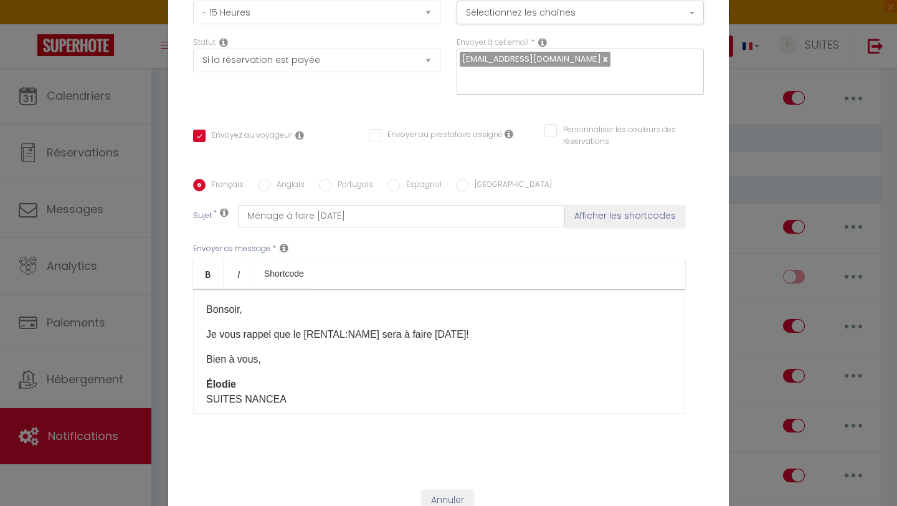
scroll to position [69, 0]
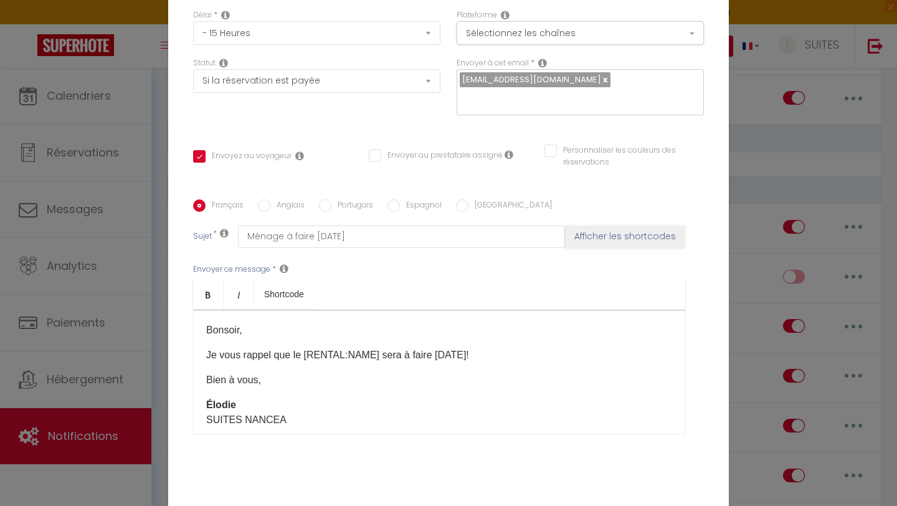
click at [372, 153] on div "Envoyer au prestataire assigné" at bounding box center [436, 162] width 134 height 26
click at [372, 149] on input "Envoyer au prestataire assigné" at bounding box center [436, 155] width 134 height 12
click at [199, 150] on input "Envoyez au voyageur" at bounding box center [242, 156] width 98 height 12
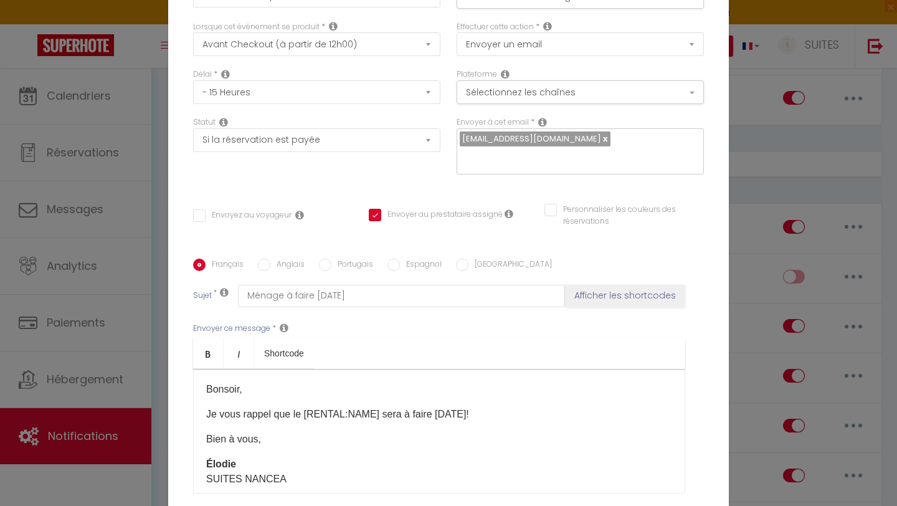
scroll to position [0, 0]
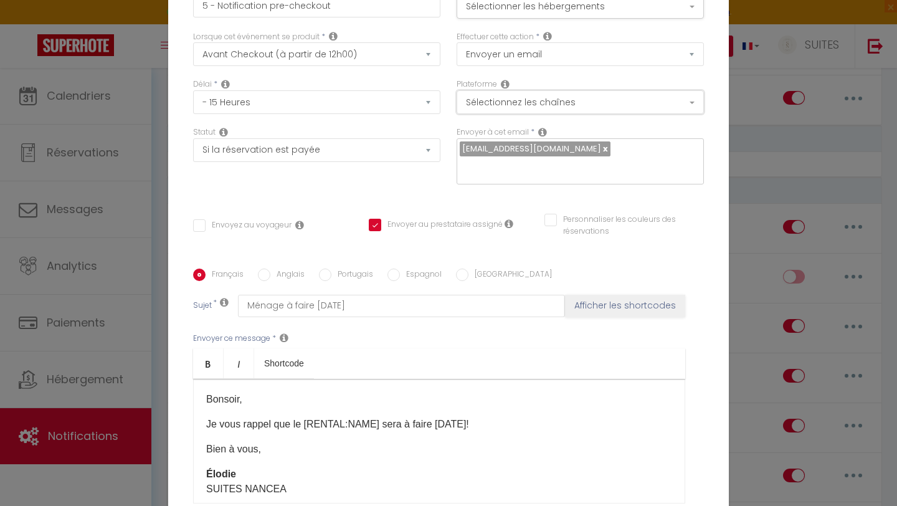
click at [653, 111] on button "Sélectionnez les chaînes" at bounding box center [579, 102] width 247 height 24
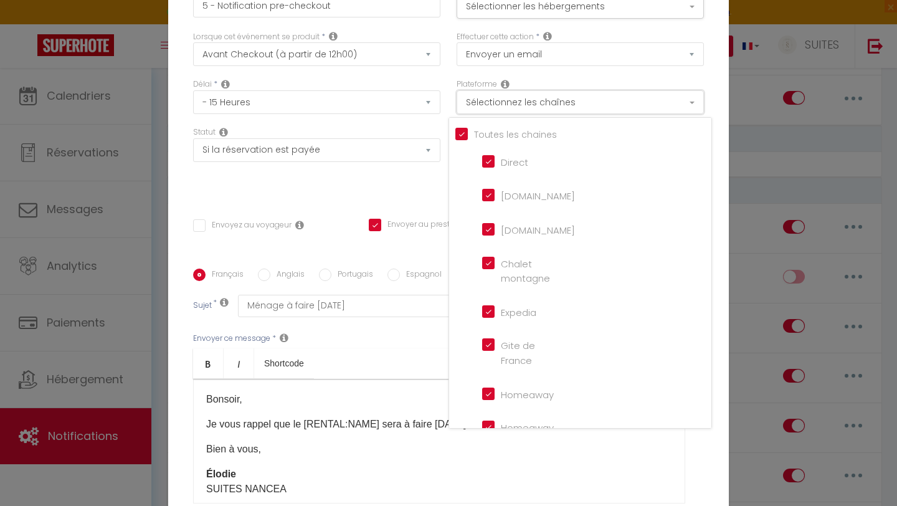
click at [654, 111] on button "Sélectionnez les chaînes" at bounding box center [579, 102] width 247 height 24
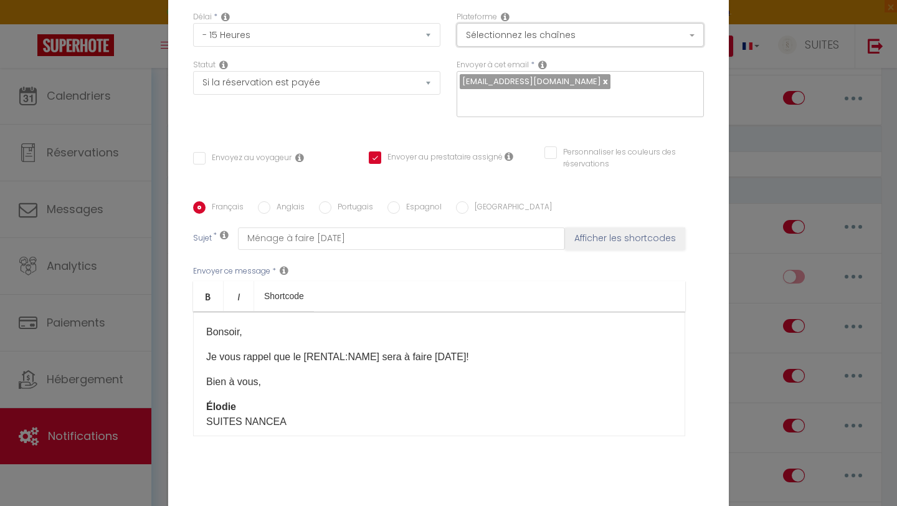
scroll to position [121, 0]
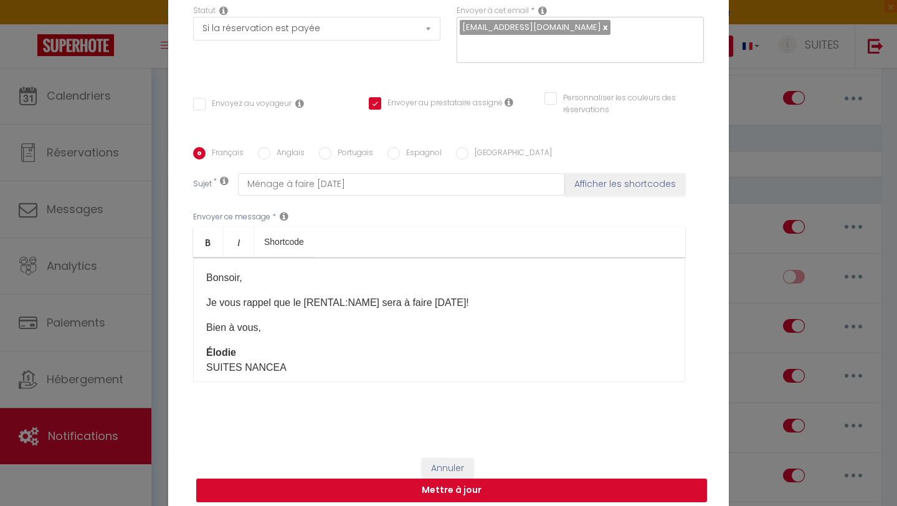
click at [440, 479] on button "Mettre à jour" at bounding box center [451, 490] width 511 height 24
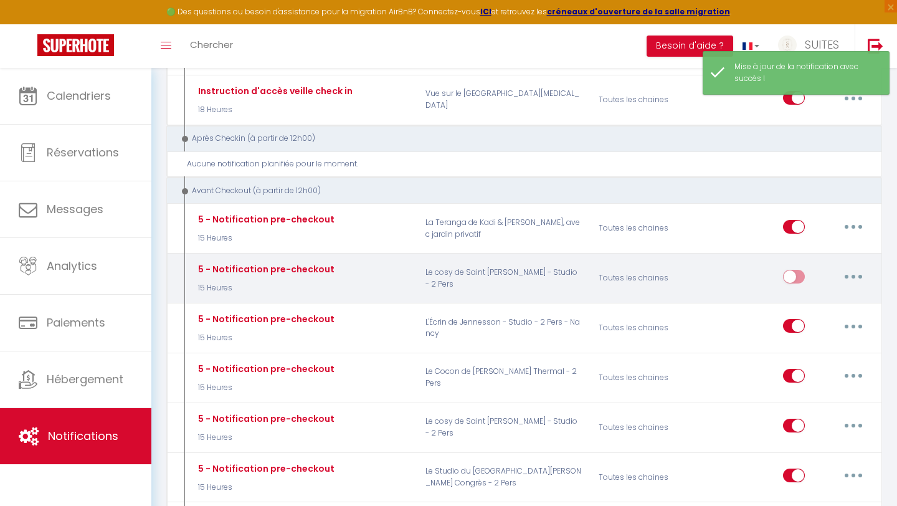
click at [791, 270] on input "checkbox" at bounding box center [794, 279] width 22 height 19
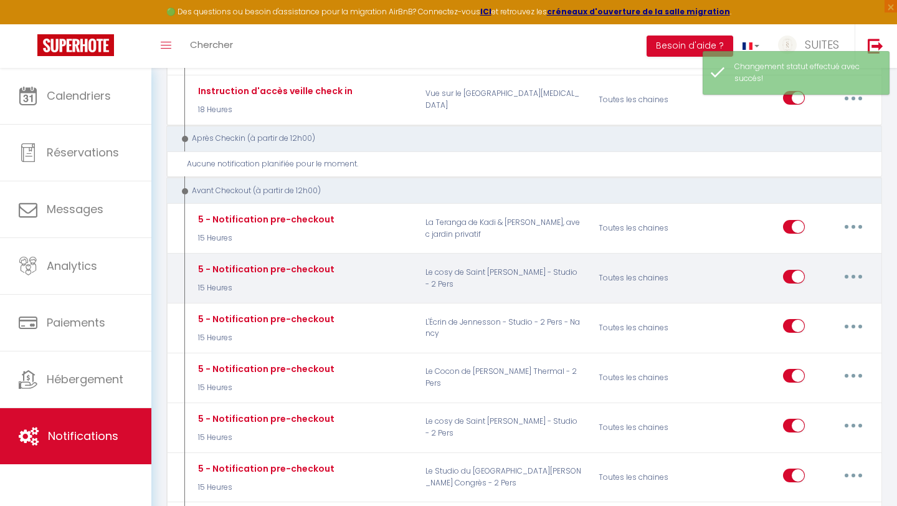
click at [844, 266] on button "button" at bounding box center [853, 276] width 35 height 20
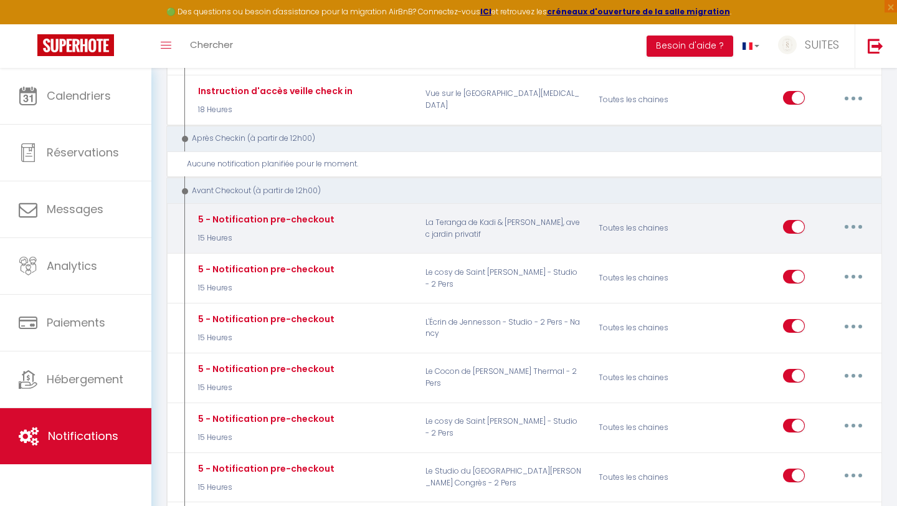
click at [849, 217] on button "button" at bounding box center [853, 227] width 35 height 20
click at [793, 289] on link "Tester" at bounding box center [820, 299] width 92 height 21
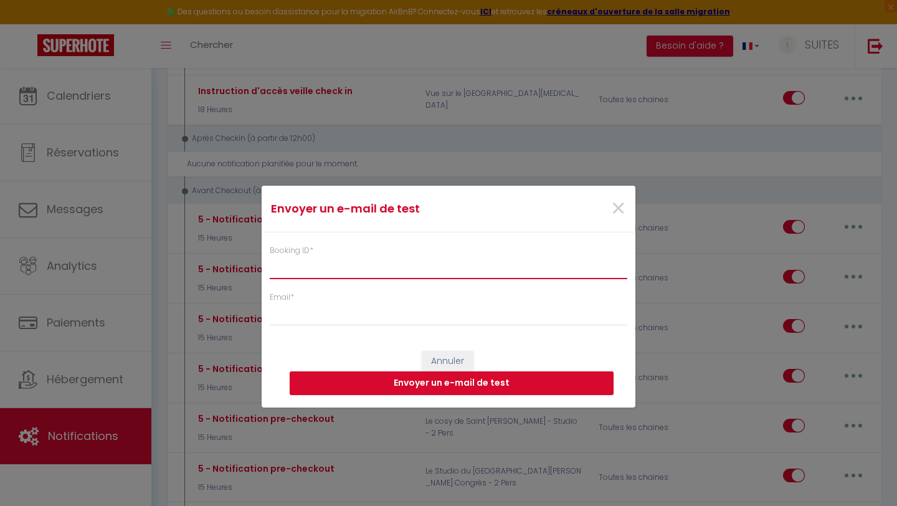
click at [370, 273] on input "Booking ID *" at bounding box center [448, 268] width 357 height 22
click at [626, 207] on div "×" at bounding box center [572, 208] width 124 height 27
click at [618, 205] on span "×" at bounding box center [618, 208] width 16 height 37
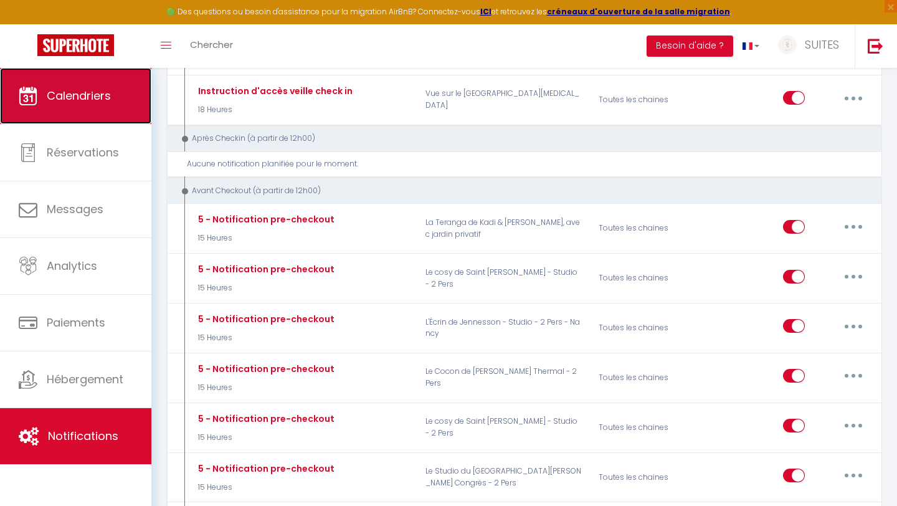
click at [27, 113] on link "Calendriers" at bounding box center [75, 96] width 151 height 56
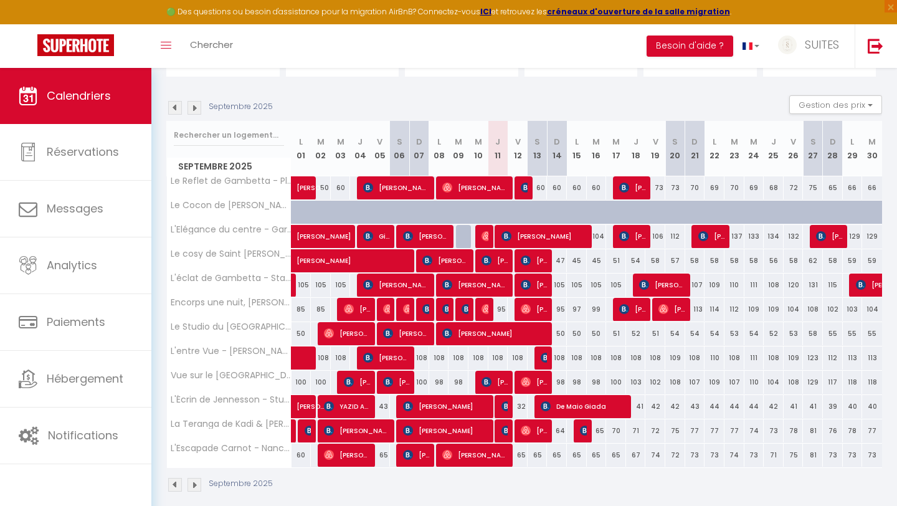
scroll to position [118, 0]
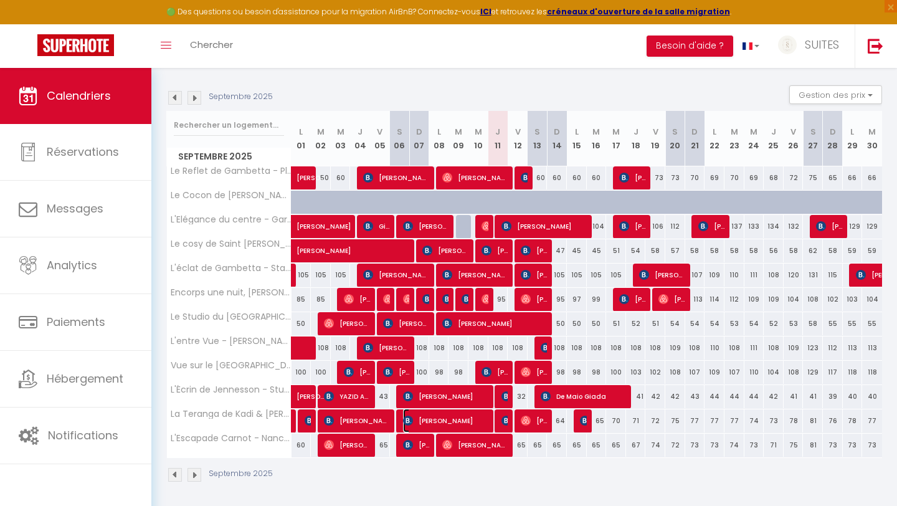
click at [466, 421] on span "[PERSON_NAME]" at bounding box center [446, 420] width 87 height 24
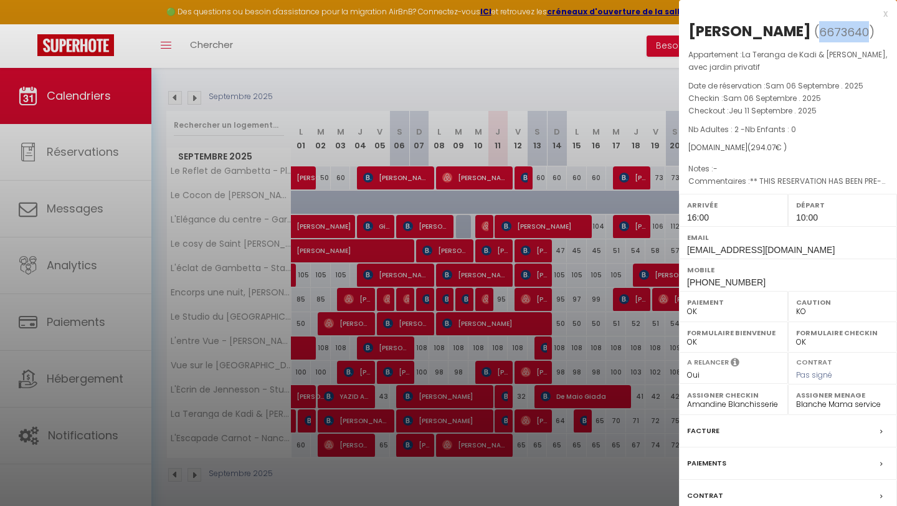
drag, startPoint x: 694, startPoint y: 54, endPoint x: 739, endPoint y: 55, distance: 45.5
click at [819, 40] on span "6673640" at bounding box center [844, 32] width 50 height 16
copy span "6673640"
click at [59, 424] on div at bounding box center [448, 253] width 897 height 506
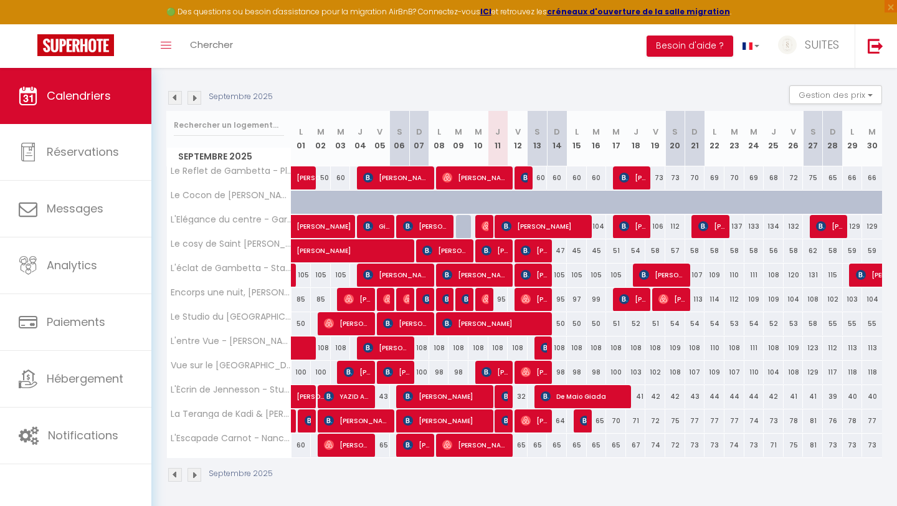
click at [59, 424] on body "🟢 Des questions ou besoin d'assistance pour la migration AirBnB? Connectez-vous…" at bounding box center [448, 229] width 897 height 559
click at [59, 424] on link "Notifications" at bounding box center [75, 435] width 151 height 56
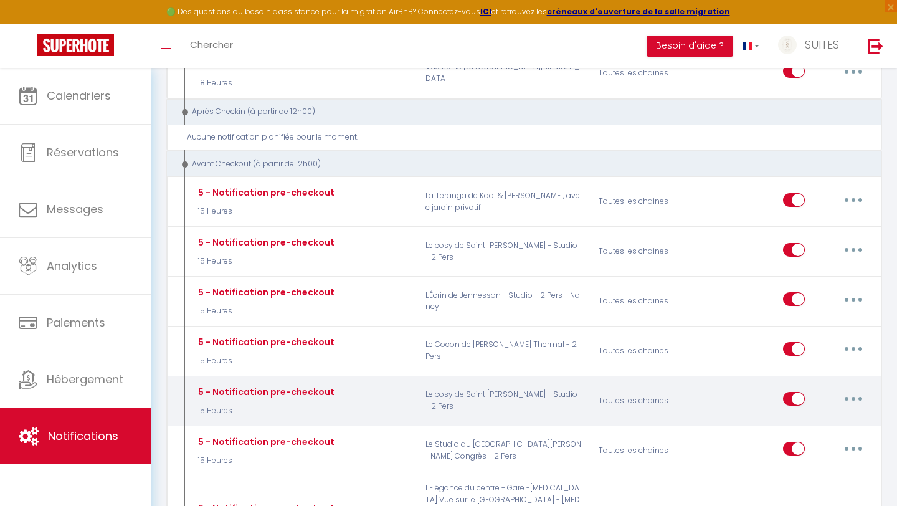
scroll to position [1192, 0]
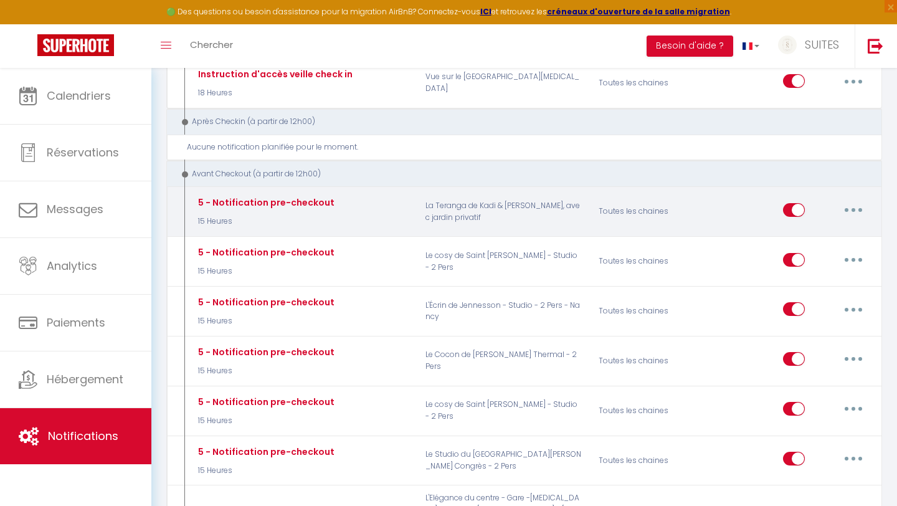
click at [853, 200] on button "button" at bounding box center [853, 210] width 35 height 20
click at [827, 227] on link "Editer" at bounding box center [820, 237] width 92 height 21
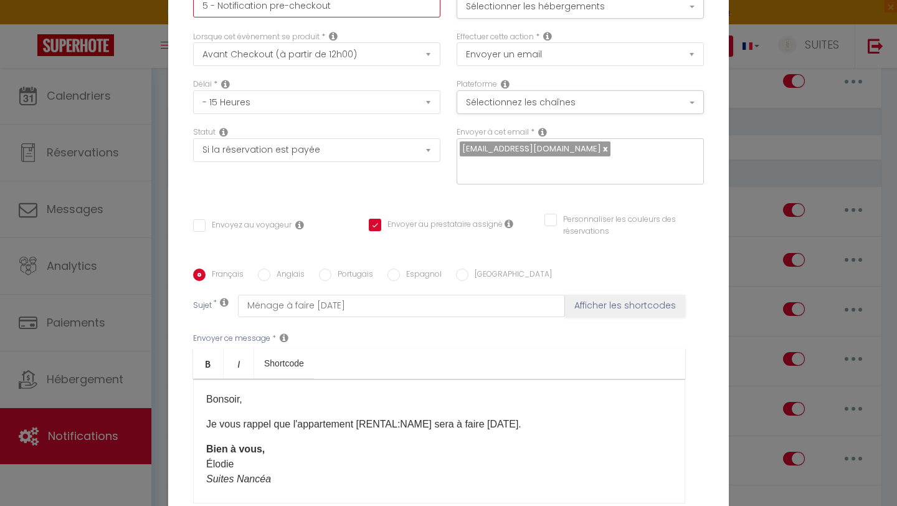
drag, startPoint x: 336, startPoint y: 17, endPoint x: 217, endPoint y: 14, distance: 118.3
click at [217, 14] on input "5 - Notification pre-checkout" at bounding box center [316, 6] width 247 height 22
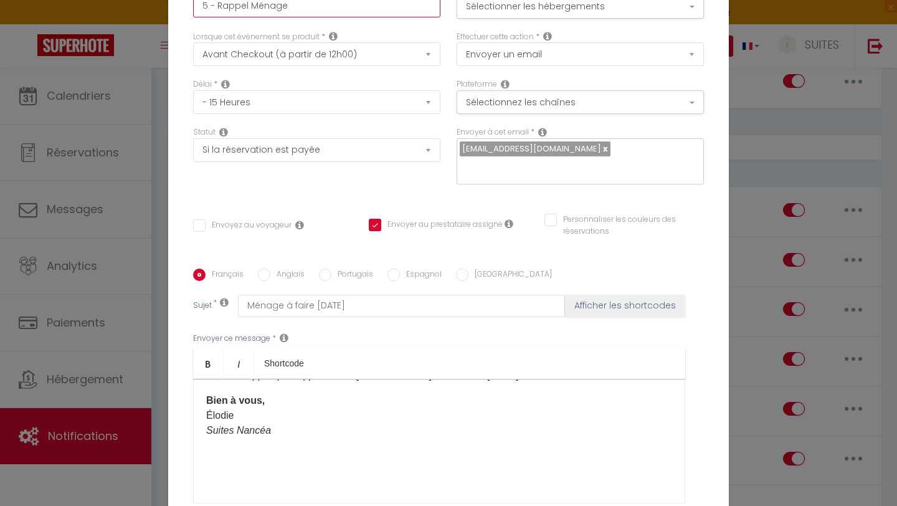
scroll to position [121, 0]
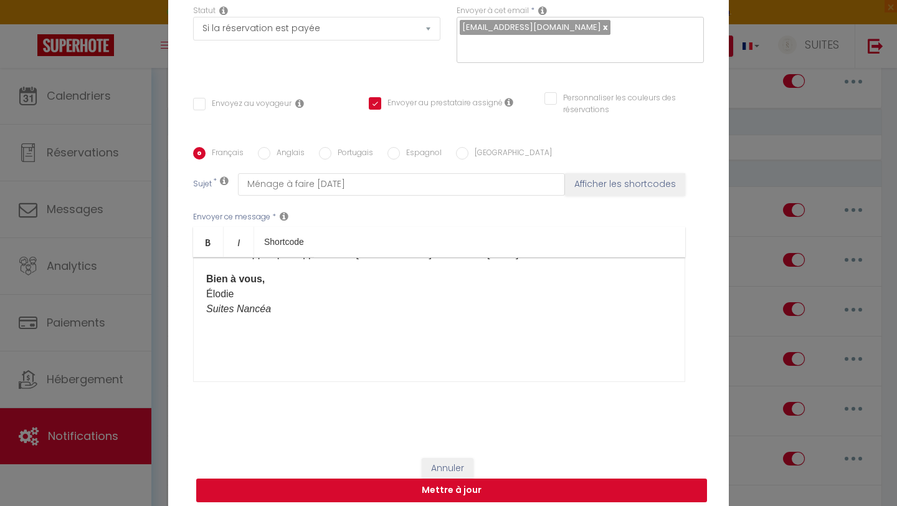
click at [438, 486] on button "Mettre à jour" at bounding box center [451, 490] width 511 height 24
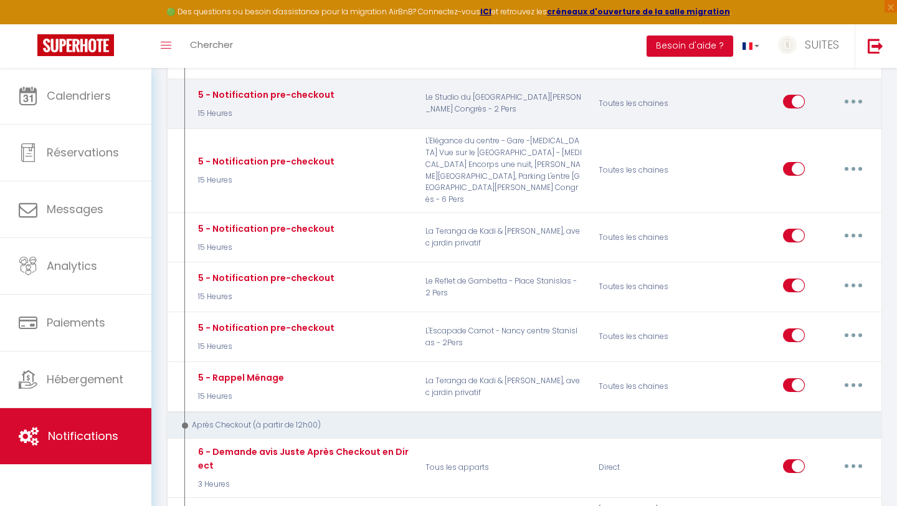
scroll to position [1500, 0]
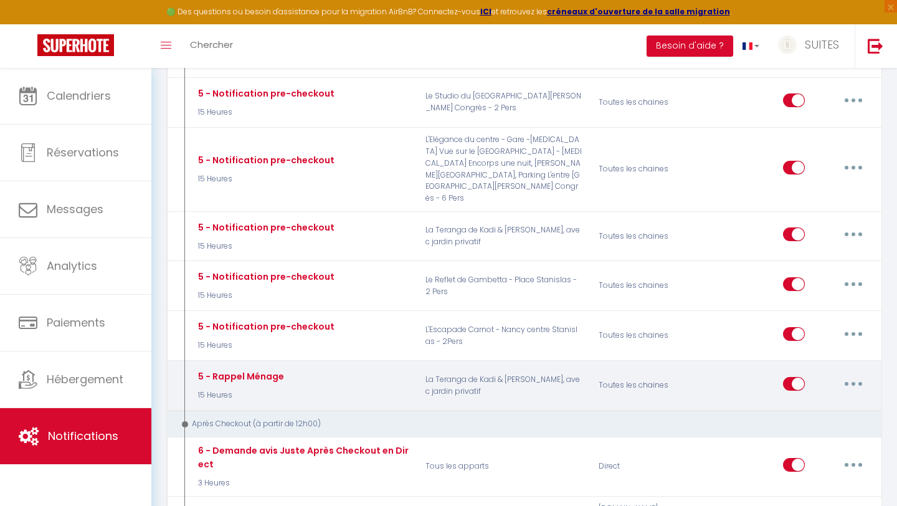
click at [847, 374] on button "button" at bounding box center [853, 384] width 35 height 20
click at [801, 446] on link "Tester" at bounding box center [820, 456] width 92 height 21
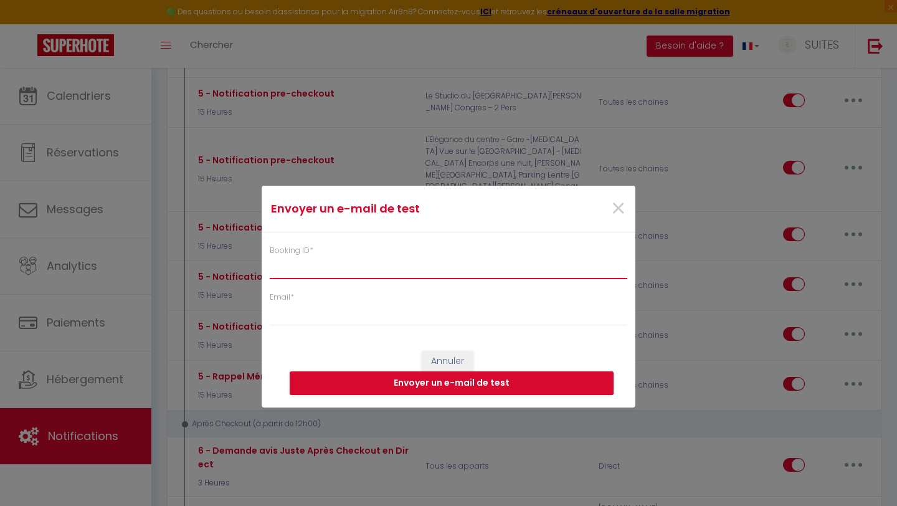
click at [354, 270] on input "Booking ID *" at bounding box center [448, 268] width 357 height 22
paste input "6673640"
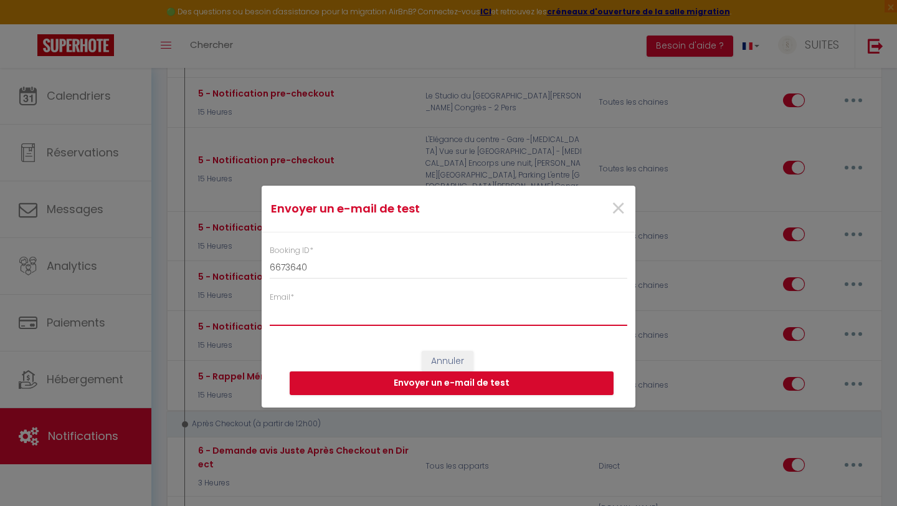
click at [281, 313] on input "Email *" at bounding box center [448, 314] width 357 height 22
click at [408, 384] on button "Envoyer un e-mail de test" at bounding box center [452, 383] width 324 height 24
drag, startPoint x: 398, startPoint y: 313, endPoint x: 173, endPoint y: 313, distance: 224.8
click at [173, 313] on div "Envoyer un e-mail de test × Booking ID * 6673640 Email * mattfranck2003@yahoo.f…" at bounding box center [448, 253] width 897 height 506
click at [384, 381] on button "Envoyer un e-mail de test" at bounding box center [452, 383] width 324 height 24
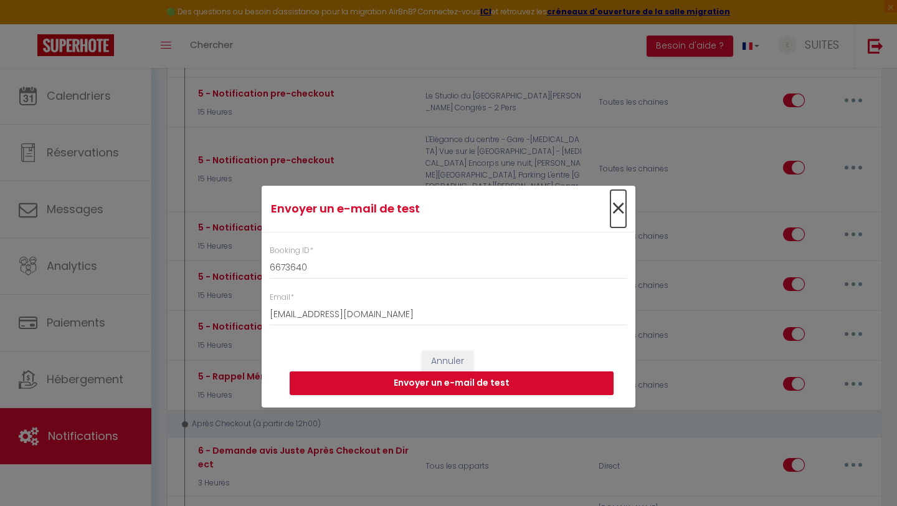
click at [616, 209] on span "×" at bounding box center [618, 208] width 16 height 37
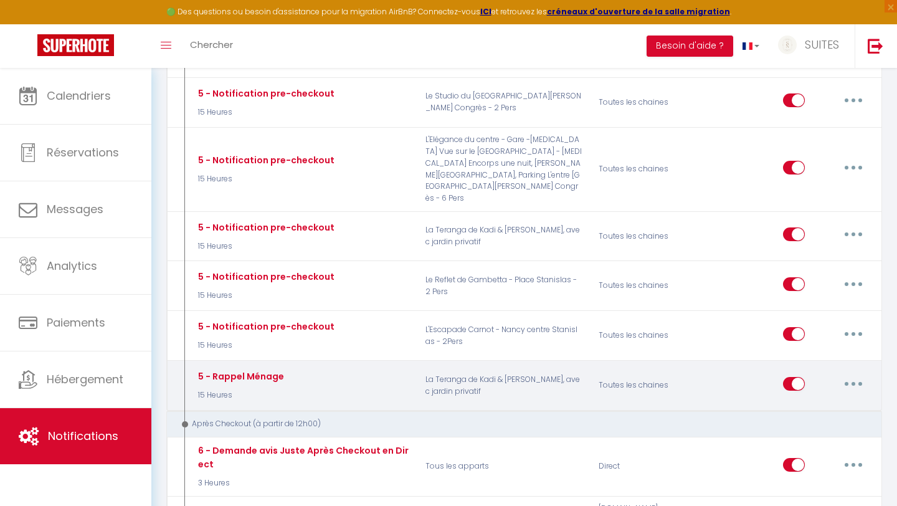
click at [851, 382] on icon "button" at bounding box center [853, 384] width 4 height 4
click at [816, 401] on link "Editer" at bounding box center [820, 411] width 92 height 21
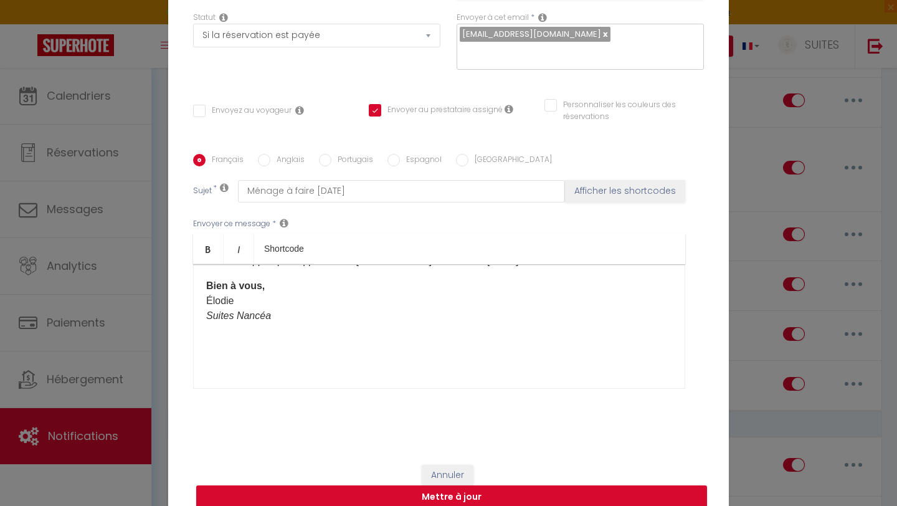
click at [263, 154] on input "Anglais" at bounding box center [264, 160] width 12 height 12
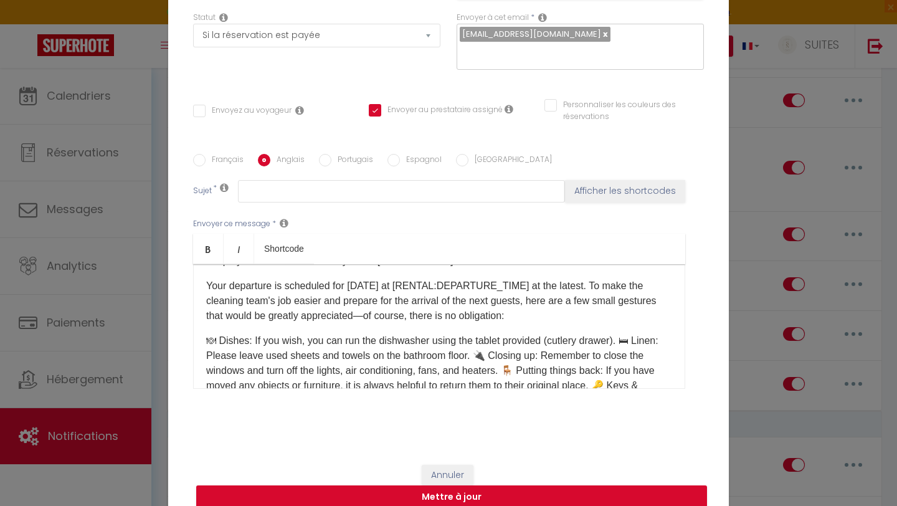
click at [217, 280] on p "Your departure is scheduled for tomorrow at [RENTAL:DEPARTURE_TIME] at the late…" at bounding box center [439, 300] width 466 height 45
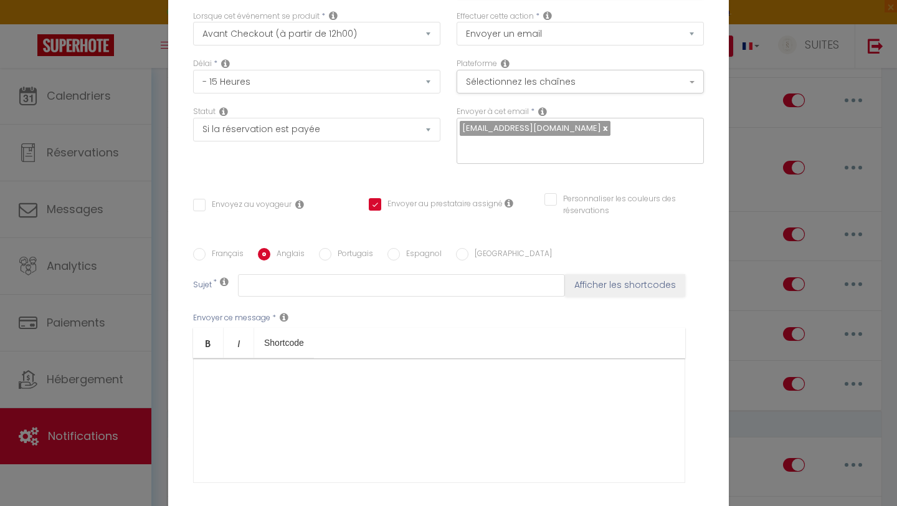
scroll to position [0, 0]
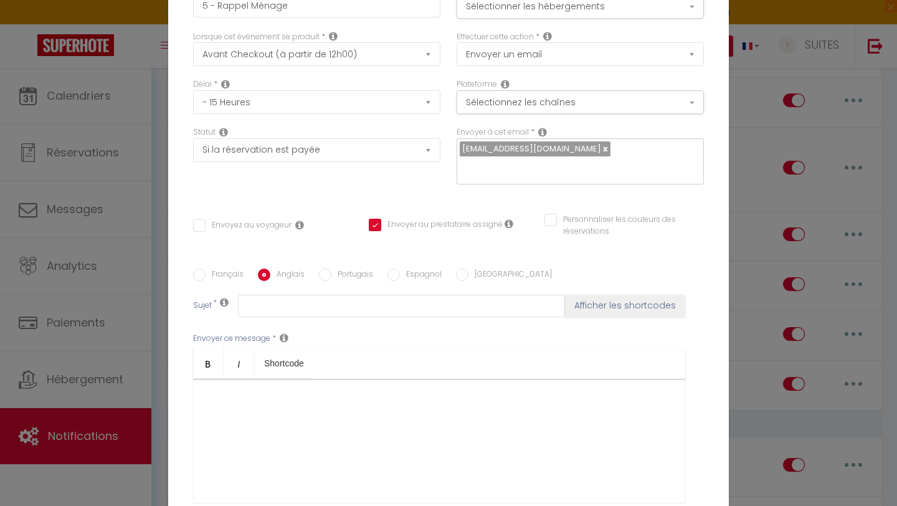
click at [198, 273] on div "Français Anglais Portugais Espagnol Italien Sujet * Afficher les shortcodes Env…" at bounding box center [448, 393] width 517 height 251
click at [198, 268] on input "Français" at bounding box center [199, 274] width 12 height 12
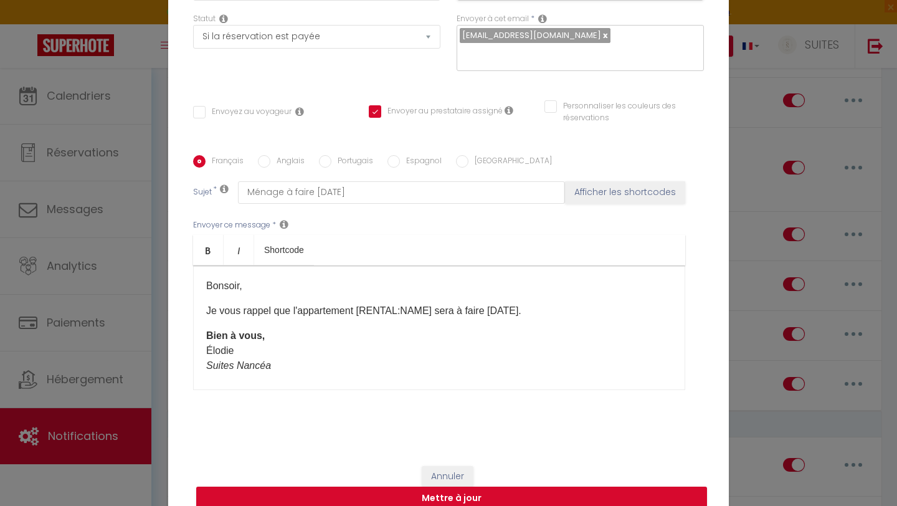
scroll to position [121, 0]
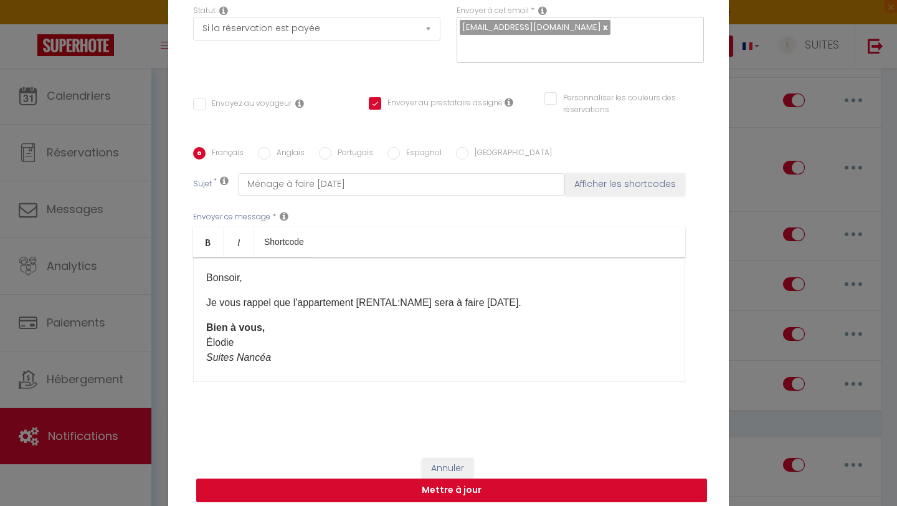
click at [459, 485] on button "Mettre à jour" at bounding box center [451, 490] width 511 height 24
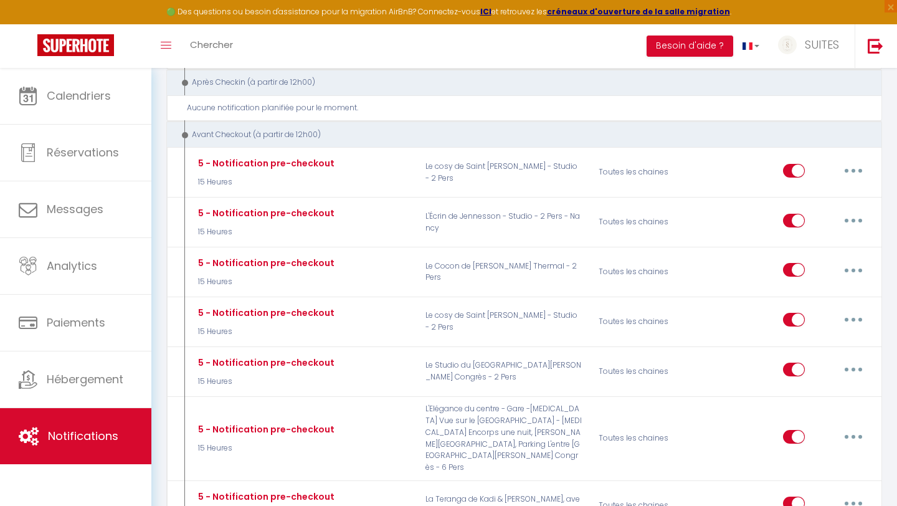
scroll to position [1233, 0]
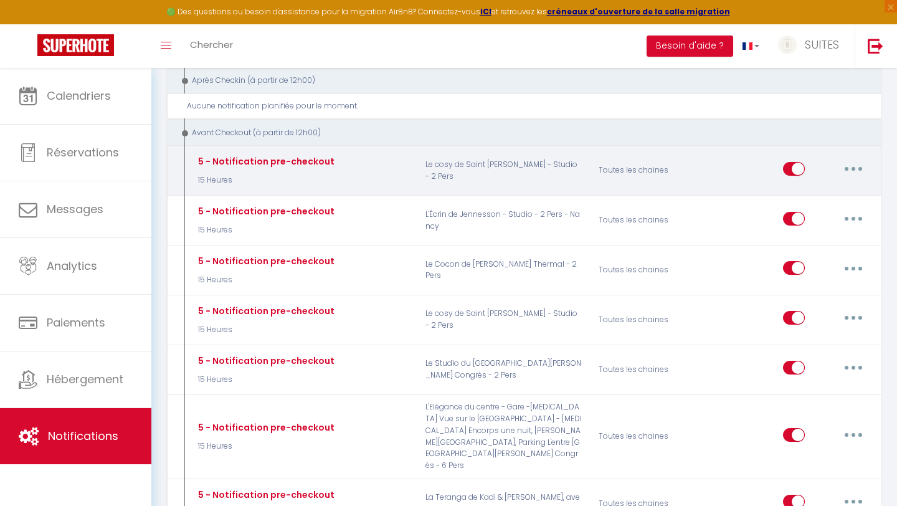
click at [852, 167] on icon "button" at bounding box center [853, 169] width 4 height 4
click at [808, 186] on link "Editer" at bounding box center [820, 196] width 92 height 21
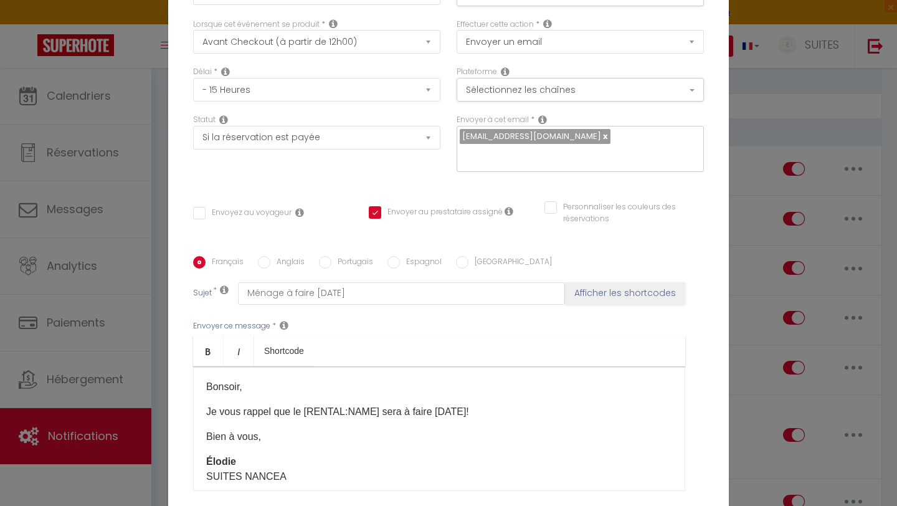
scroll to position [0, 0]
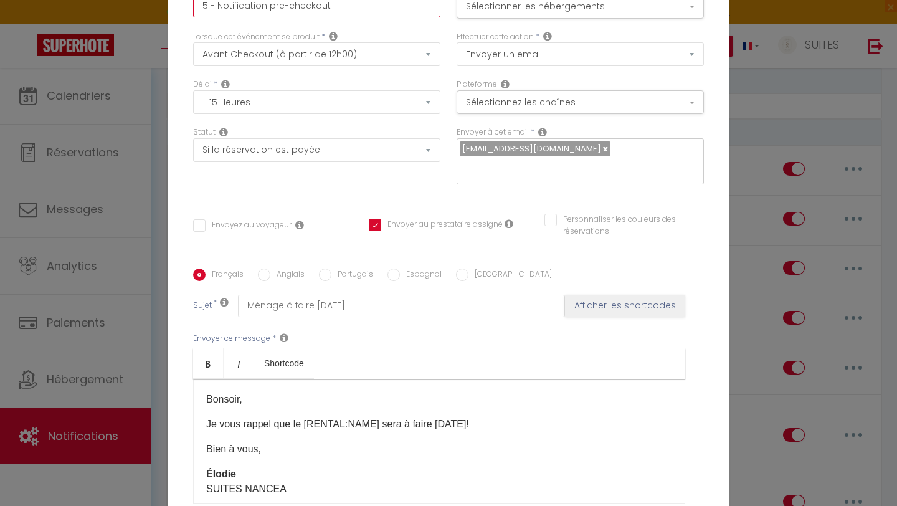
drag, startPoint x: 354, startPoint y: 11, endPoint x: 217, endPoint y: 9, distance: 137.0
click at [217, 9] on input "5 - Notification pre-checkout" at bounding box center [316, 6] width 247 height 22
click at [565, 250] on div "Français Anglais Portugais Espagnol Italien Sujet * Ménage à faire demain Affic…" at bounding box center [448, 394] width 511 height 288
click at [264, 268] on input "Anglais" at bounding box center [264, 274] width 12 height 12
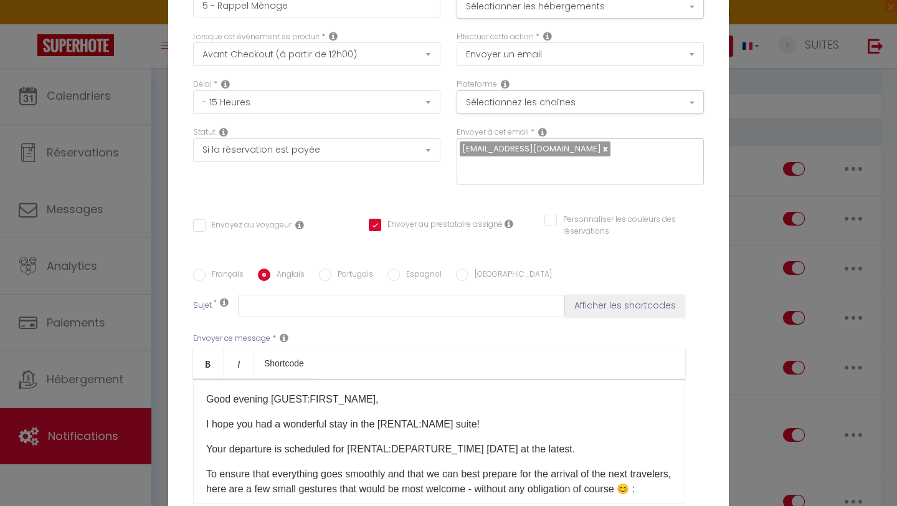
click at [259, 422] on p "I hope you had a wonderful stay in the [RENTAL:NAME] suite!" at bounding box center [439, 424] width 466 height 15
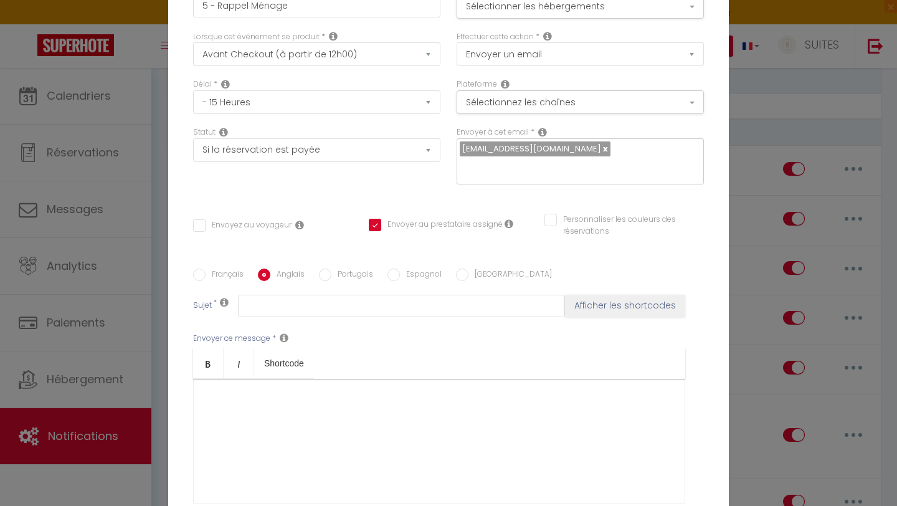
click at [202, 268] on input "Français" at bounding box center [199, 274] width 12 height 12
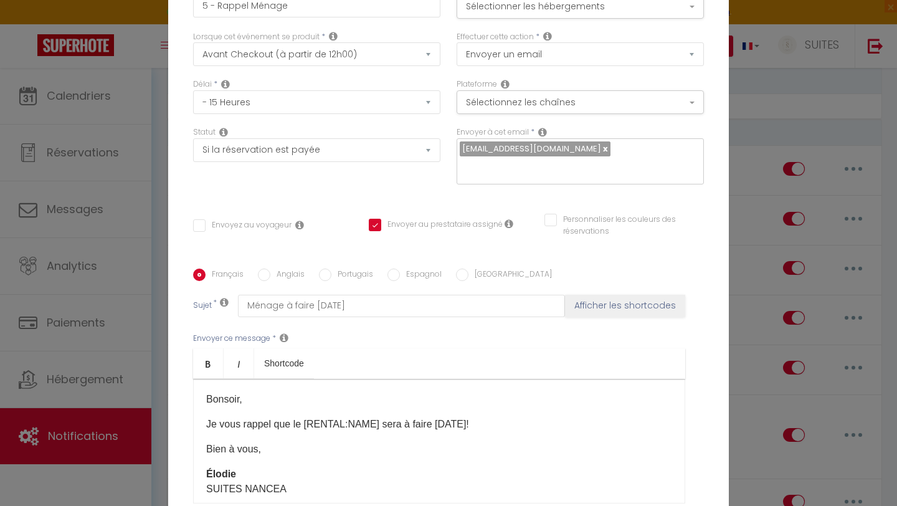
scroll to position [121, 0]
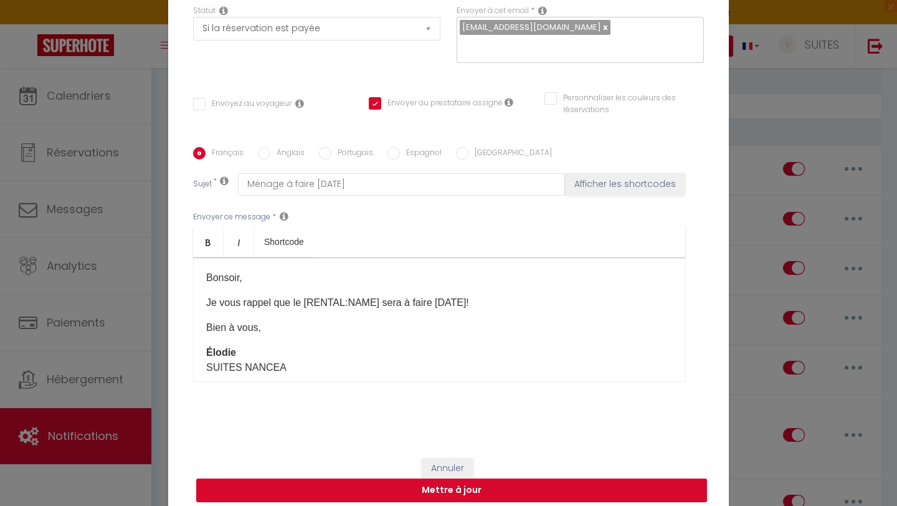
click at [443, 480] on button "Mettre à jour" at bounding box center [451, 490] width 511 height 24
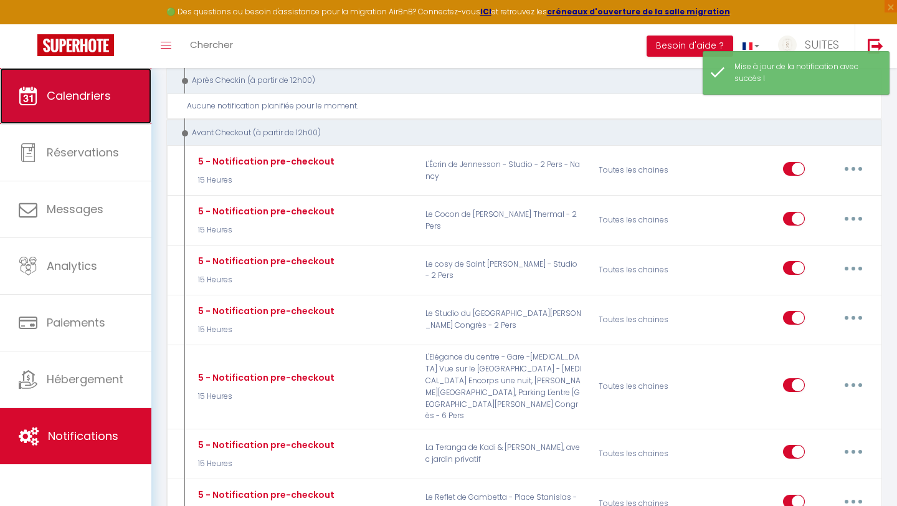
click at [89, 85] on link "Calendriers" at bounding box center [75, 96] width 151 height 56
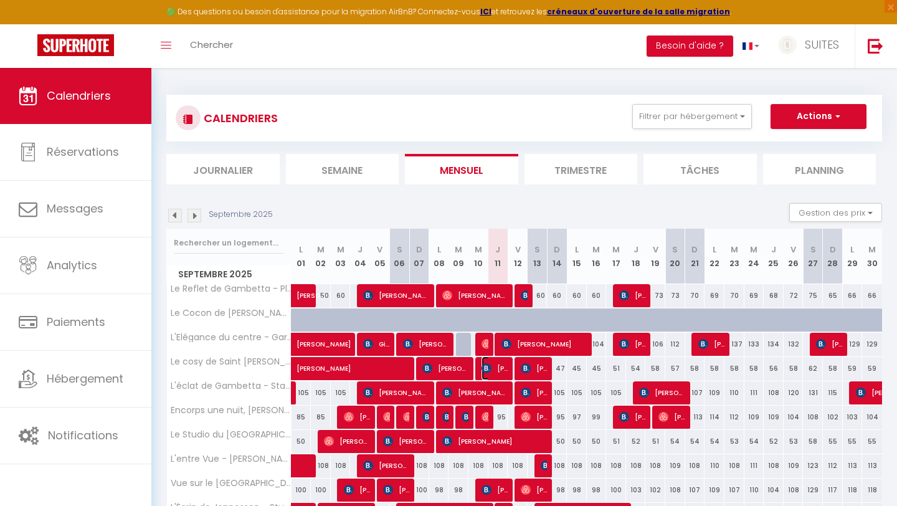
click at [494, 366] on span "[PERSON_NAME]" at bounding box center [494, 368] width 27 height 24
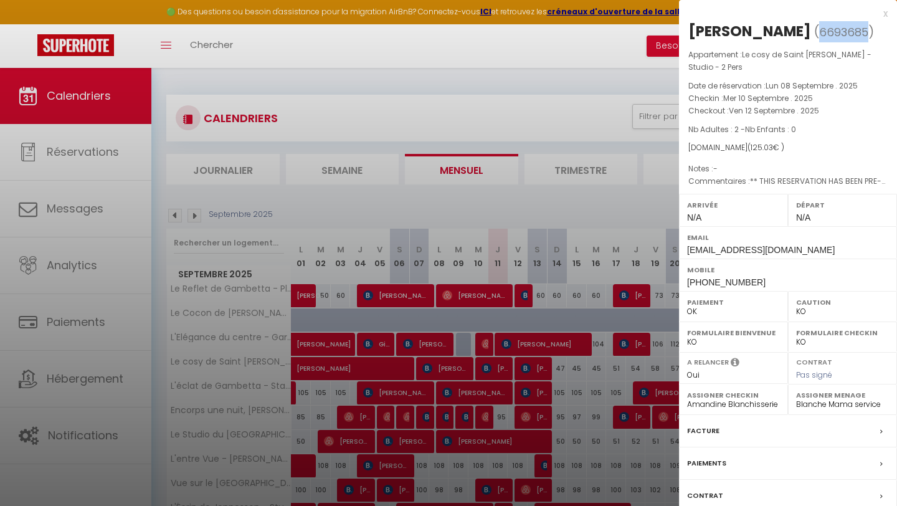
drag, startPoint x: 796, startPoint y: 31, endPoint x: 841, endPoint y: 34, distance: 45.6
click at [841, 34] on span "6693685" at bounding box center [843, 32] width 49 height 16
copy span "6693685"
click at [66, 433] on div at bounding box center [448, 253] width 897 height 506
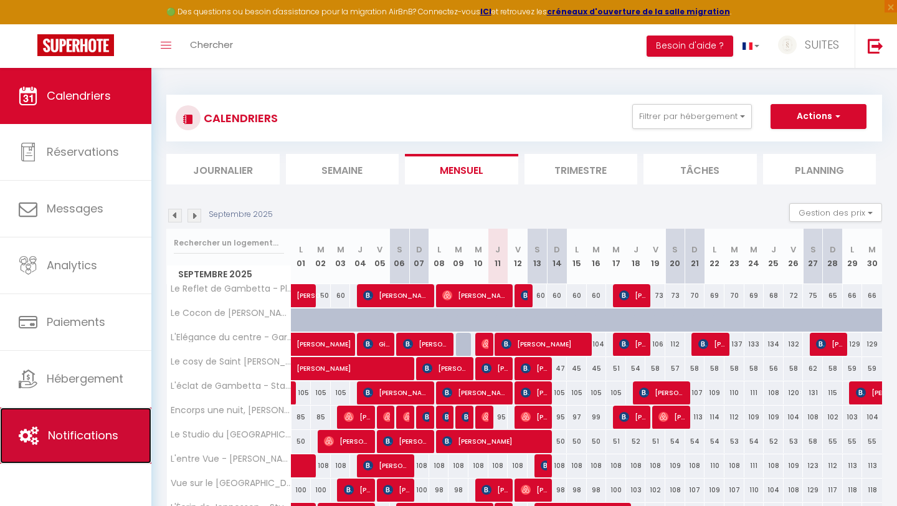
click at [107, 418] on link "Notifications" at bounding box center [75, 435] width 151 height 56
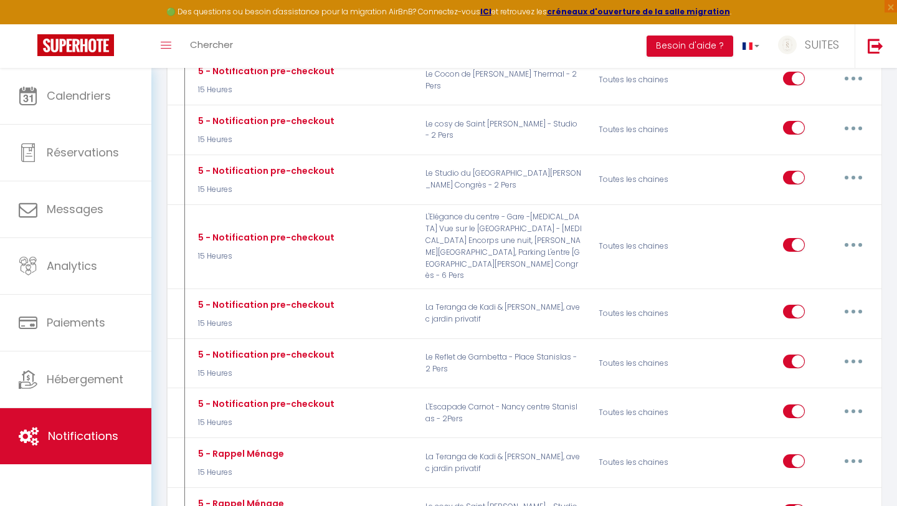
scroll to position [1401, 0]
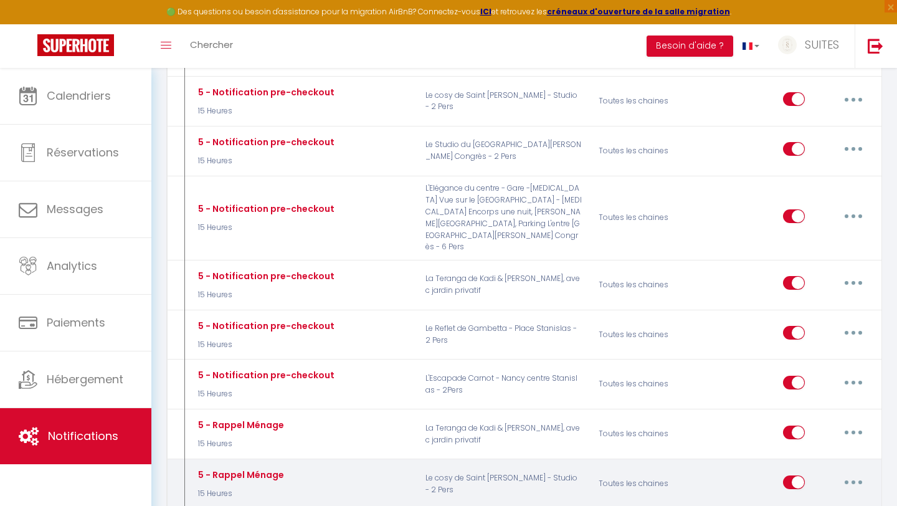
click at [850, 472] on button "button" at bounding box center [853, 482] width 35 height 20
click at [817, 499] on link "Editer" at bounding box center [820, 509] width 92 height 21
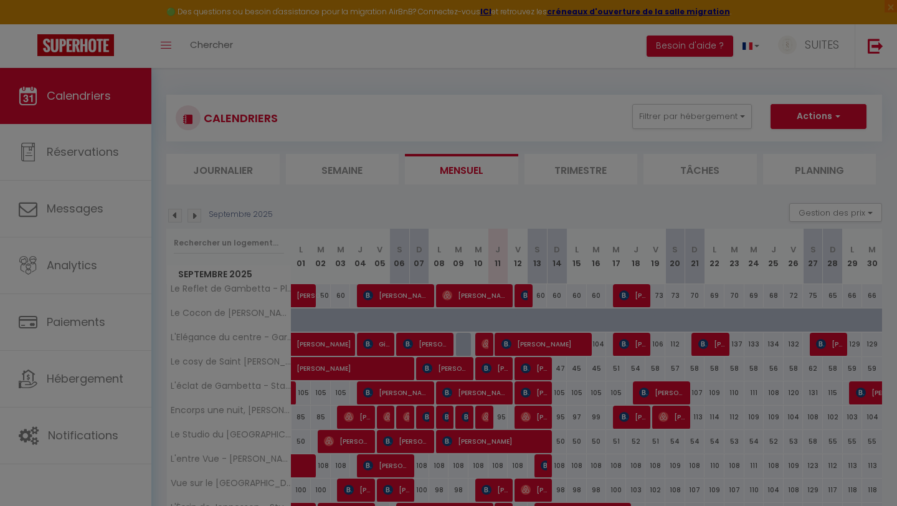
click at [101, 440] on div at bounding box center [448, 253] width 897 height 506
click at [80, 432] on div at bounding box center [448, 253] width 897 height 506
click at [88, 445] on div at bounding box center [448, 253] width 897 height 506
click at [74, 449] on div at bounding box center [448, 253] width 897 height 506
click at [85, 411] on div at bounding box center [448, 253] width 897 height 506
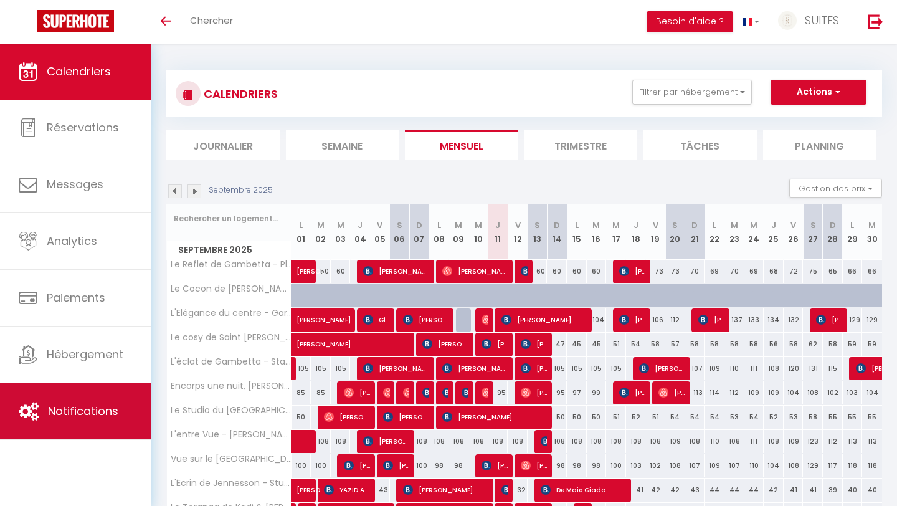
click at [76, 408] on span "Notifications" at bounding box center [83, 411] width 70 height 16
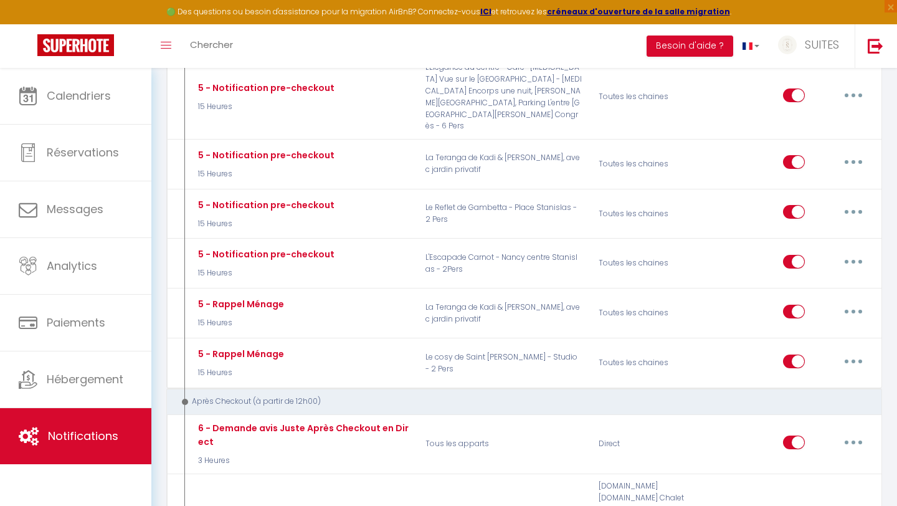
scroll to position [1523, 0]
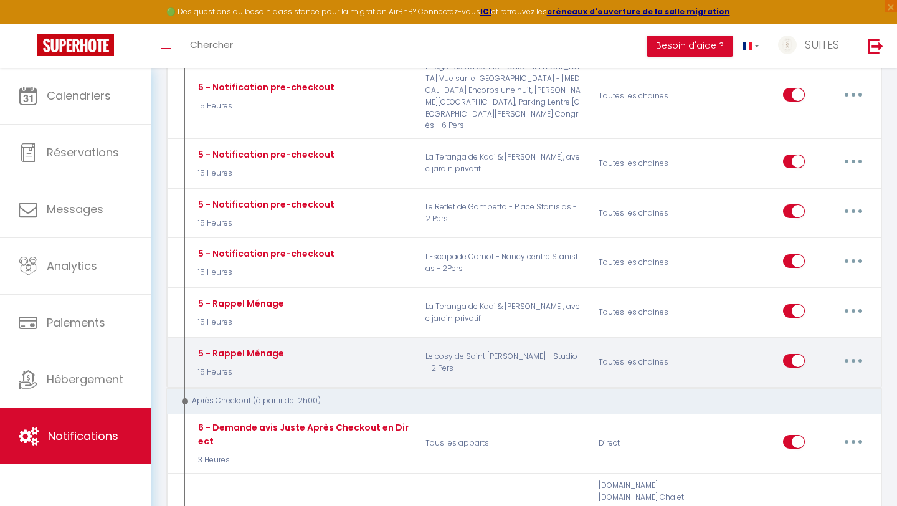
click at [850, 351] on button "button" at bounding box center [853, 361] width 35 height 20
click at [805, 423] on link "Tester" at bounding box center [820, 433] width 92 height 21
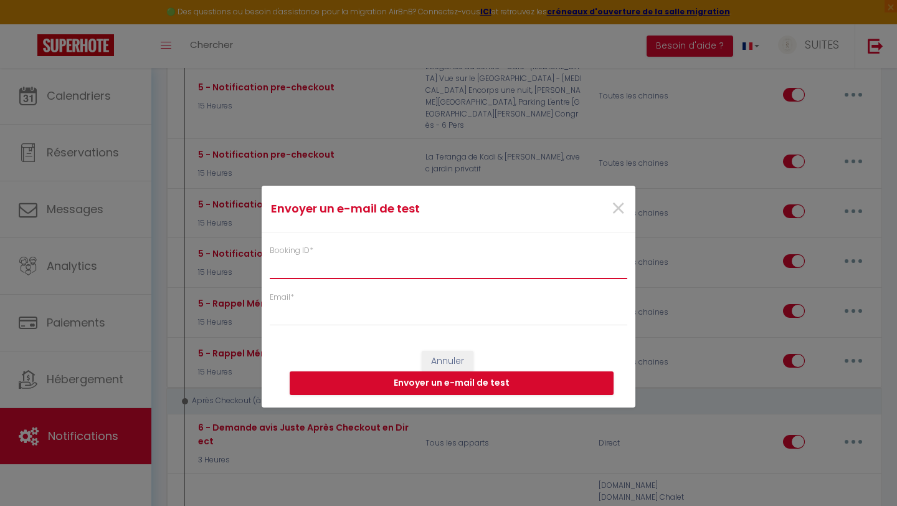
click at [380, 278] on input "Booking ID *" at bounding box center [448, 268] width 357 height 22
paste input "6693685"
type input "6693685"
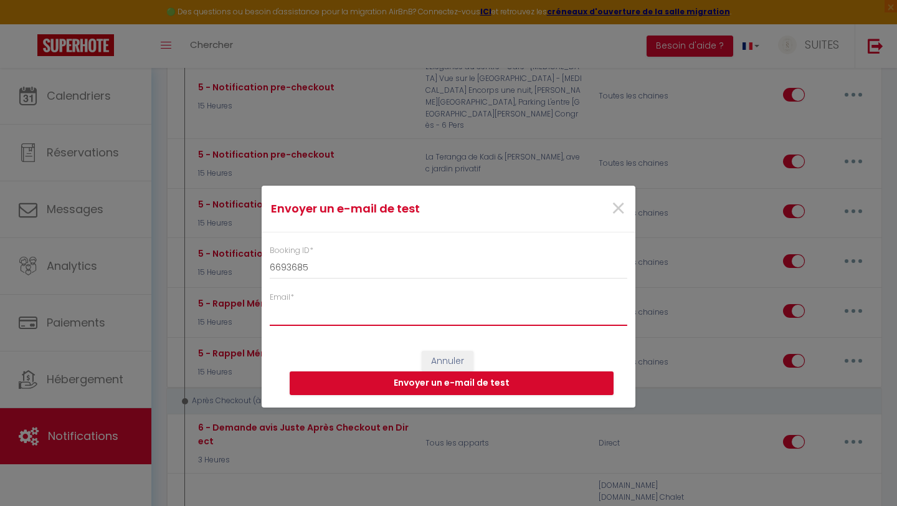
click at [290, 323] on input "Email *" at bounding box center [448, 314] width 357 height 22
click at [408, 382] on button "Envoyer un e-mail de test" at bounding box center [452, 383] width 324 height 24
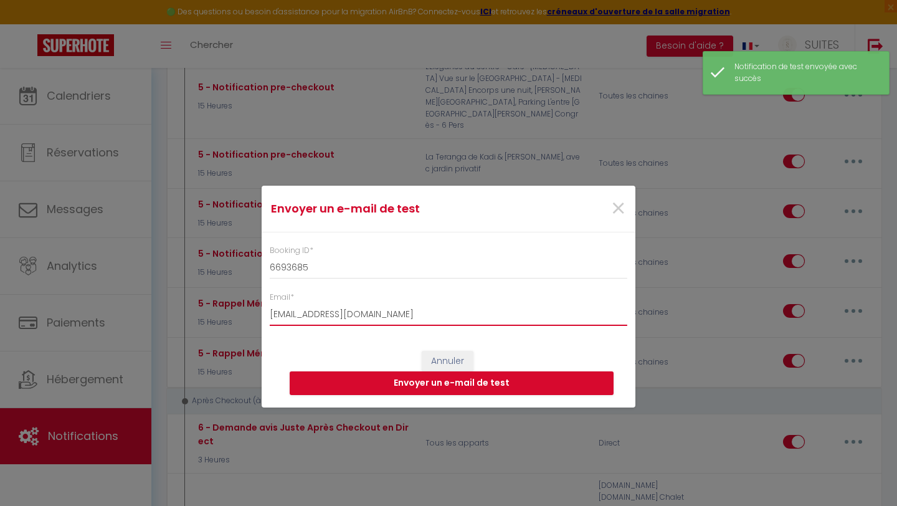
drag, startPoint x: 393, startPoint y: 308, endPoint x: 157, endPoint y: 320, distance: 236.3
click at [157, 320] on div "Envoyer un e-mail de test × Booking ID * 6693685 Email * [EMAIL_ADDRESS][DOMAIN…" at bounding box center [448, 253] width 897 height 506
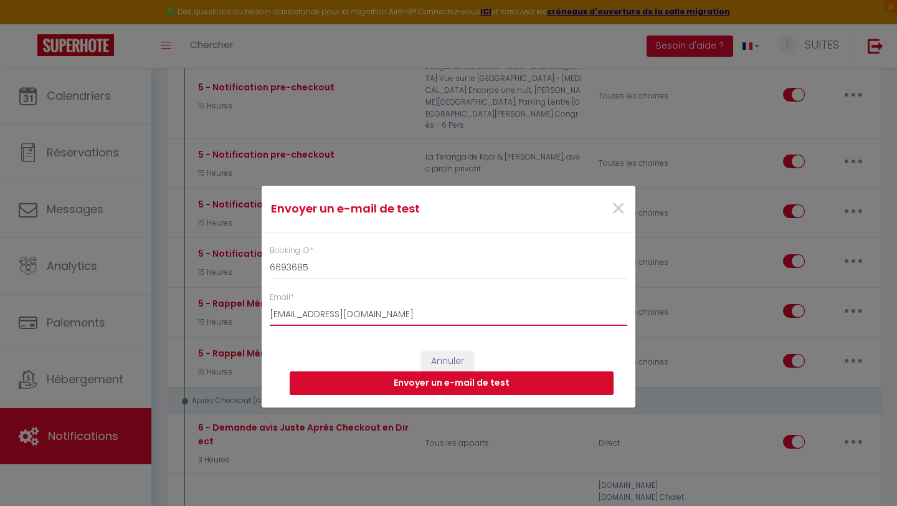
type input "[EMAIL_ADDRESS][DOMAIN_NAME]"
click at [352, 383] on button "Envoyer un e-mail de test" at bounding box center [452, 383] width 324 height 24
